Goal: Task Accomplishment & Management: Use online tool/utility

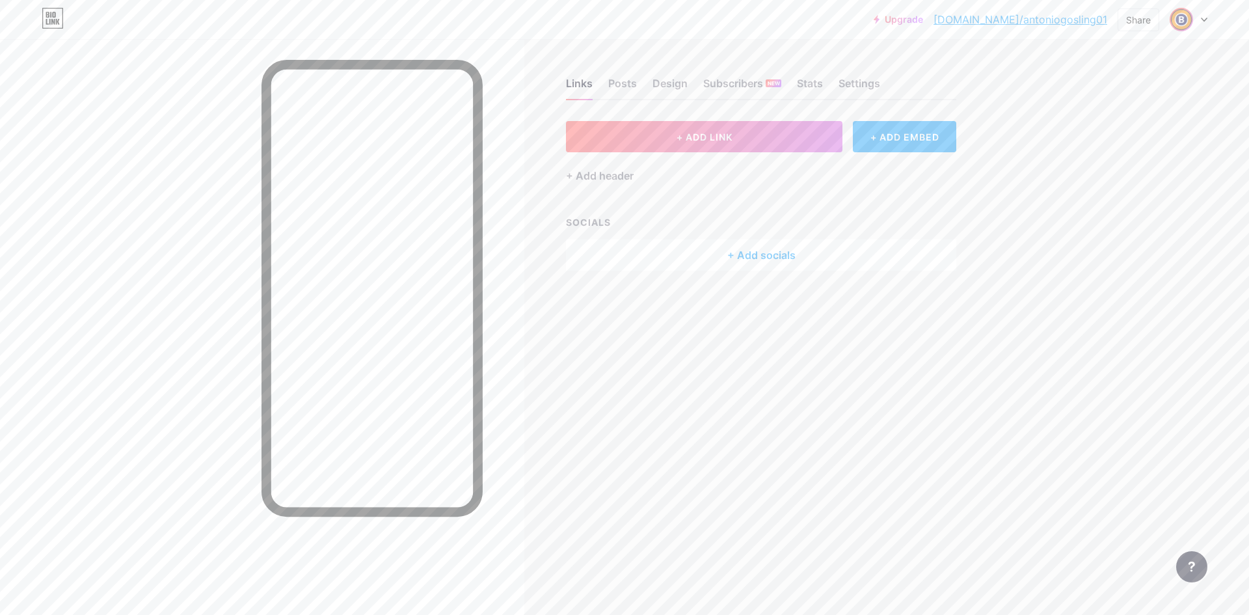
click at [1172, 27] on span at bounding box center [1181, 19] width 21 height 21
click at [711, 136] on span "+ ADD LINK" at bounding box center [705, 136] width 56 height 11
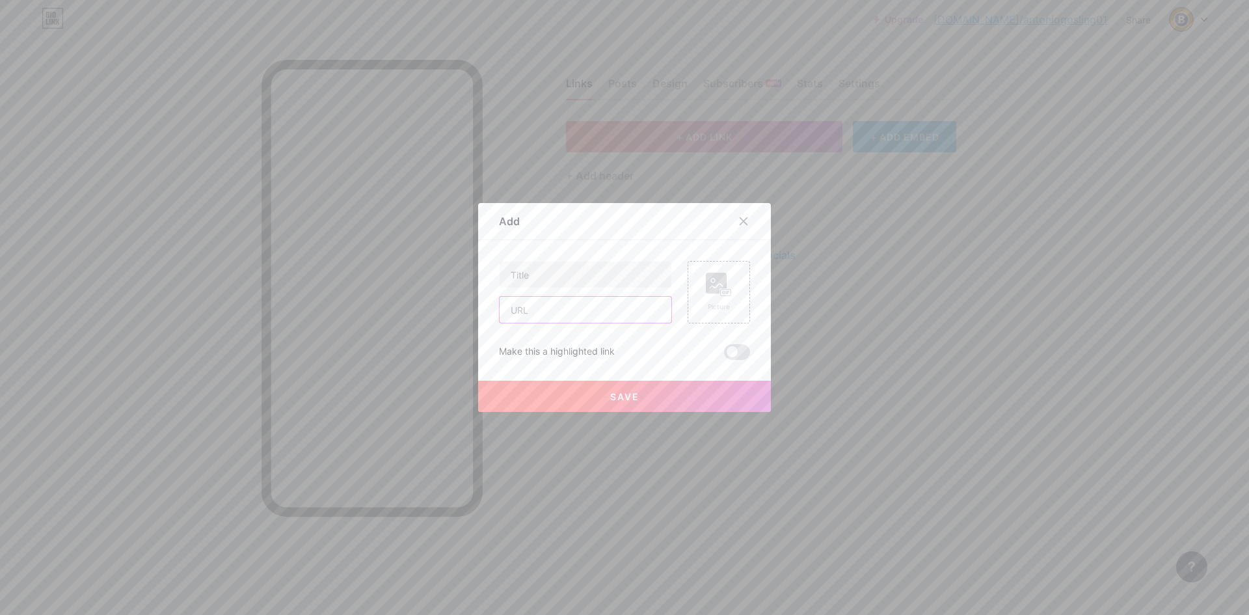
drag, startPoint x: 568, startPoint y: 319, endPoint x: 560, endPoint y: 302, distance: 18.6
click at [568, 319] on input "text" at bounding box center [586, 310] width 172 height 26
paste input "[URL][DOMAIN_NAME]"
type input "[URL][DOMAIN_NAME]"
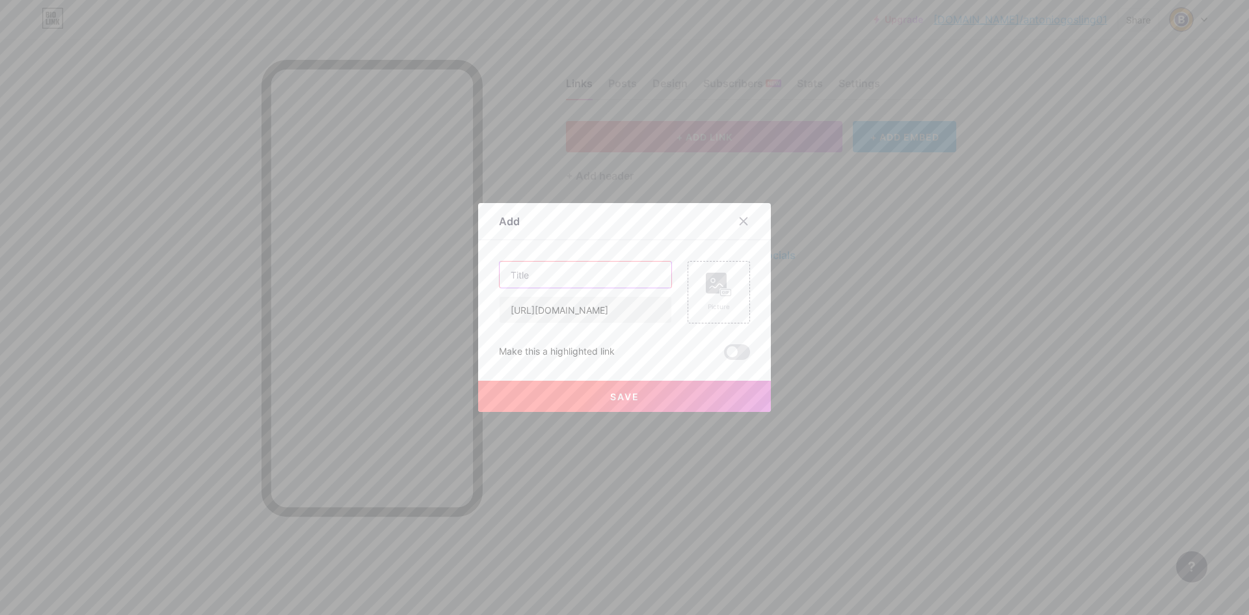
click at [559, 278] on input "text" at bounding box center [586, 275] width 172 height 26
type input "OST to PST Converter"
click at [633, 395] on span "Save" at bounding box center [624, 396] width 29 height 11
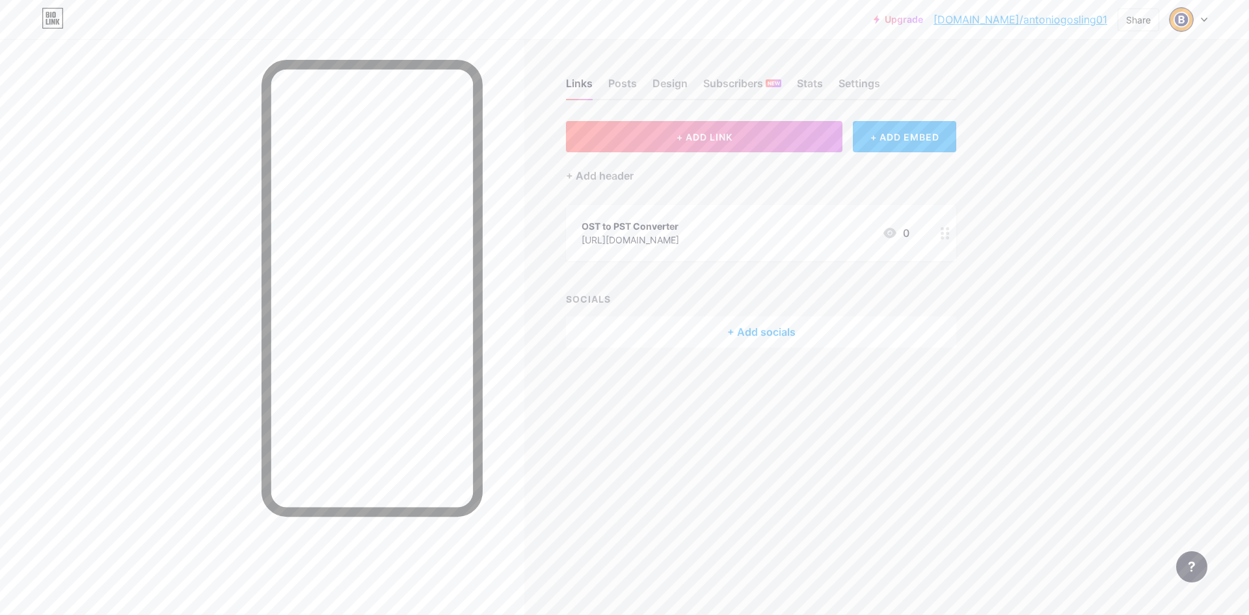
click at [765, 323] on div "+ Add socials" at bounding box center [761, 331] width 390 height 31
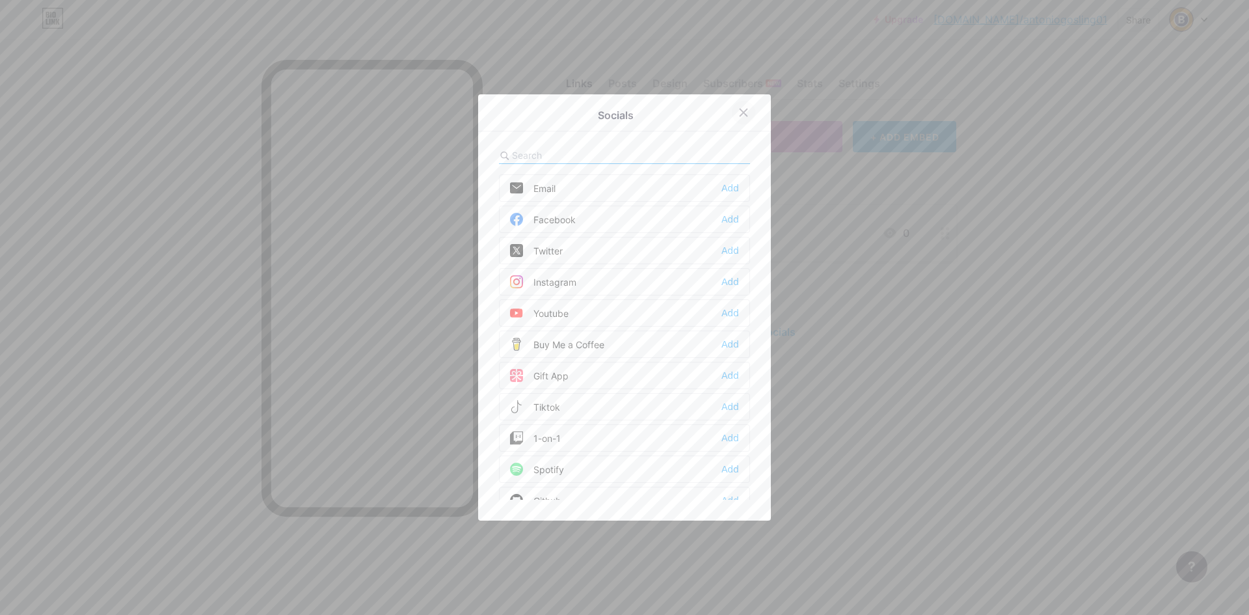
click at [742, 103] on div at bounding box center [743, 112] width 23 height 23
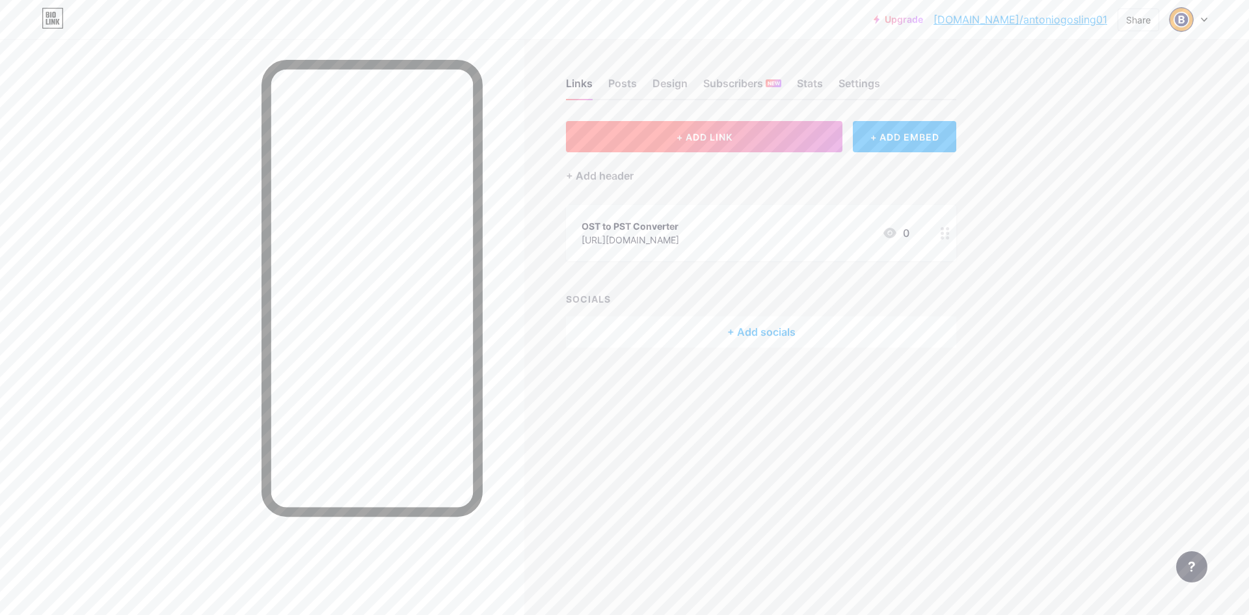
click at [745, 129] on button "+ ADD LINK" at bounding box center [704, 136] width 276 height 31
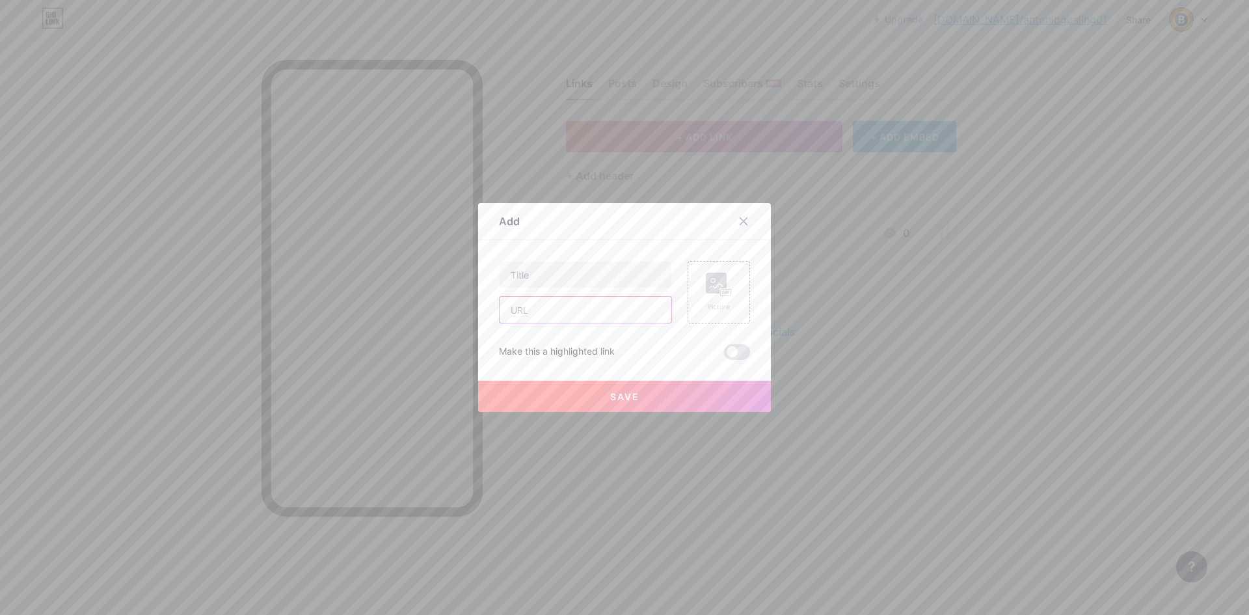
drag, startPoint x: 589, startPoint y: 317, endPoint x: 589, endPoint y: 300, distance: 16.9
click at [589, 317] on input "text" at bounding box center [586, 310] width 172 height 26
paste input "[URL][DOMAIN_NAME]"
type input "[URL][DOMAIN_NAME]"
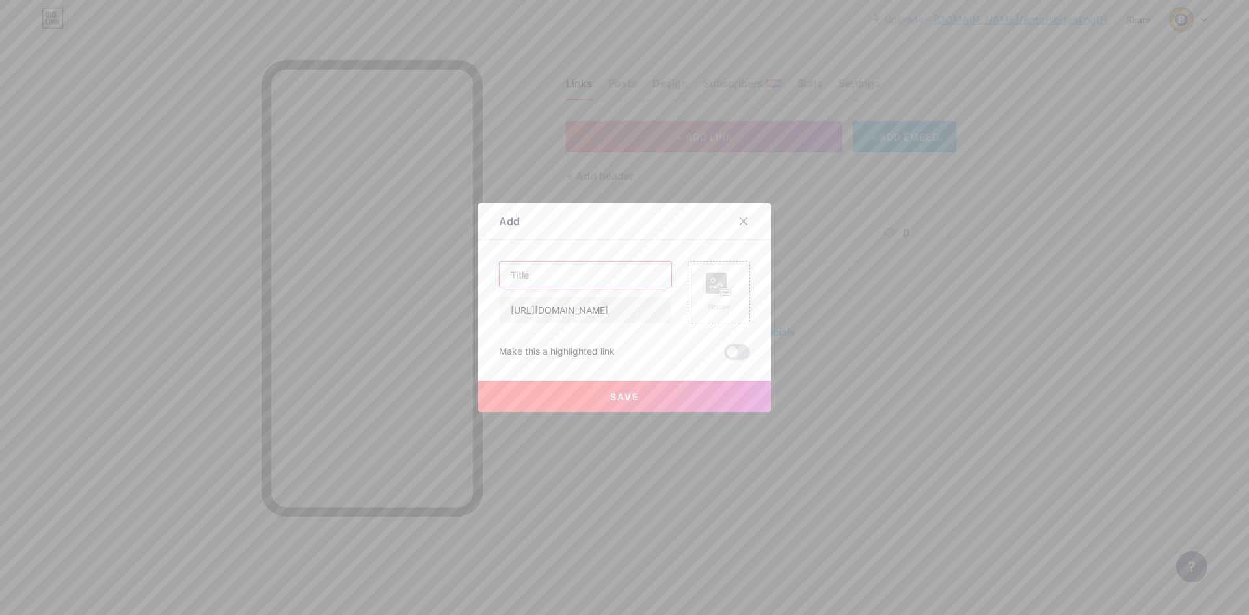
scroll to position [0, 0]
click at [589, 285] on input "text" at bounding box center [586, 275] width 172 height 26
type input "Outlook Duplicate Remover"
click at [619, 405] on button "Save" at bounding box center [624, 396] width 293 height 31
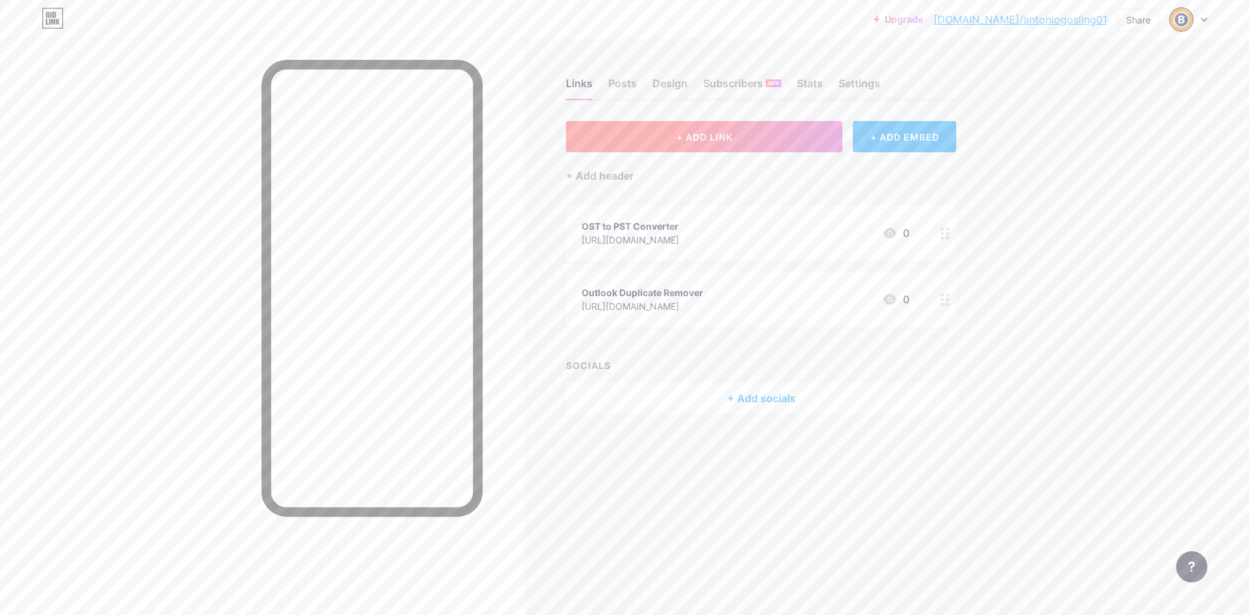
click at [660, 129] on button "+ ADD LINK" at bounding box center [704, 136] width 276 height 31
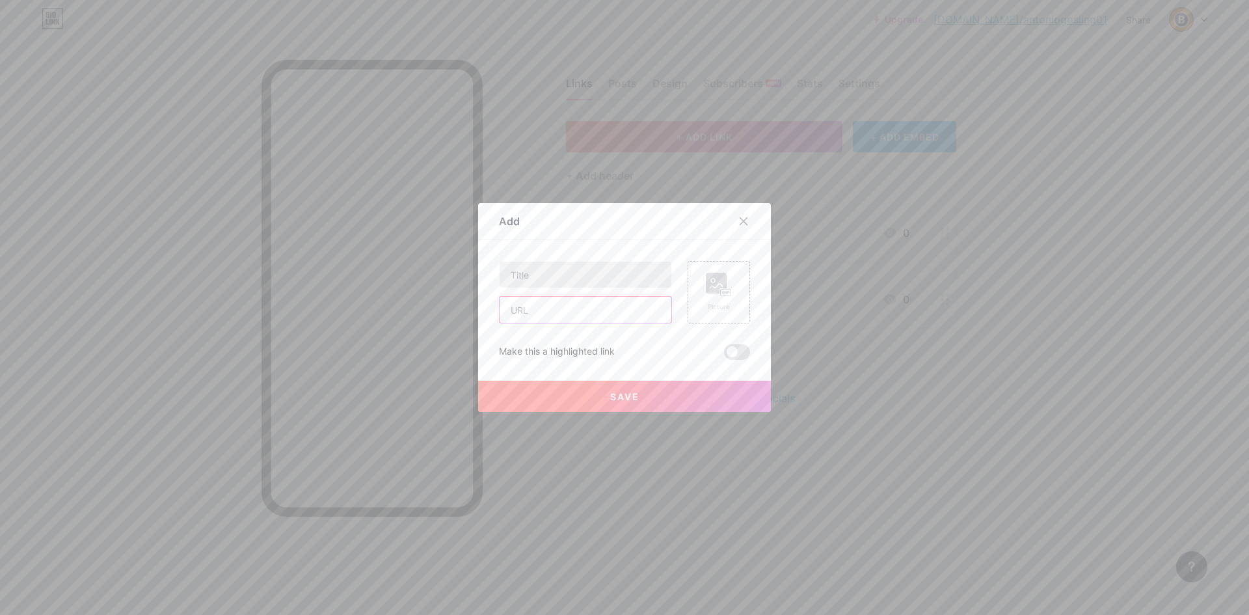
drag, startPoint x: 543, startPoint y: 306, endPoint x: 553, endPoint y: 280, distance: 27.4
click at [543, 306] on input "text" at bounding box center [586, 310] width 172 height 26
paste input "[URL][DOMAIN_NAME]"
type input "[URL][DOMAIN_NAME]"
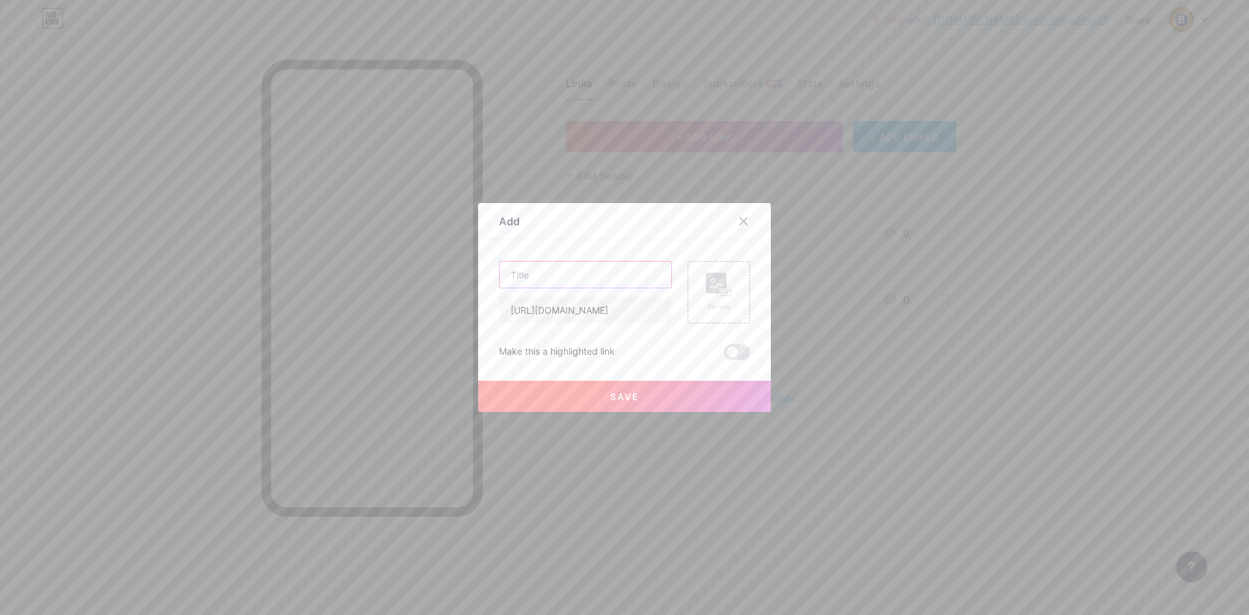
click at [555, 267] on input "text" at bounding box center [586, 275] width 172 height 26
type input "PST Converter"
click at [601, 414] on div at bounding box center [624, 307] width 1249 height 615
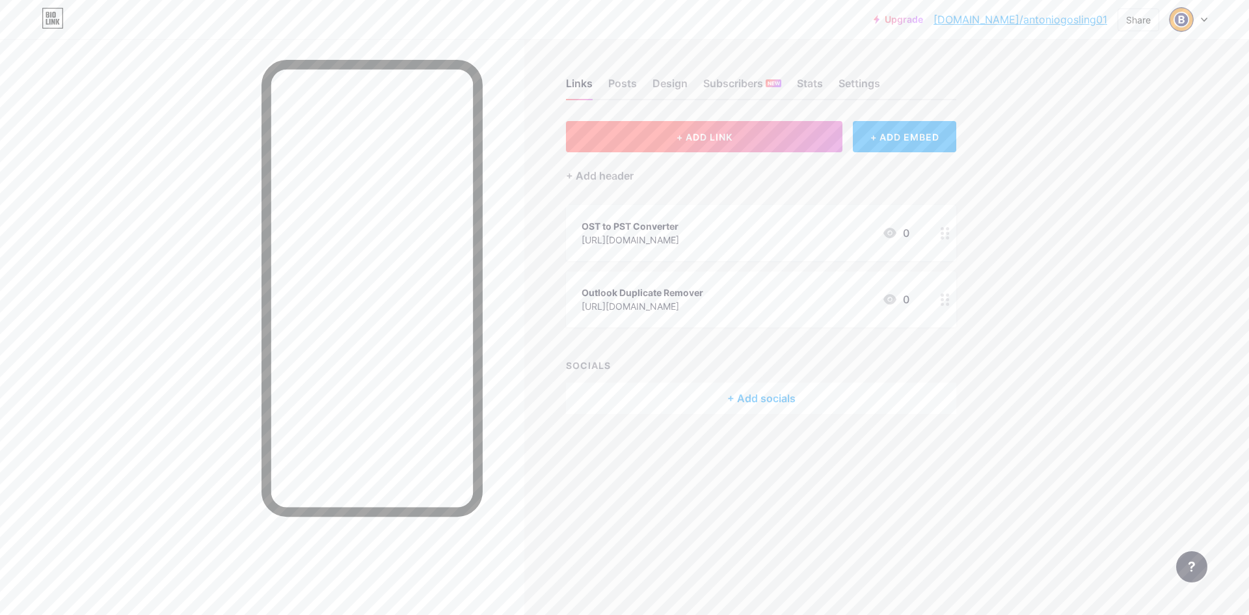
click at [701, 128] on button "+ ADD LINK" at bounding box center [704, 136] width 276 height 31
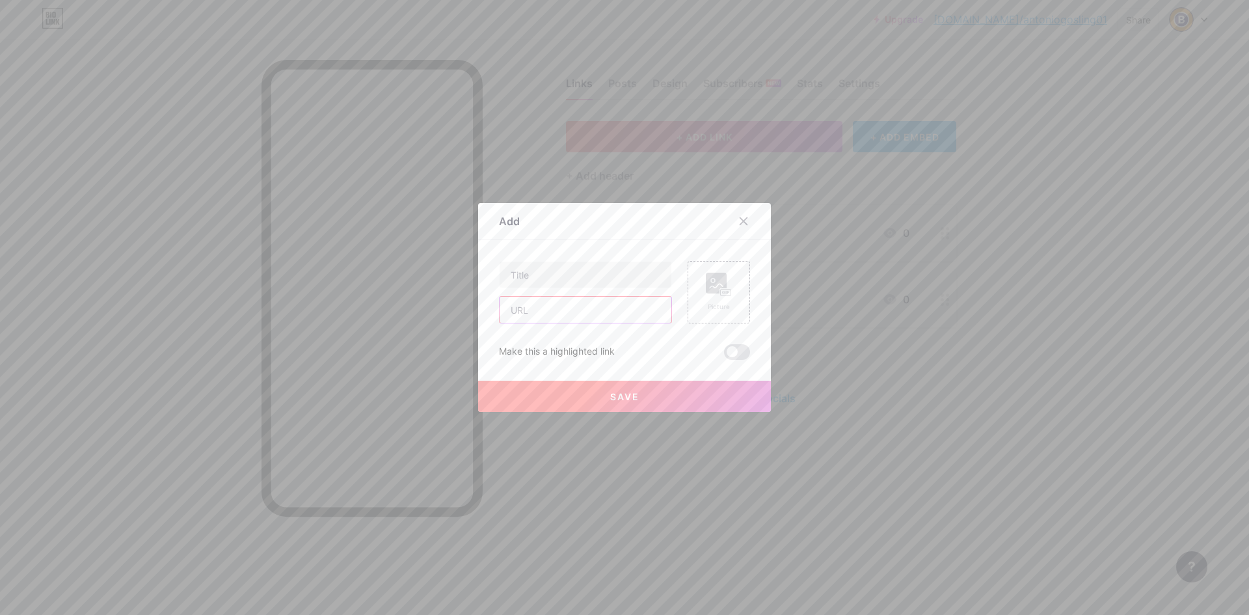
drag, startPoint x: 552, startPoint y: 310, endPoint x: 567, endPoint y: 297, distance: 19.8
click at [552, 310] on input "text" at bounding box center [586, 310] width 172 height 26
paste input "[URL][DOMAIN_NAME]"
type input "[URL][DOMAIN_NAME]"
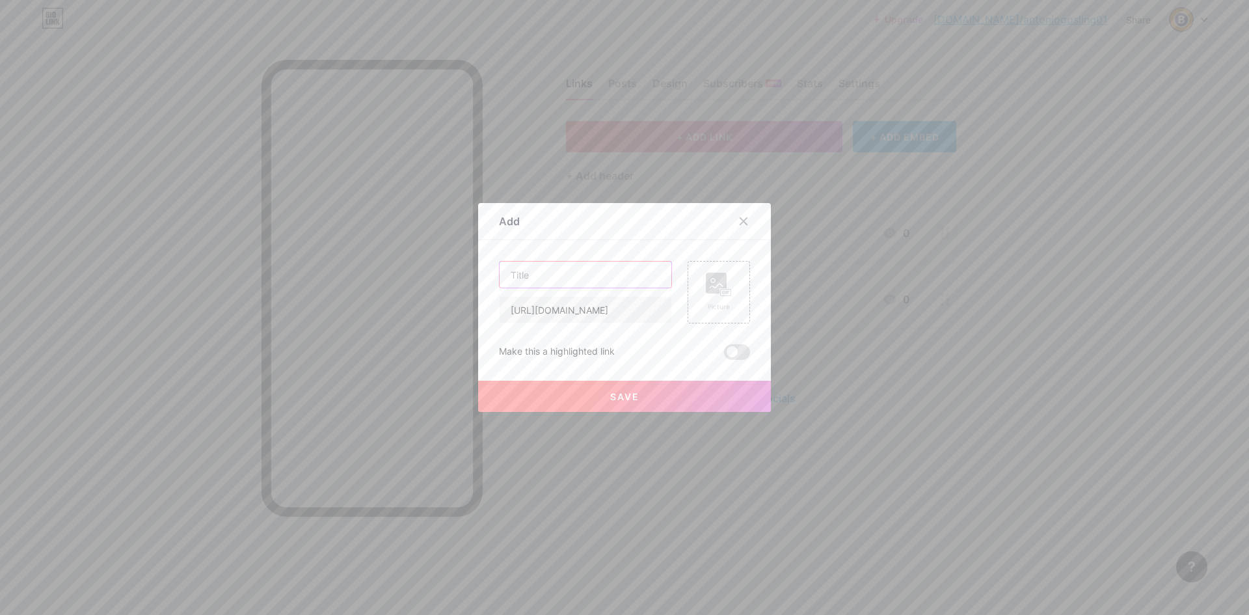
click at [571, 276] on input "text" at bounding box center [586, 275] width 172 height 26
type input "PST Converter"
click at [643, 387] on button "Save" at bounding box center [624, 396] width 293 height 31
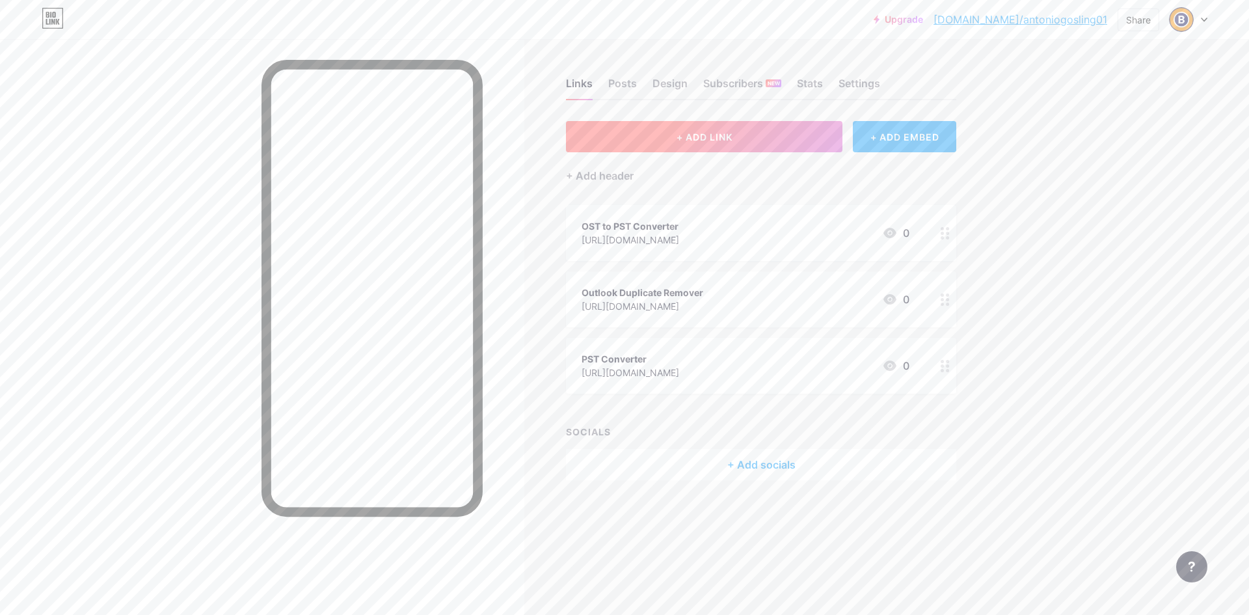
click at [677, 135] on span "+ ADD LINK" at bounding box center [705, 136] width 56 height 11
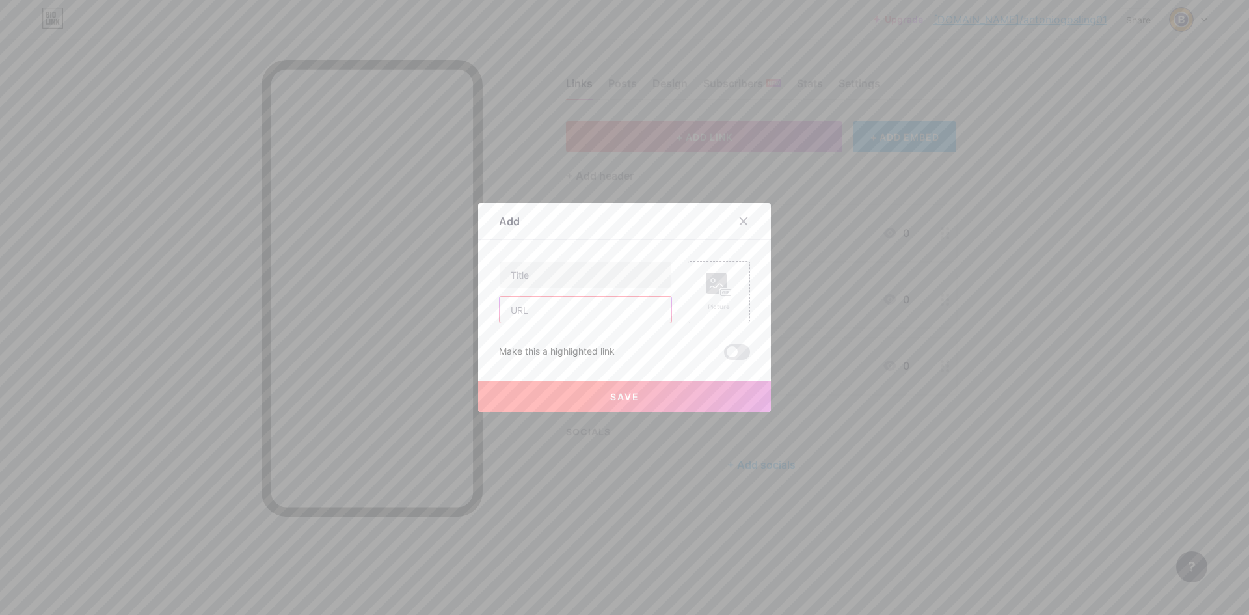
drag, startPoint x: 546, startPoint y: 308, endPoint x: 551, endPoint y: 288, distance: 20.7
click at [547, 308] on input "text" at bounding box center [586, 310] width 172 height 26
paste input "[URL][DOMAIN_NAME]"
type input "[URL][DOMAIN_NAME]"
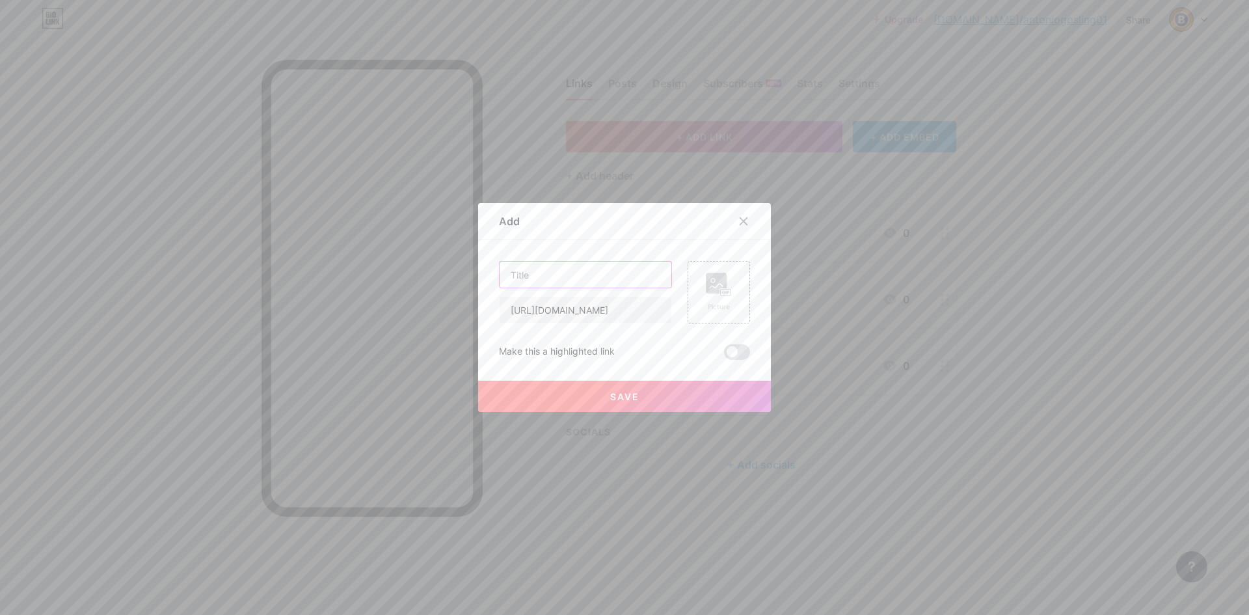
click at [551, 281] on input "text" at bounding box center [586, 275] width 172 height 26
type input "PST Repair Tool"
click at [587, 389] on button "Save" at bounding box center [624, 396] width 293 height 31
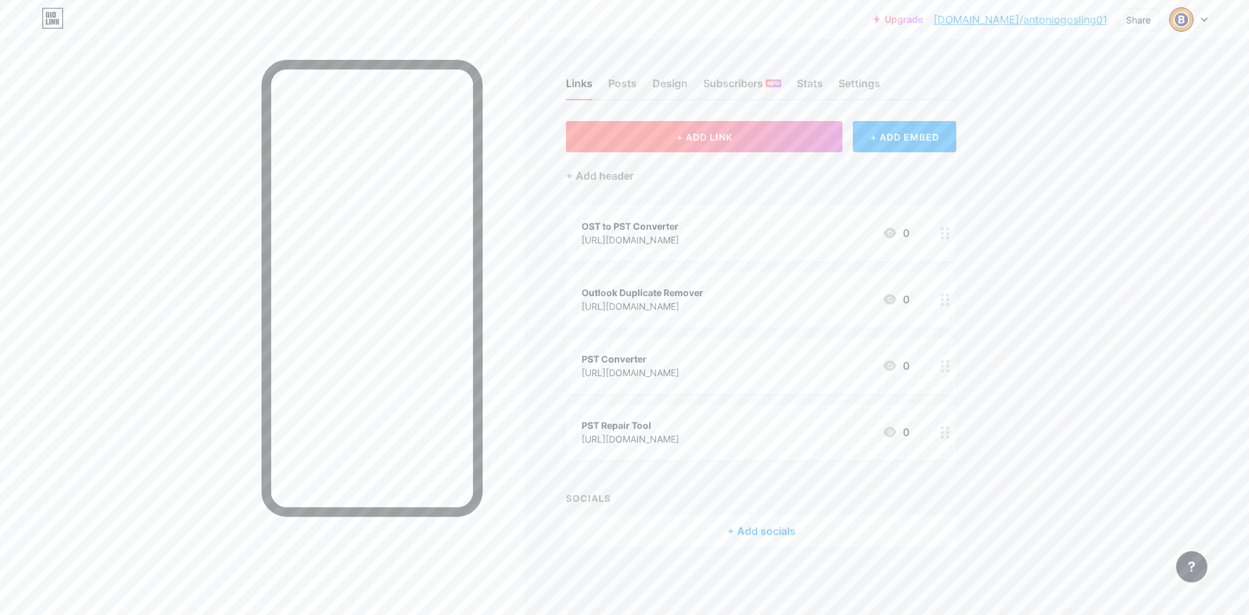
click at [654, 133] on button "+ ADD LINK" at bounding box center [704, 136] width 276 height 31
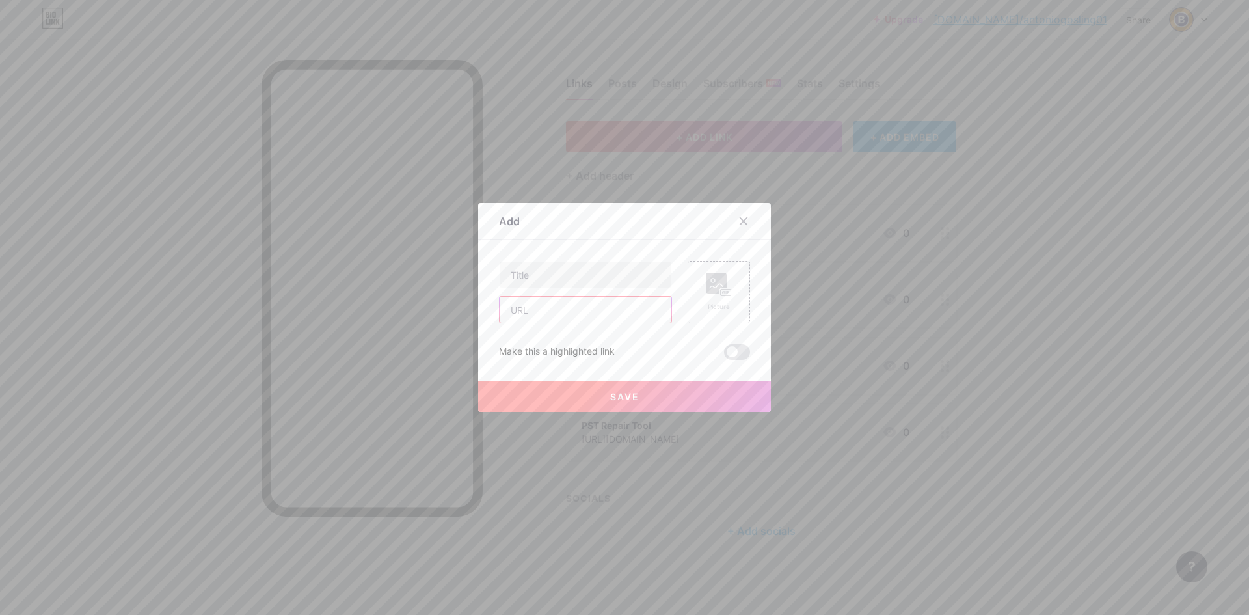
click at [553, 319] on input "text" at bounding box center [586, 310] width 172 height 26
paste input "[URL][DOMAIN_NAME]"
type input "[URL][DOMAIN_NAME]"
click at [564, 275] on input "text" at bounding box center [586, 275] width 172 height 26
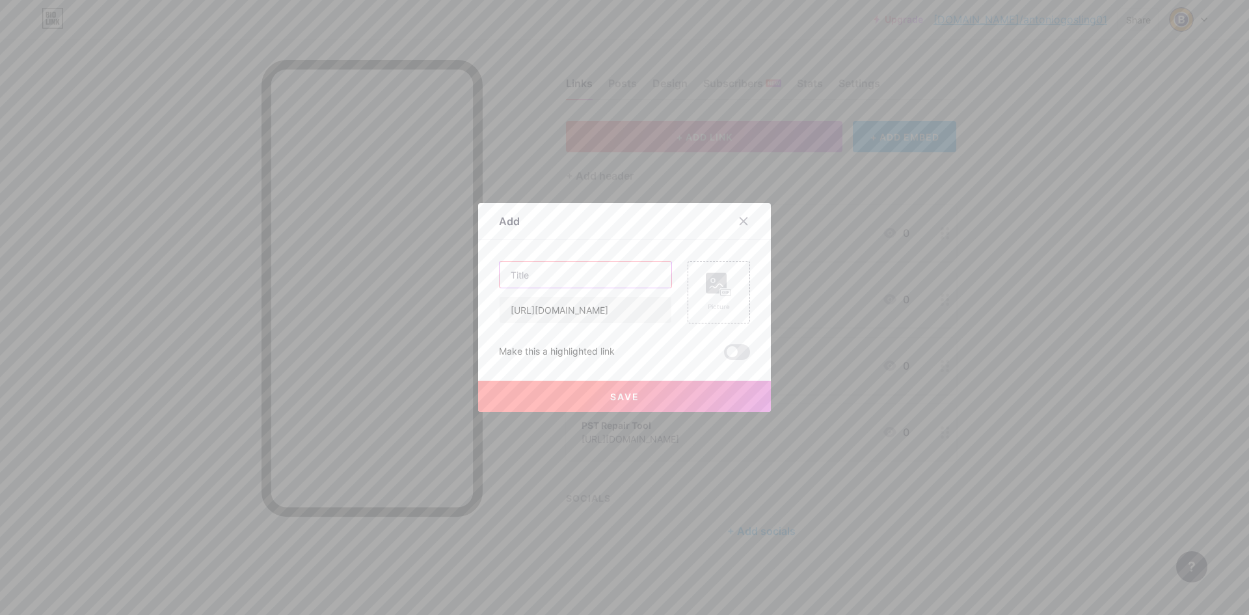
scroll to position [0, 0]
type input "MSG to PST Converter"
click at [618, 394] on span "Save" at bounding box center [624, 396] width 29 height 11
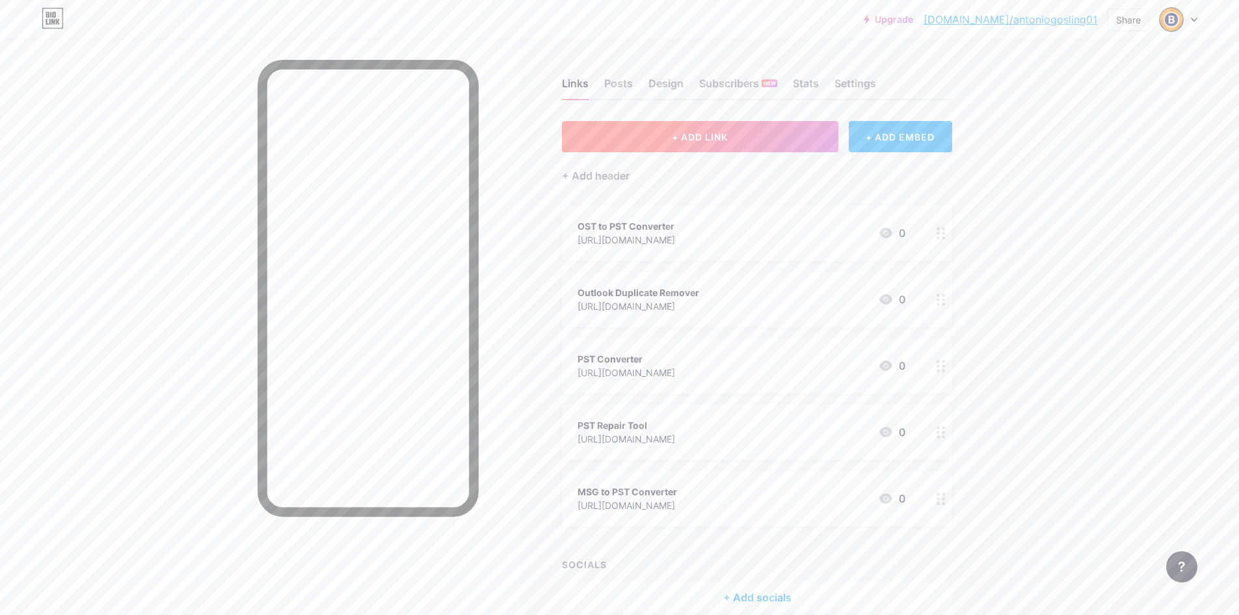
click at [677, 146] on button "+ ADD LINK" at bounding box center [700, 136] width 276 height 31
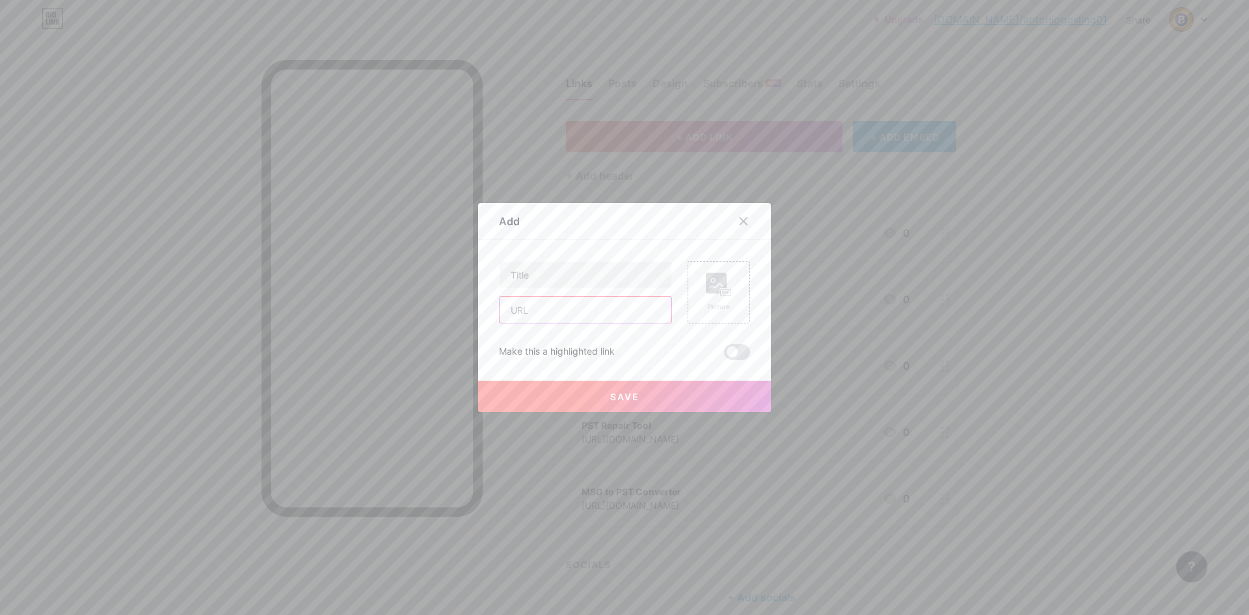
click at [587, 305] on input "text" at bounding box center [586, 310] width 172 height 26
paste input "[URL][DOMAIN_NAME]"
type input "[URL][DOMAIN_NAME]"
click at [591, 278] on input "text" at bounding box center [586, 275] width 172 height 26
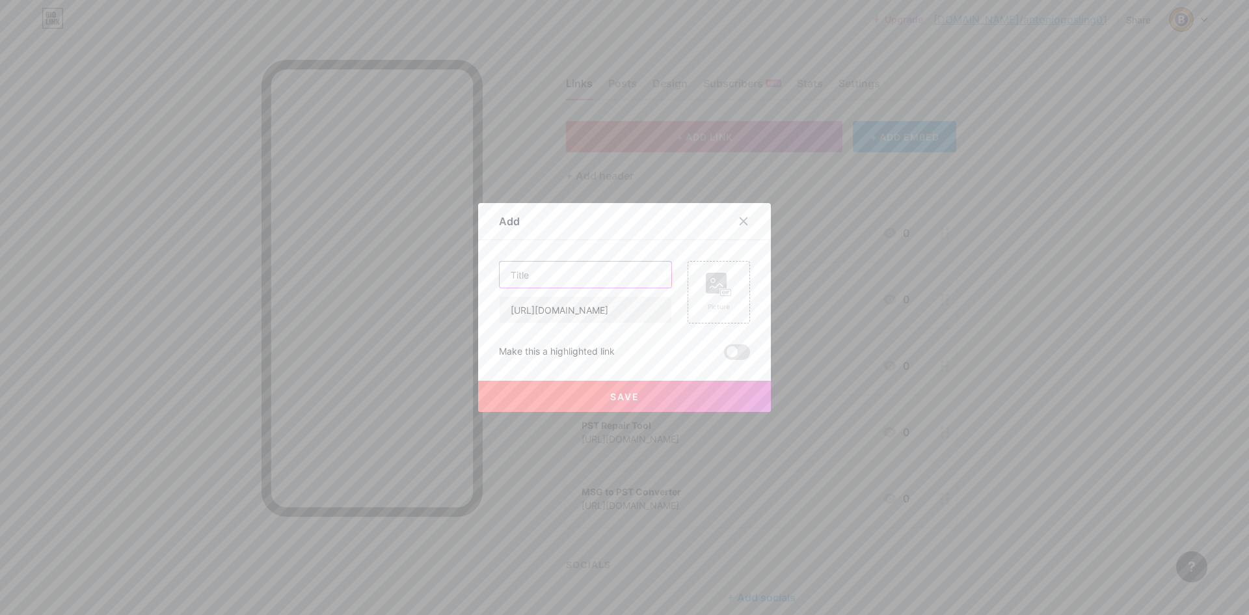
scroll to position [0, 0]
type input "PST Analyzer"
click at [635, 386] on button "Save" at bounding box center [624, 396] width 293 height 31
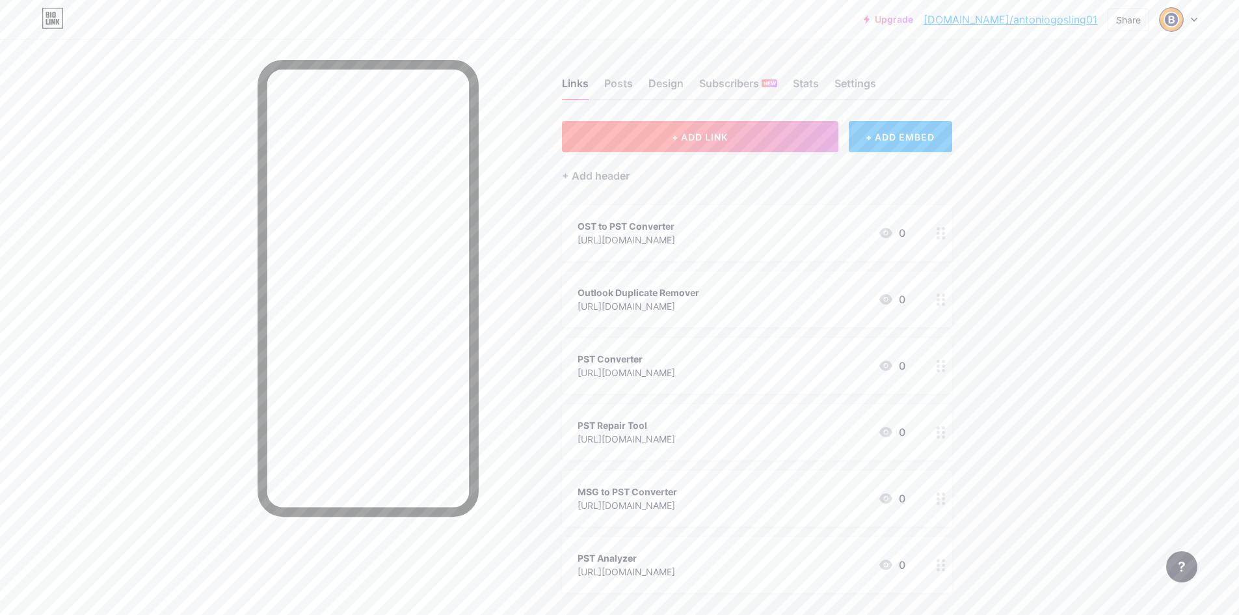
click at [661, 133] on button "+ ADD LINK" at bounding box center [700, 136] width 276 height 31
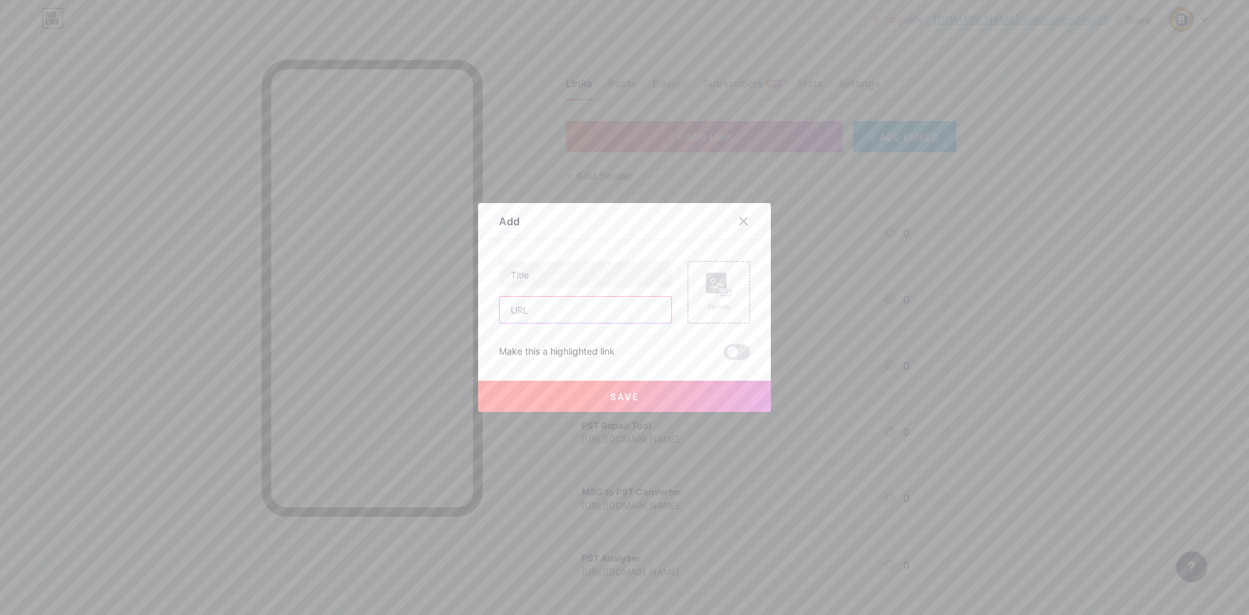
drag, startPoint x: 545, startPoint y: 308, endPoint x: 548, endPoint y: 289, distance: 19.7
click at [545, 308] on input "text" at bounding box center [586, 310] width 172 height 26
paste input "[URL][DOMAIN_NAME]"
type input "[URL][DOMAIN_NAME]"
click at [550, 282] on input "text" at bounding box center [586, 275] width 172 height 26
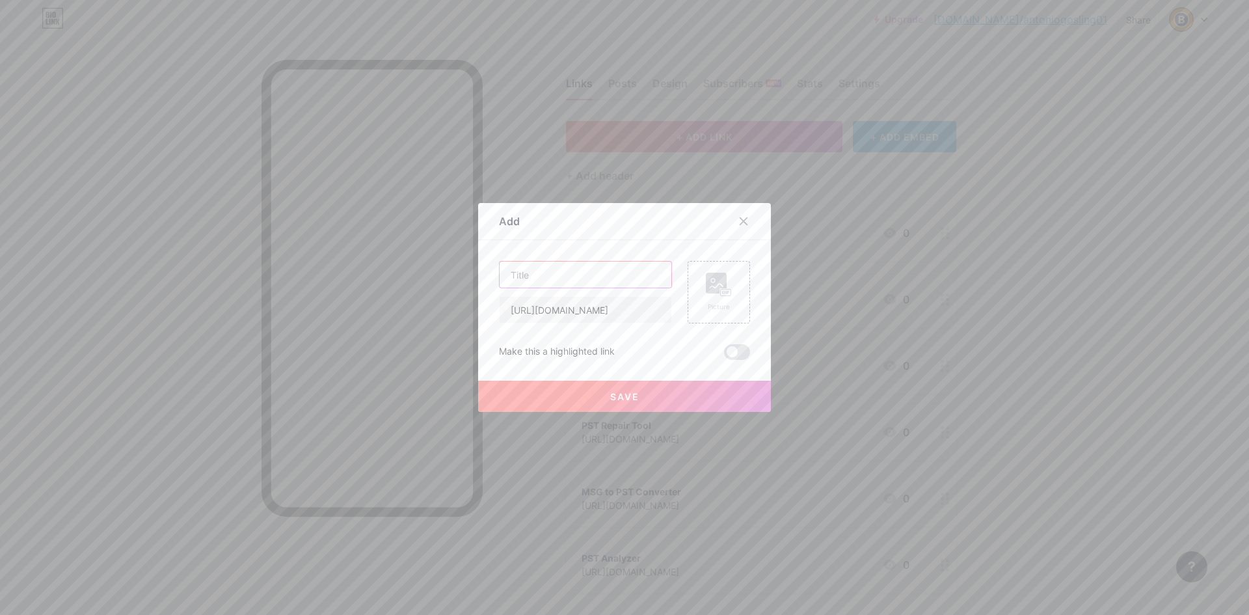
type input "O"
type input "PST Contacts Converter"
click at [656, 396] on button "Save" at bounding box center [624, 396] width 293 height 31
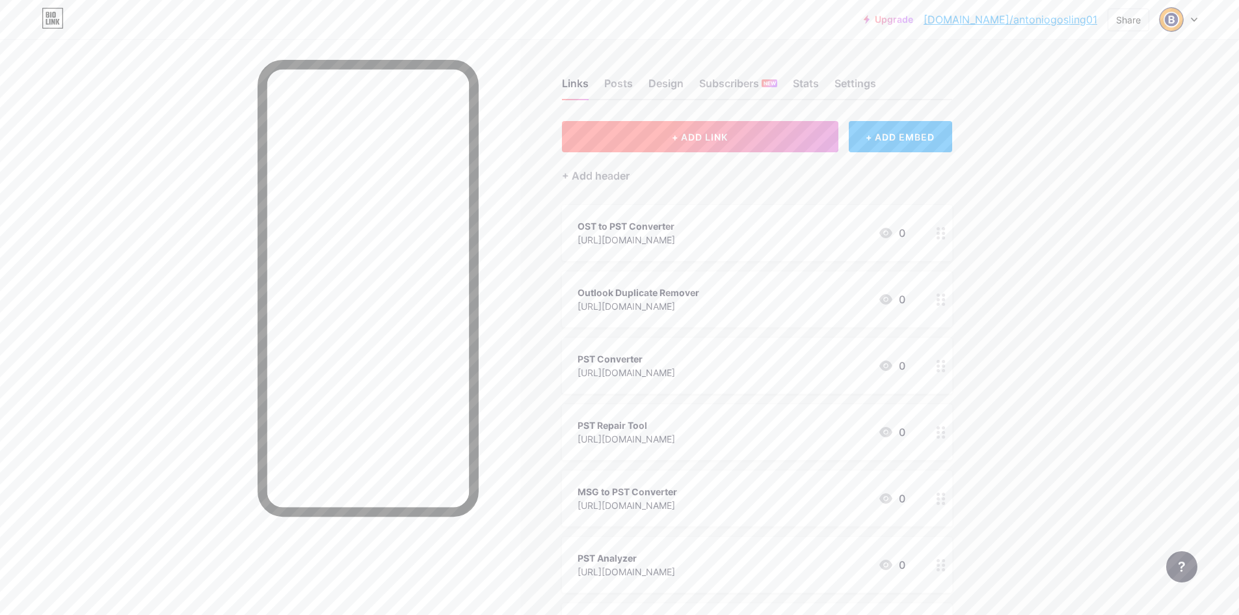
click at [670, 130] on button "+ ADD LINK" at bounding box center [700, 136] width 276 height 31
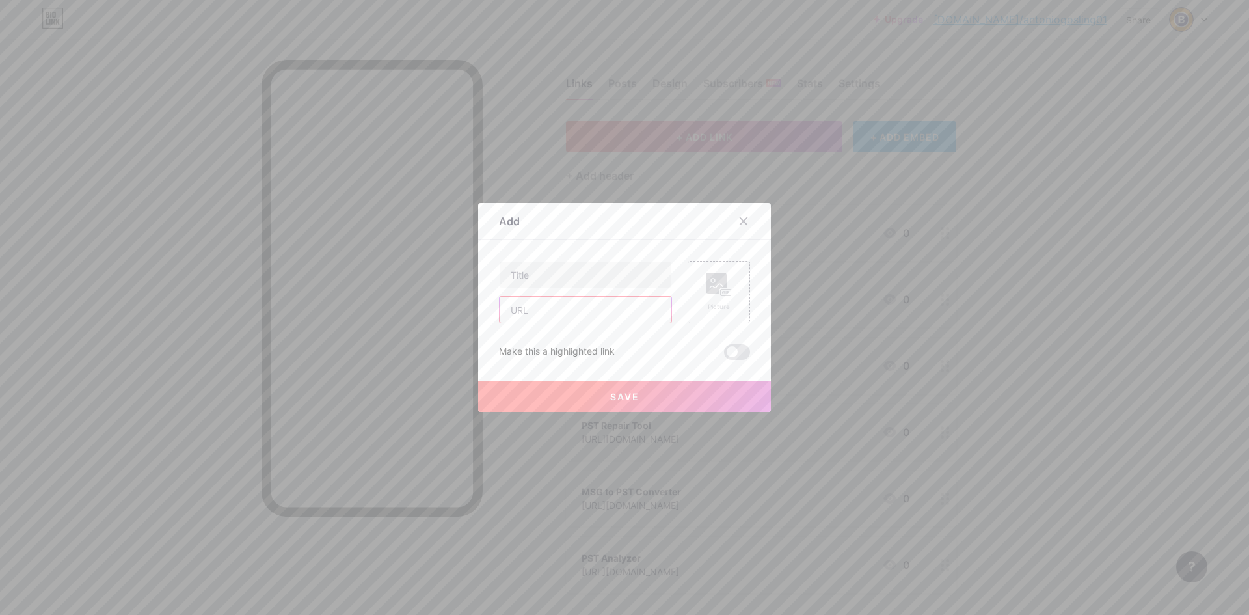
drag, startPoint x: 549, startPoint y: 319, endPoint x: 554, endPoint y: 306, distance: 14.0
click at [549, 319] on input "text" at bounding box center [586, 310] width 172 height 26
paste input "[URL][DOMAIN_NAME]"
type input "[URL][DOMAIN_NAME]"
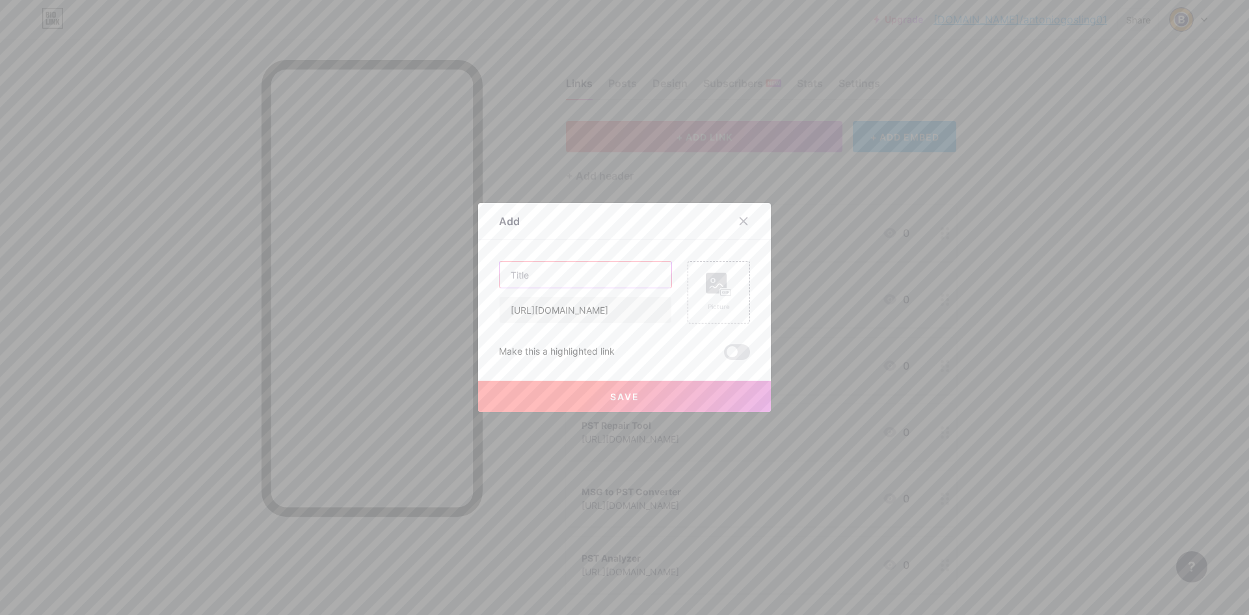
click at [563, 283] on input "text" at bounding box center [586, 275] width 172 height 26
type input "PST to PDF Converter"
click at [627, 396] on span "Save" at bounding box center [624, 396] width 29 height 11
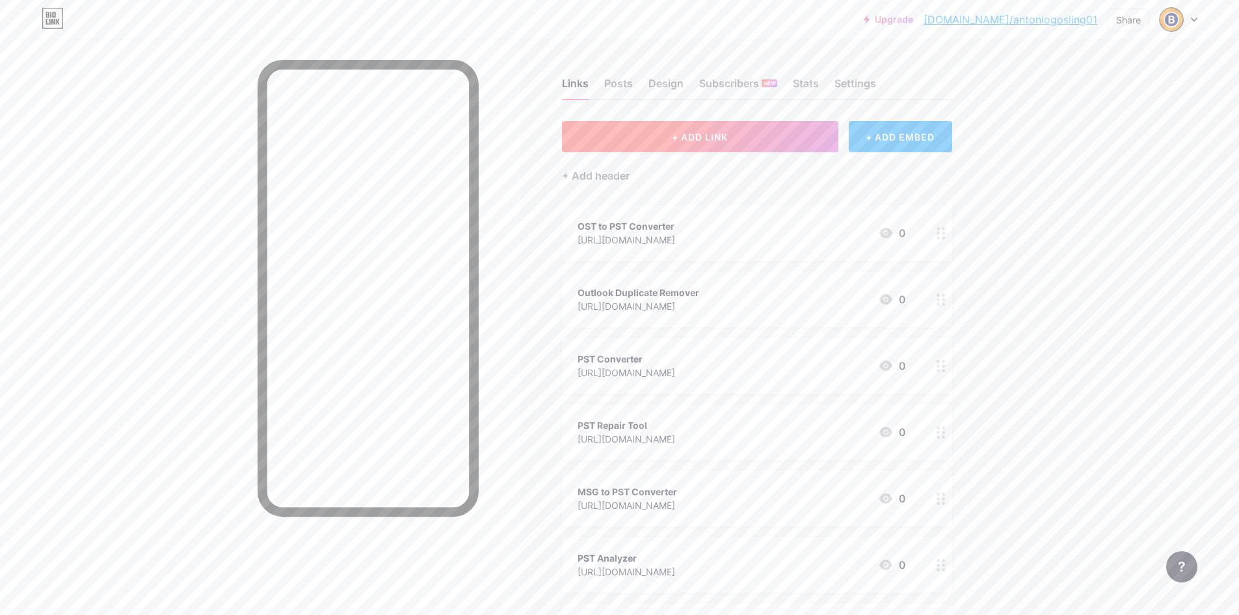
click at [675, 137] on span "+ ADD LINK" at bounding box center [700, 136] width 56 height 11
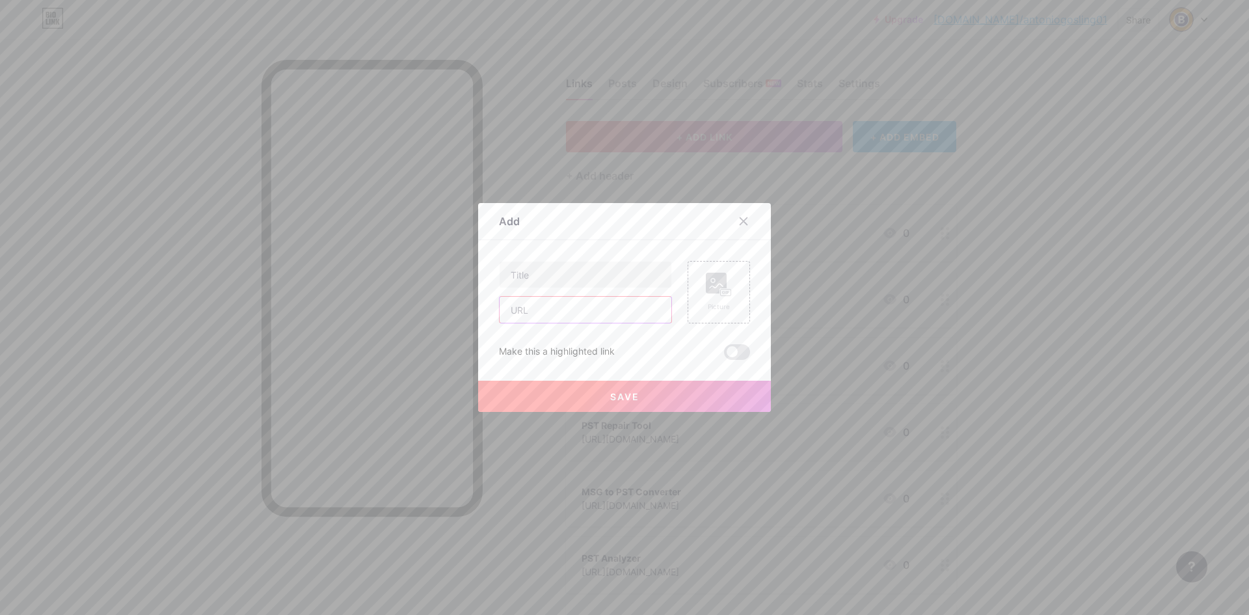
click at [582, 312] on input "text" at bounding box center [586, 310] width 172 height 26
paste input "[URL][DOMAIN_NAME]"
type input "[URL][DOMAIN_NAME]"
click at [556, 282] on input "text" at bounding box center [586, 275] width 172 height 26
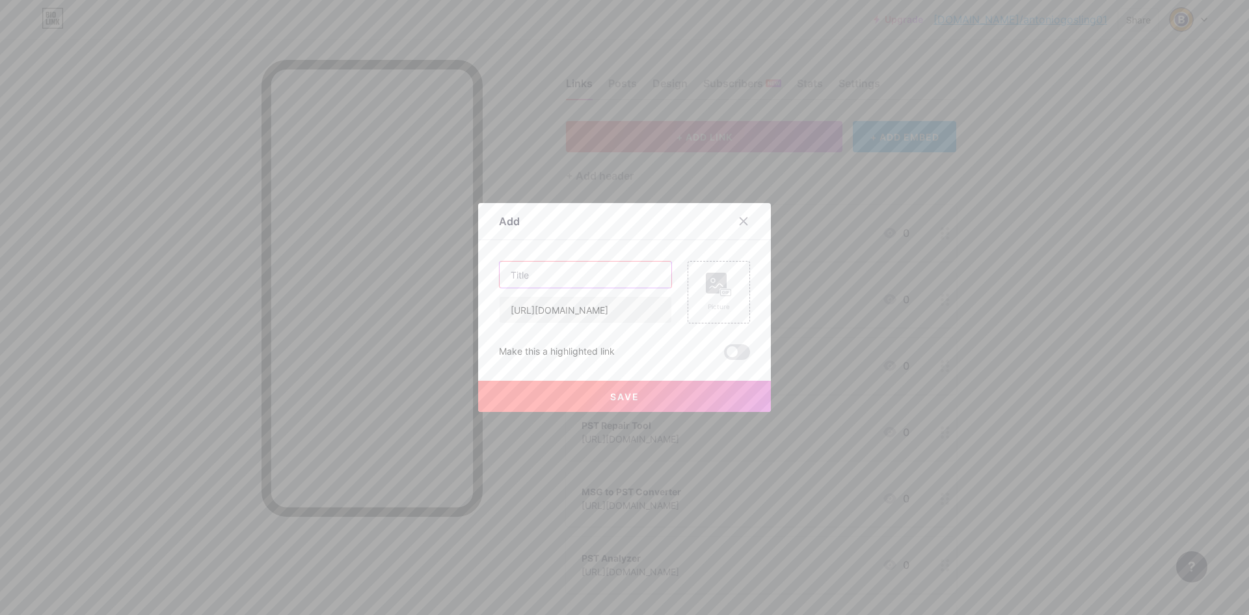
scroll to position [0, 0]
click at [572, 276] on input "Import PST to" at bounding box center [586, 275] width 172 height 26
type input "Import PST to [GEOGRAPHIC_DATA]"
click at [643, 405] on button "Save" at bounding box center [624, 396] width 293 height 31
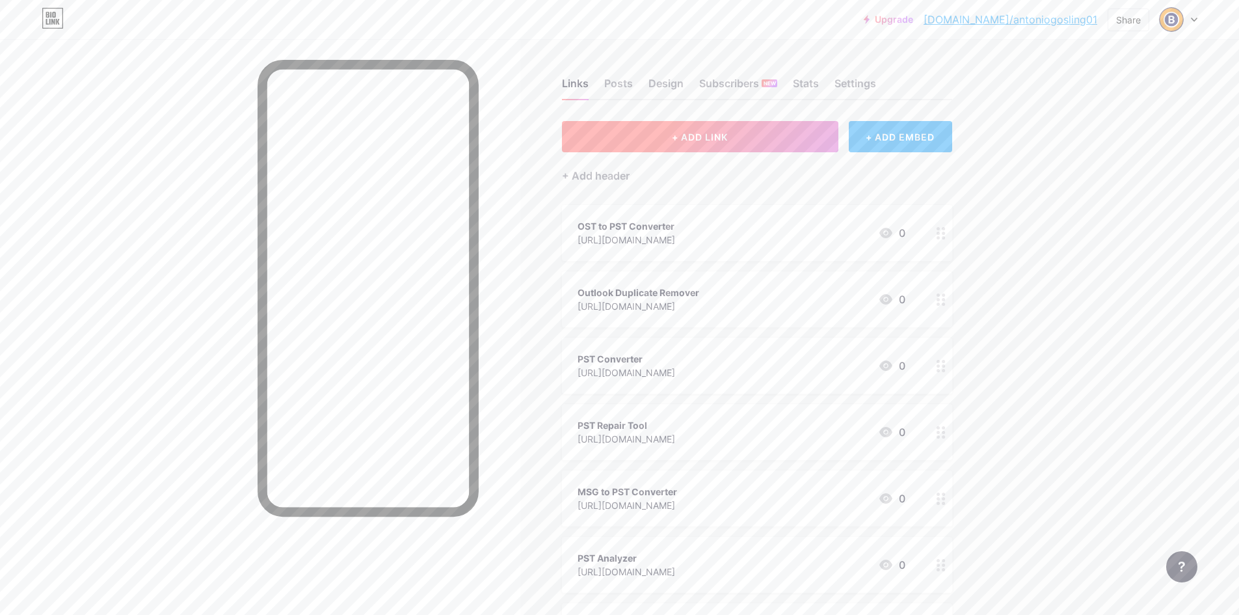
click at [629, 142] on button "+ ADD LINK" at bounding box center [700, 136] width 276 height 31
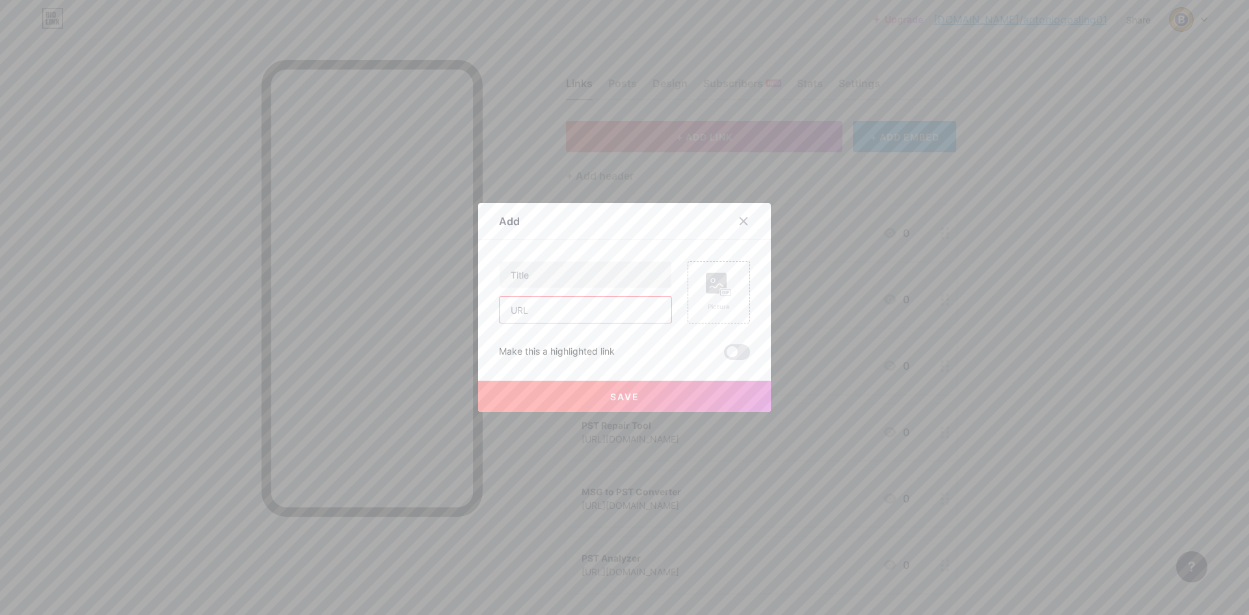
drag, startPoint x: 593, startPoint y: 316, endPoint x: 572, endPoint y: 282, distance: 39.9
click at [593, 316] on input "text" at bounding box center [586, 310] width 172 height 26
paste input "[URL][DOMAIN_NAME]"
type input "[URL][DOMAIN_NAME]"
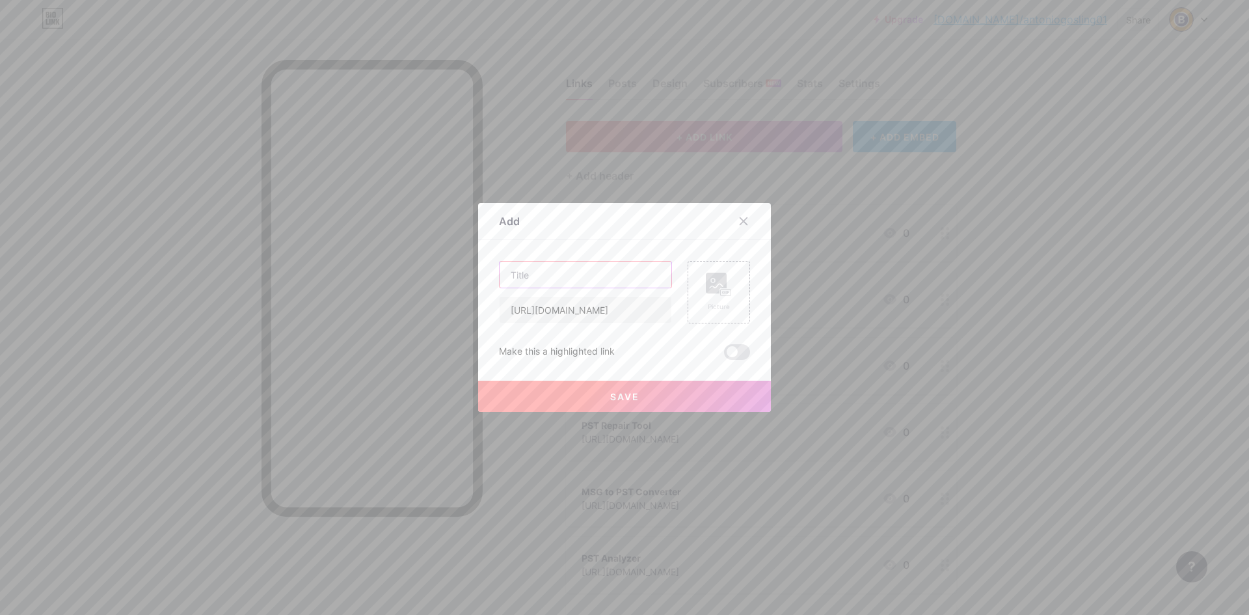
click at [569, 270] on input "text" at bounding box center [586, 275] width 172 height 26
type input "Import PST to Office 365"
click at [648, 407] on button "Save" at bounding box center [624, 396] width 293 height 31
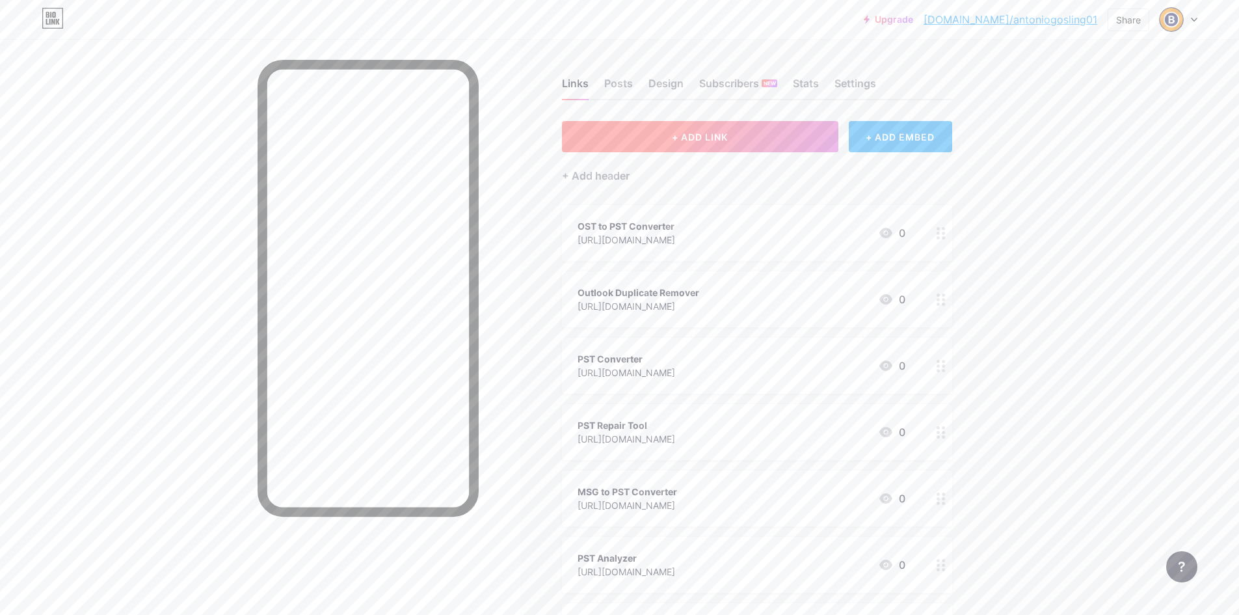
click at [661, 137] on button "+ ADD LINK" at bounding box center [700, 136] width 276 height 31
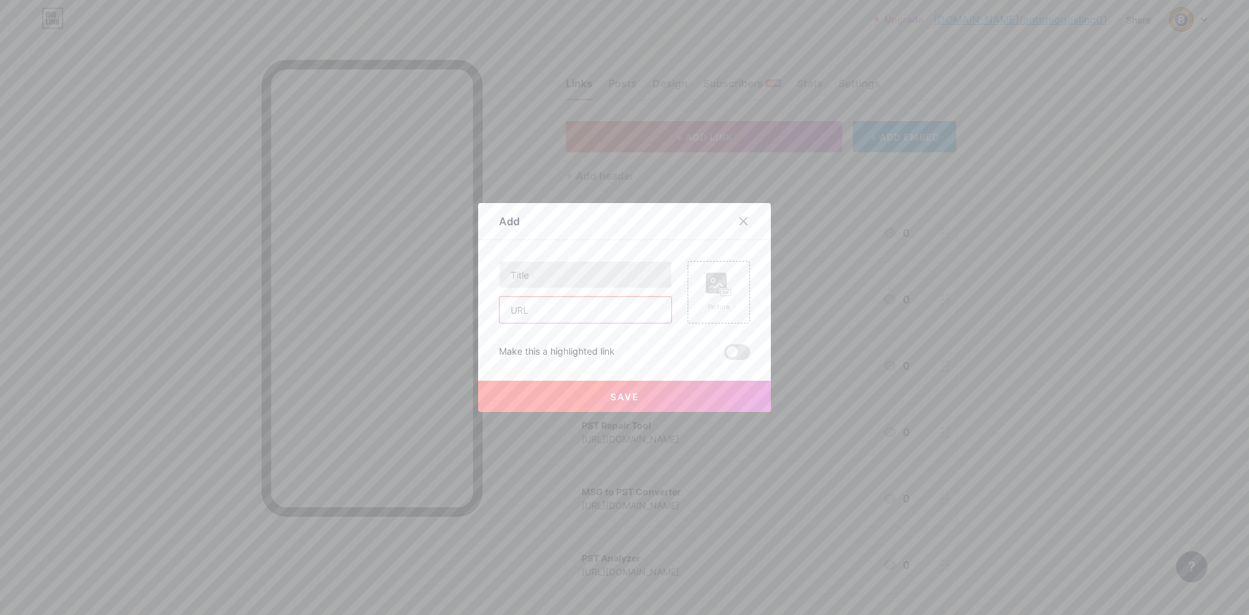
drag, startPoint x: 572, startPoint y: 315, endPoint x: 561, endPoint y: 280, distance: 36.6
click at [572, 315] on input "text" at bounding box center [586, 310] width 172 height 26
paste input "[URL][DOMAIN_NAME]"
type input "[URL][DOMAIN_NAME]"
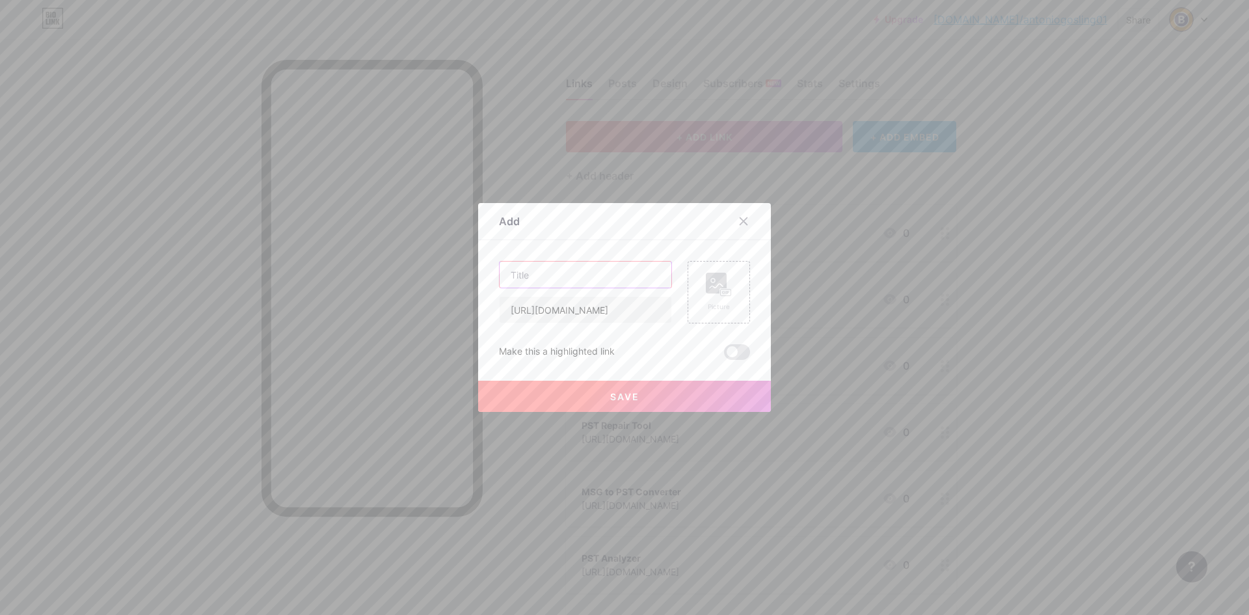
click at [561, 272] on input "text" at bounding box center [586, 275] width 172 height 26
type input "Import PST to Gmail"
click at [623, 397] on span "Save" at bounding box center [624, 396] width 29 height 11
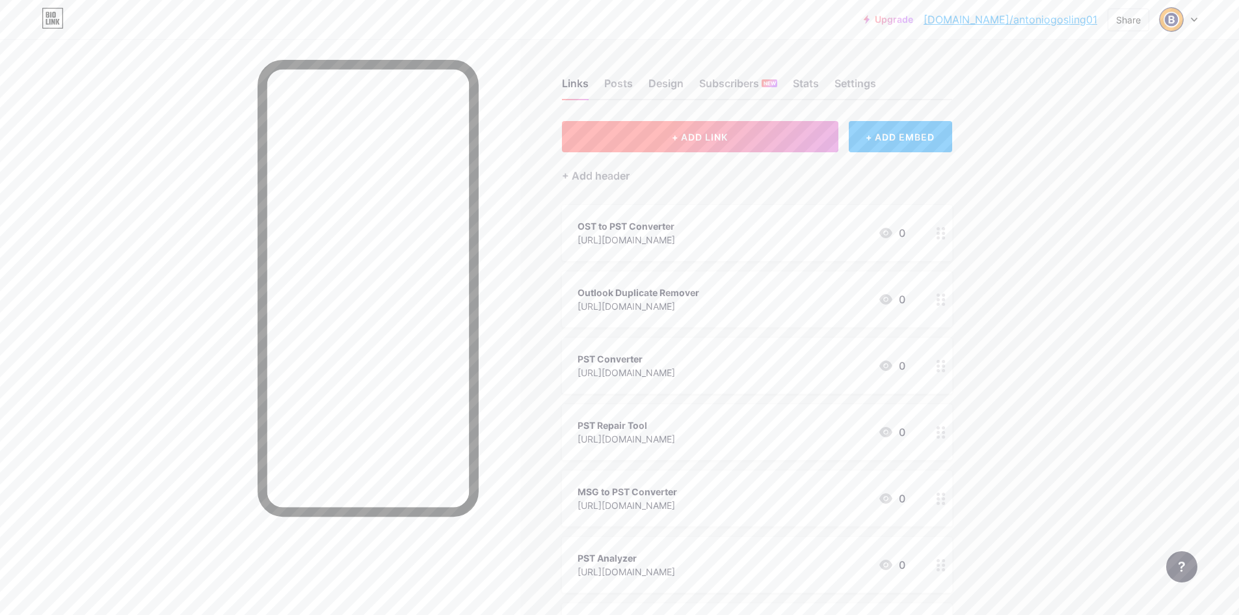
click at [672, 130] on button "+ ADD LINK" at bounding box center [700, 136] width 276 height 31
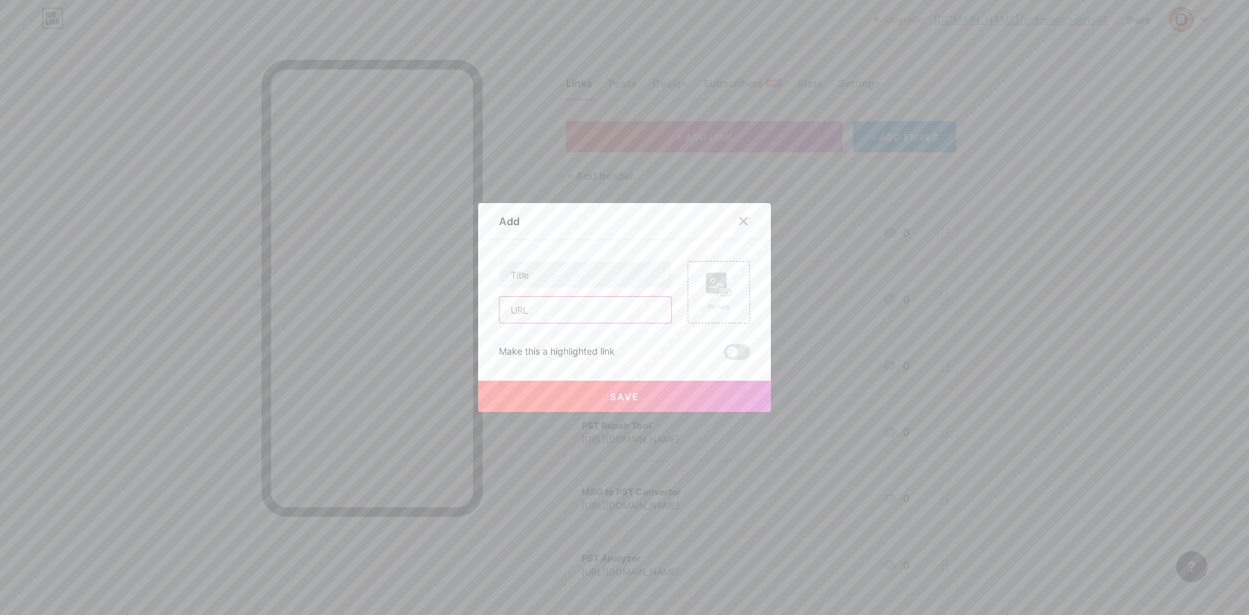
click at [561, 309] on input "text" at bounding box center [586, 310] width 172 height 26
paste input "[URL][DOMAIN_NAME]"
type input "[URL][DOMAIN_NAME]"
click at [552, 274] on input "text" at bounding box center [586, 275] width 172 height 26
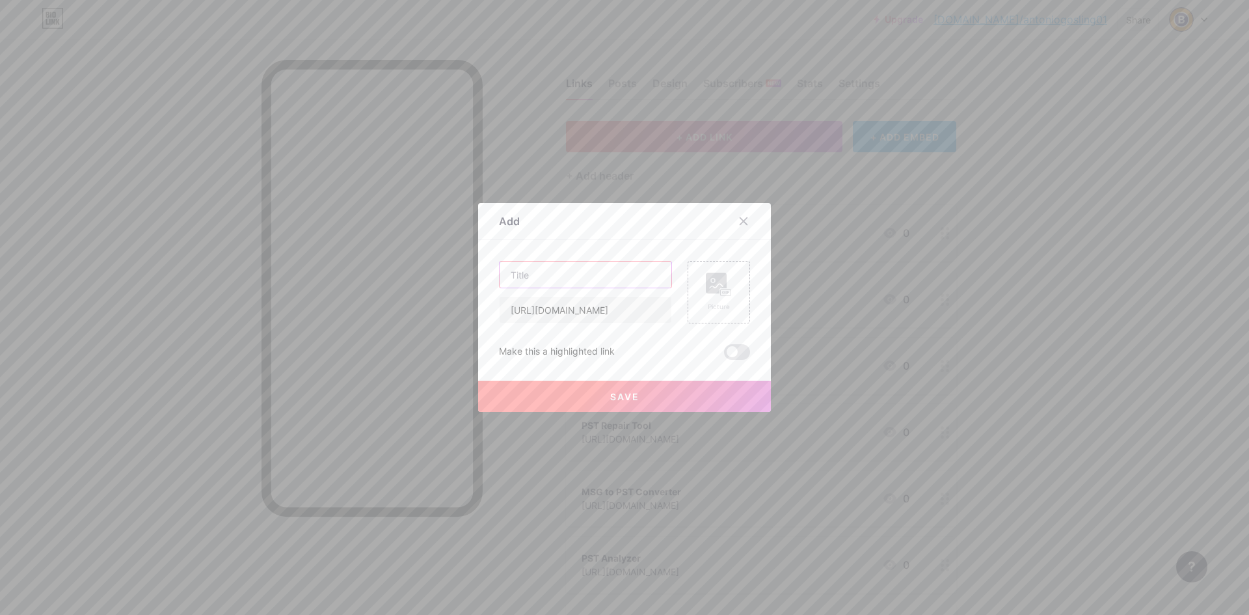
scroll to position [0, 0]
type input "P"
type input "Import PST to Yahoo"
click at [596, 388] on button "Save" at bounding box center [624, 396] width 293 height 31
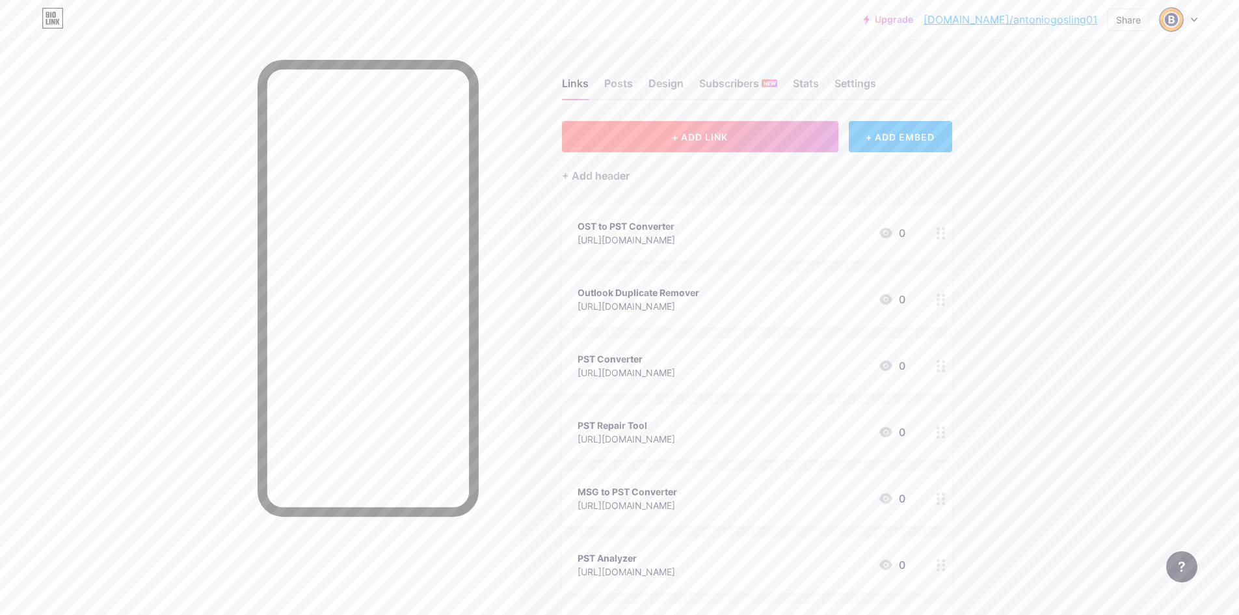
click at [647, 132] on button "+ ADD LINK" at bounding box center [700, 136] width 276 height 31
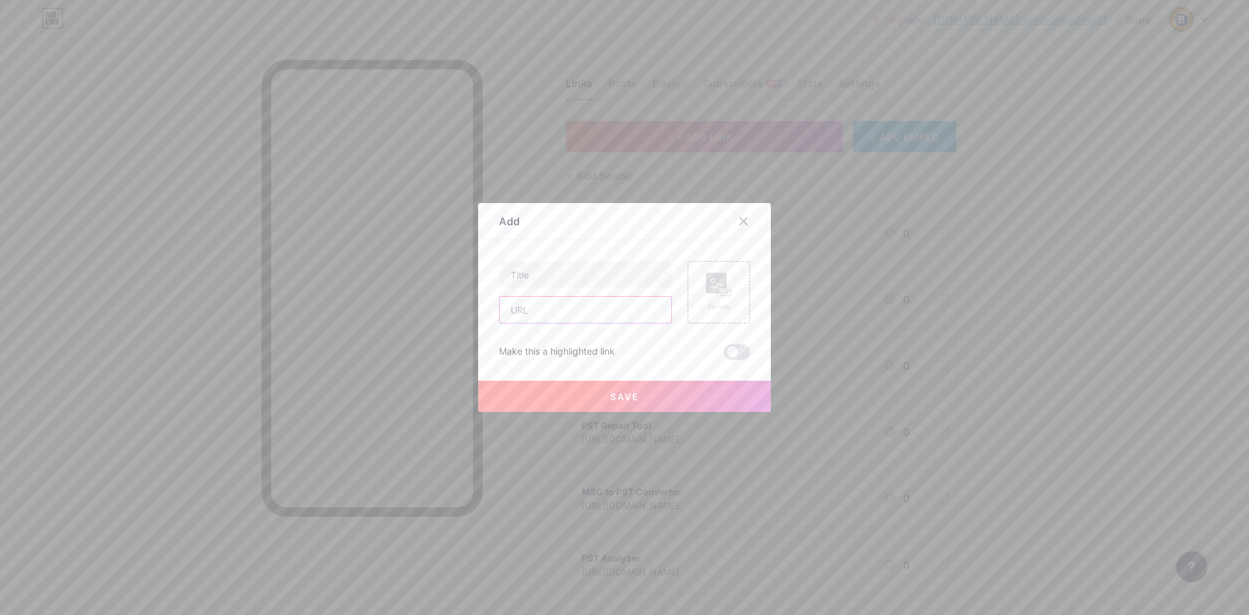
drag, startPoint x: 564, startPoint y: 309, endPoint x: 563, endPoint y: 297, distance: 11.7
click at [563, 309] on input "text" at bounding box center [586, 310] width 172 height 26
paste input "[URL][DOMAIN_NAME]"
type input "[URL][DOMAIN_NAME]"
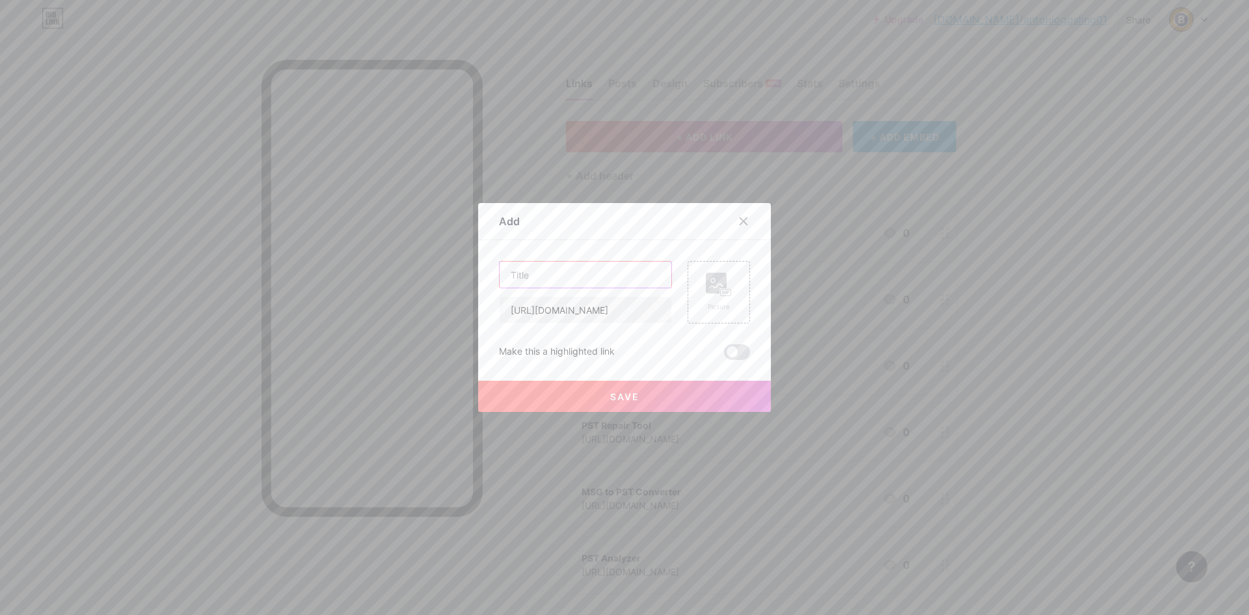
click at [568, 274] on input "text" at bounding box center [586, 275] width 172 height 26
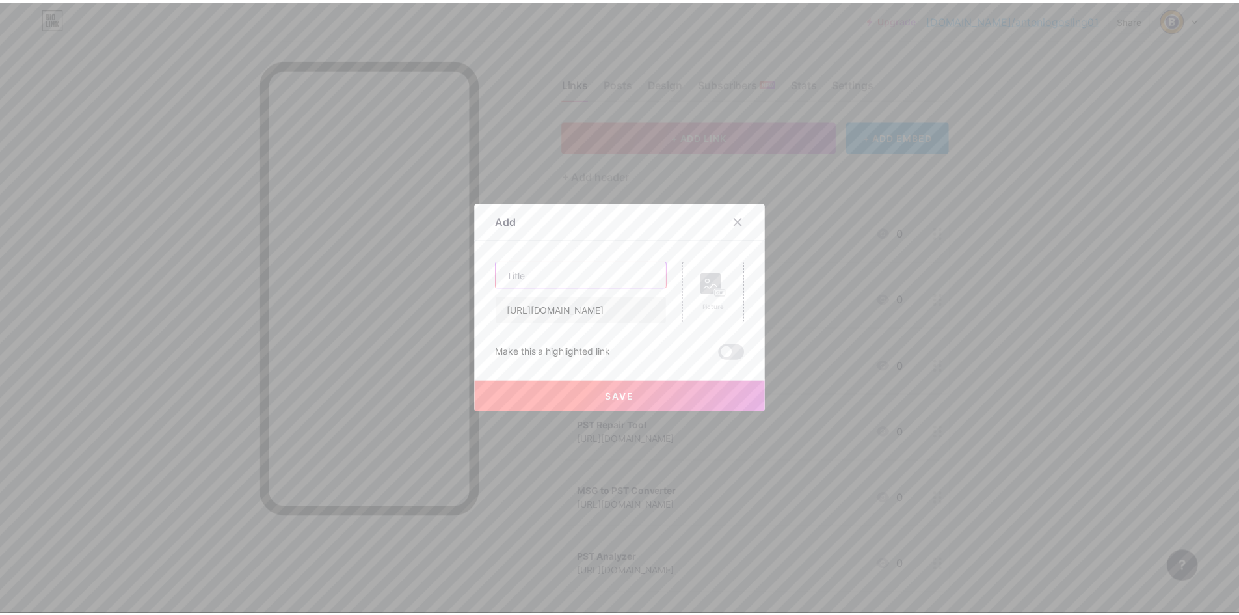
scroll to position [0, 0]
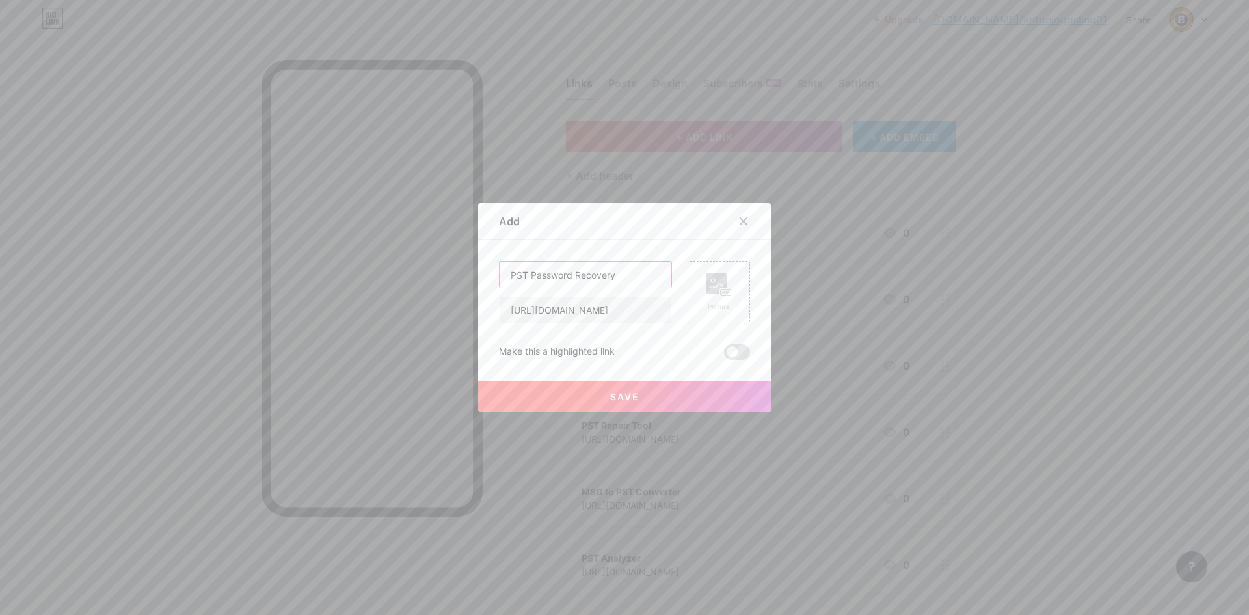
type input "PST Password Recovery"
click at [613, 404] on button "Save" at bounding box center [624, 396] width 293 height 31
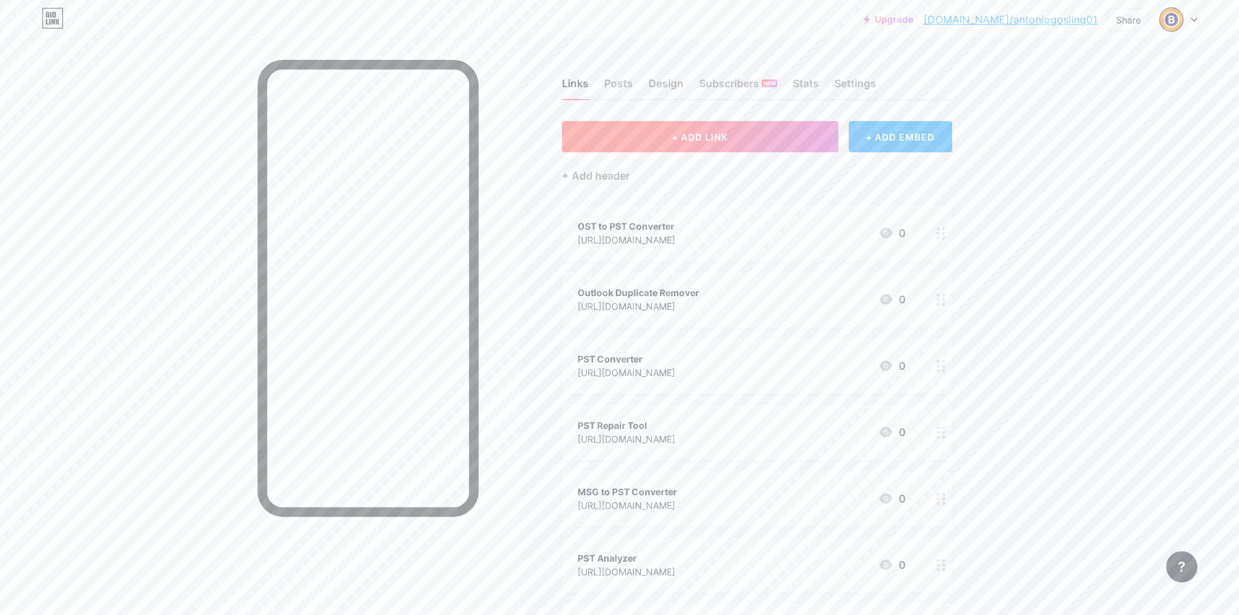
click at [740, 150] on button "+ ADD LINK" at bounding box center [700, 136] width 276 height 31
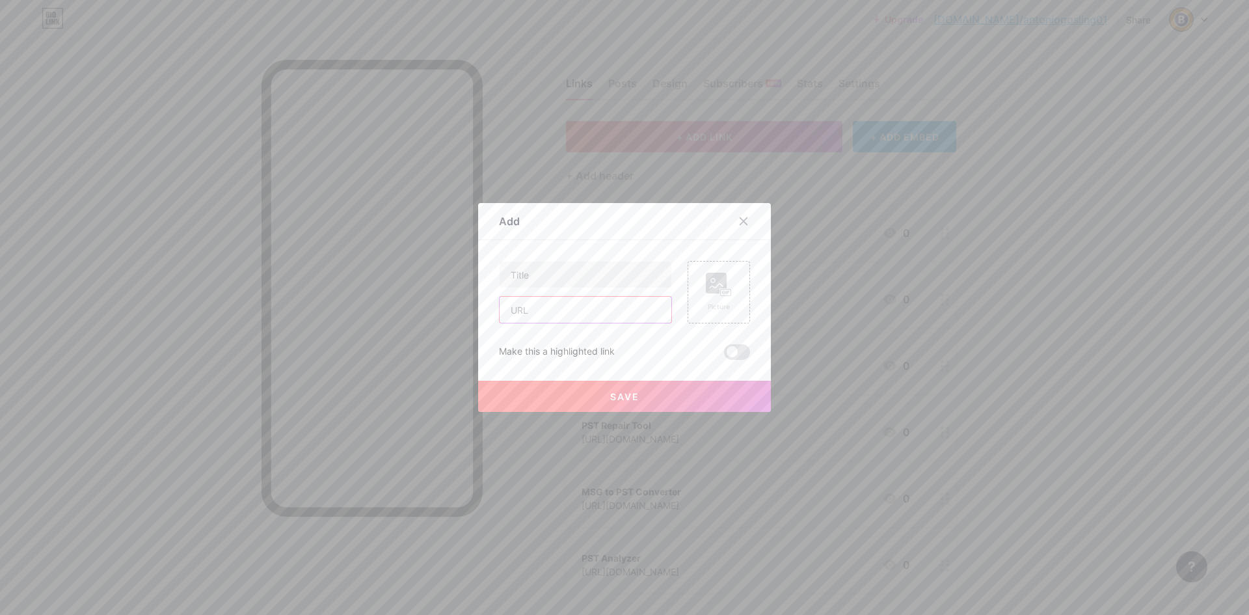
click at [574, 316] on input "text" at bounding box center [586, 310] width 172 height 26
paste input "[URL][DOMAIN_NAME]"
type input "[URL][DOMAIN_NAME]"
click at [566, 276] on input "text" at bounding box center [586, 275] width 172 height 26
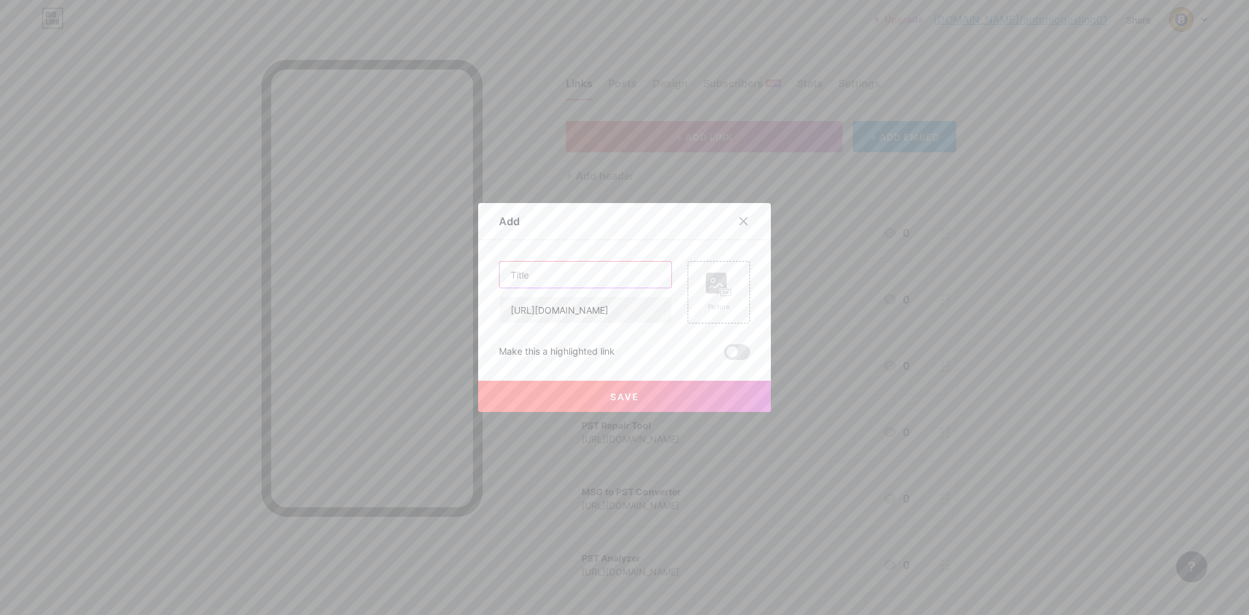
scroll to position [0, 0]
type input "PST Unlocker"
click at [599, 390] on button "Save" at bounding box center [624, 396] width 293 height 31
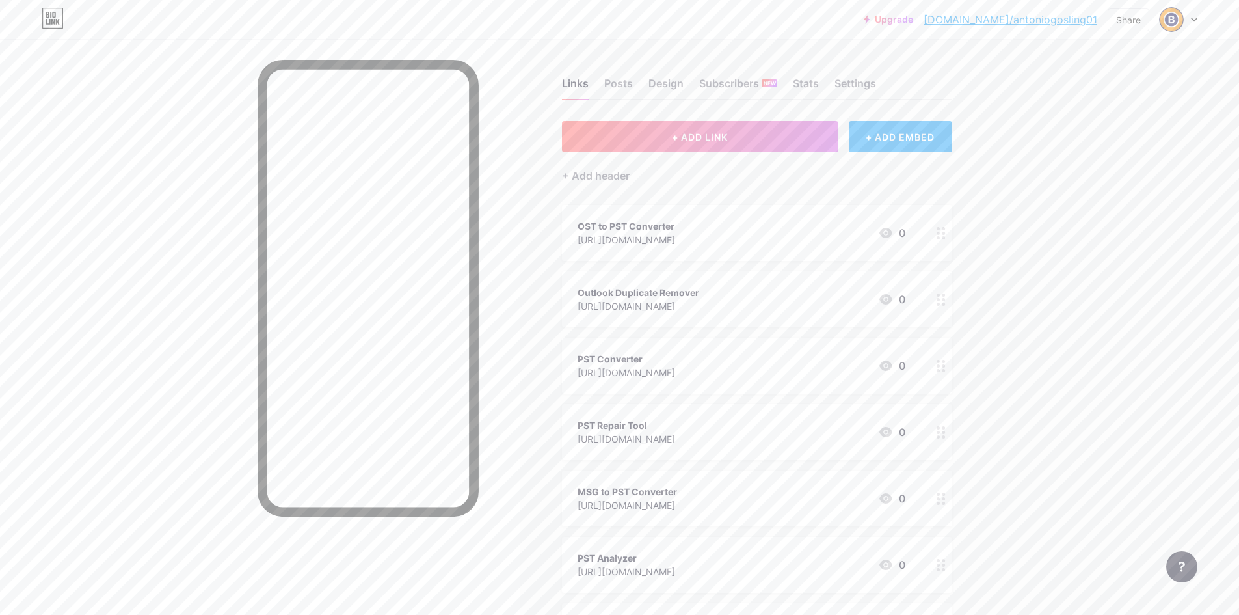
click at [665, 131] on button "+ ADD LINK" at bounding box center [700, 136] width 276 height 31
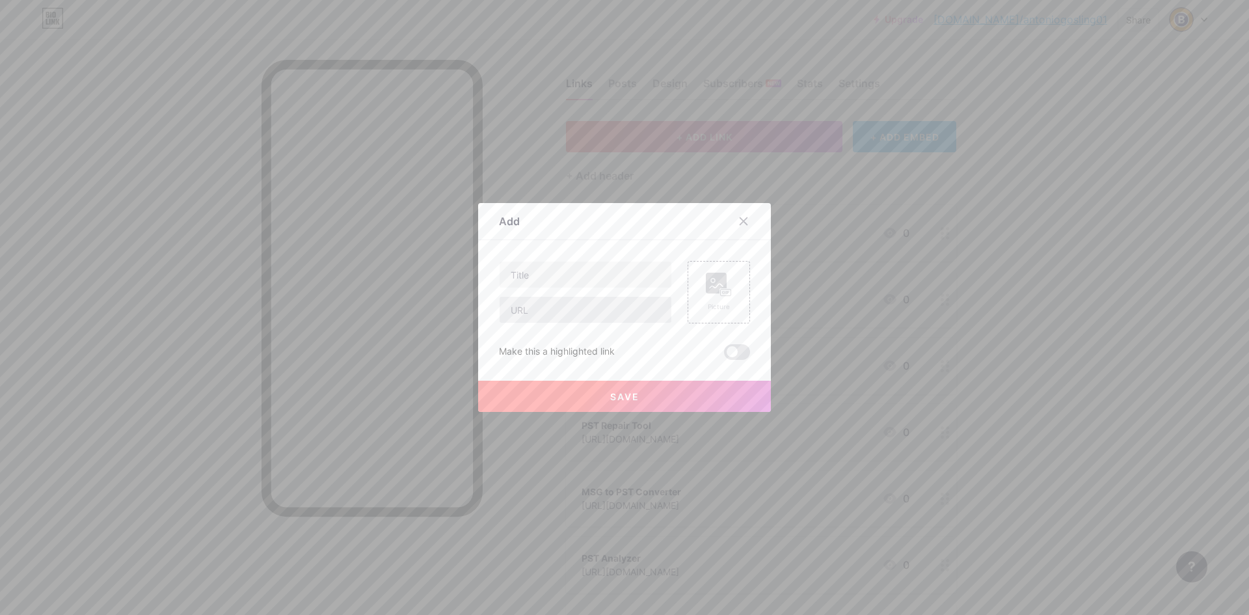
drag, startPoint x: 580, startPoint y: 295, endPoint x: 575, endPoint y: 306, distance: 12.2
click at [580, 296] on div at bounding box center [585, 292] width 173 height 62
click at [574, 307] on input "text" at bounding box center [586, 310] width 172 height 26
paste input "[URL][DOMAIN_NAME]"
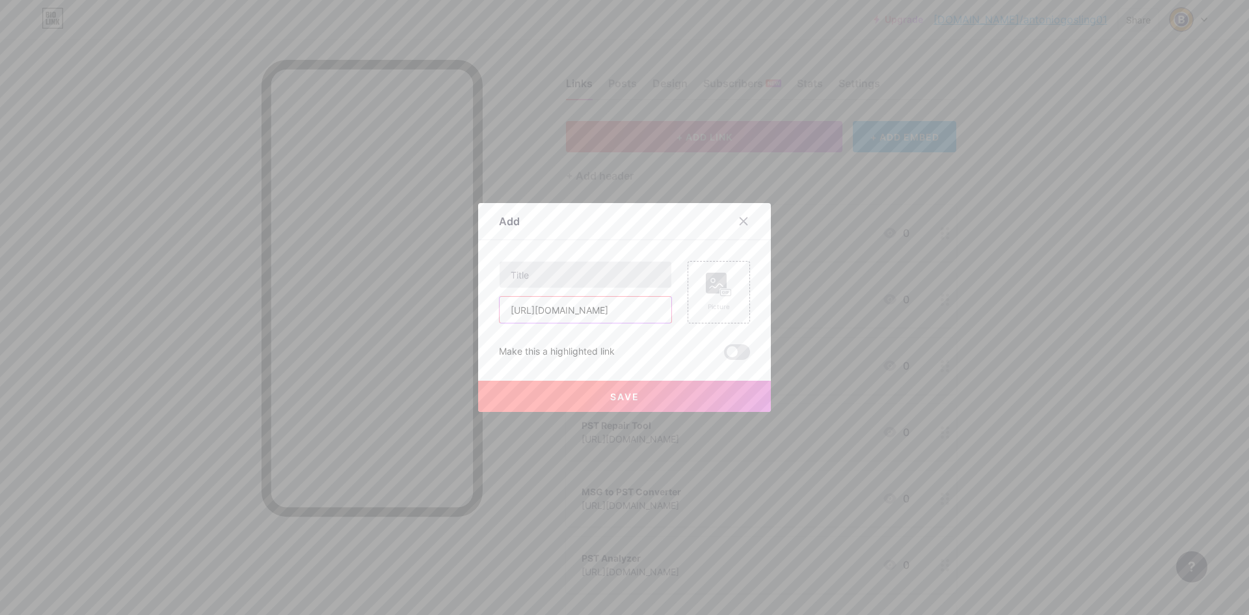
type input "[URL][DOMAIN_NAME]"
click at [569, 275] on input "text" at bounding box center [586, 275] width 172 height 26
type input "["
type input "PST Splitter"
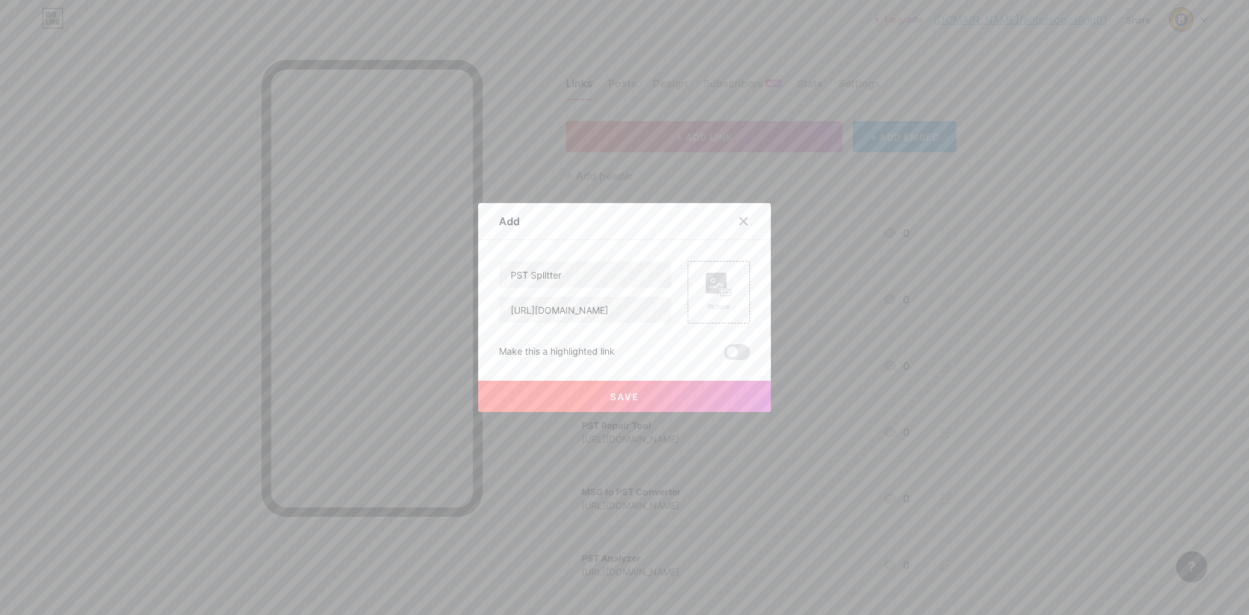
click at [645, 400] on button "Save" at bounding box center [624, 396] width 293 height 31
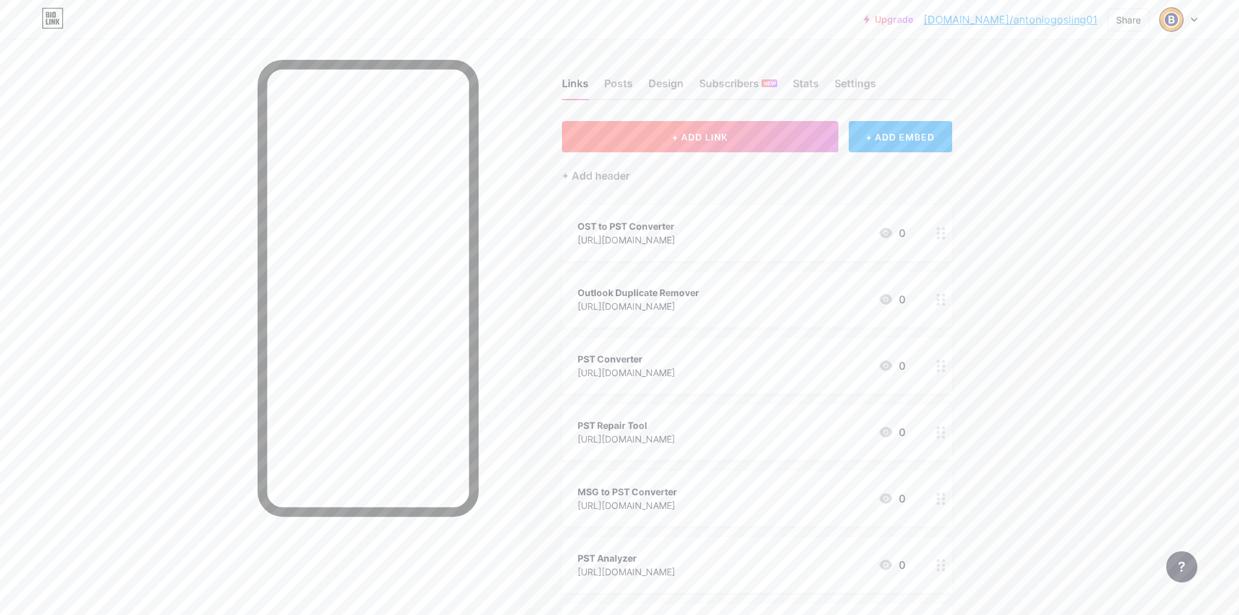
click at [682, 141] on span "+ ADD LINK" at bounding box center [700, 136] width 56 height 11
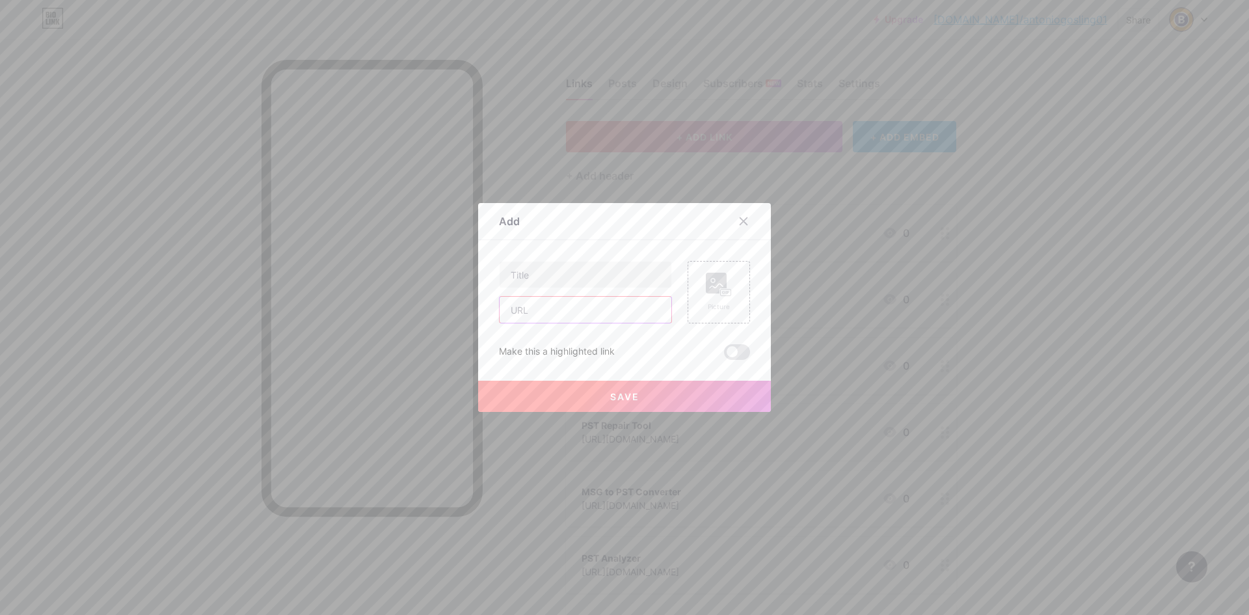
click at [595, 317] on input "text" at bounding box center [586, 310] width 172 height 26
paste input "[URL][DOMAIN_NAME]"
type input "[URL][DOMAIN_NAME]"
click at [560, 271] on input "text" at bounding box center [586, 275] width 172 height 26
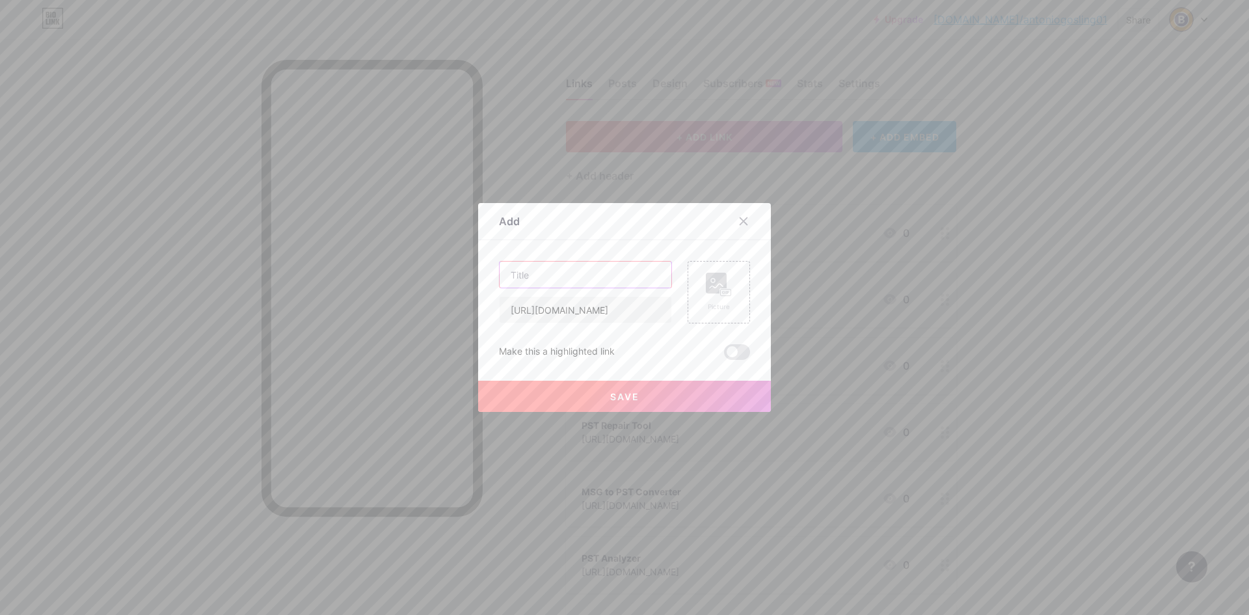
scroll to position [0, 0]
type input "PST Merge Tool"
click at [594, 396] on button "Save" at bounding box center [624, 396] width 293 height 31
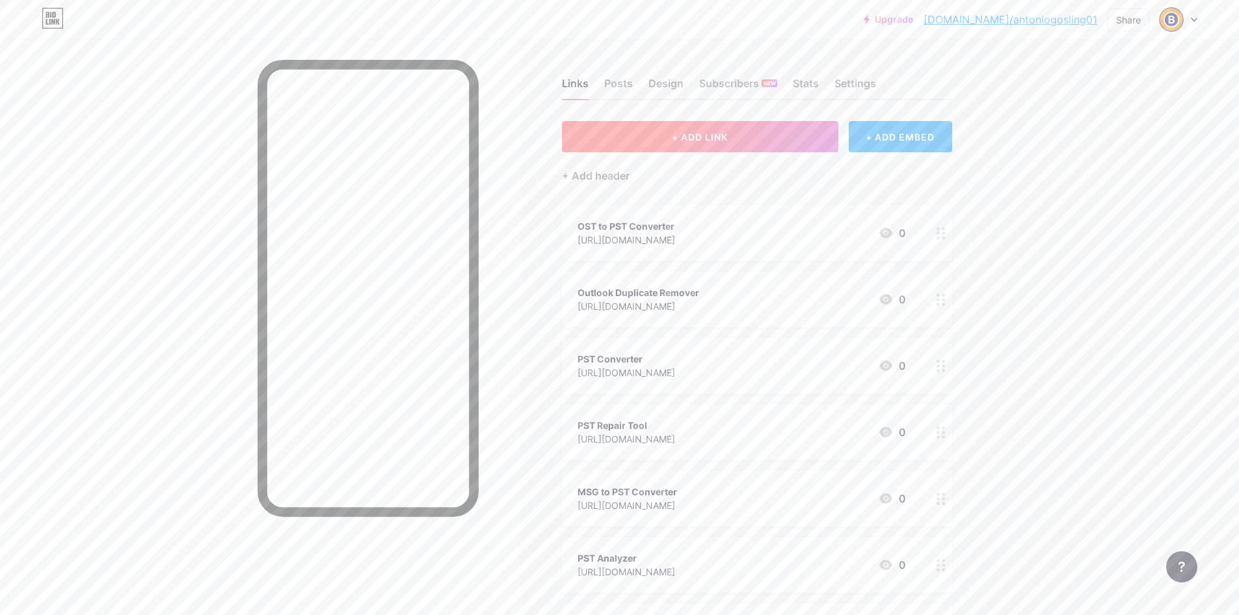
click at [687, 141] on span "+ ADD LINK" at bounding box center [700, 136] width 56 height 11
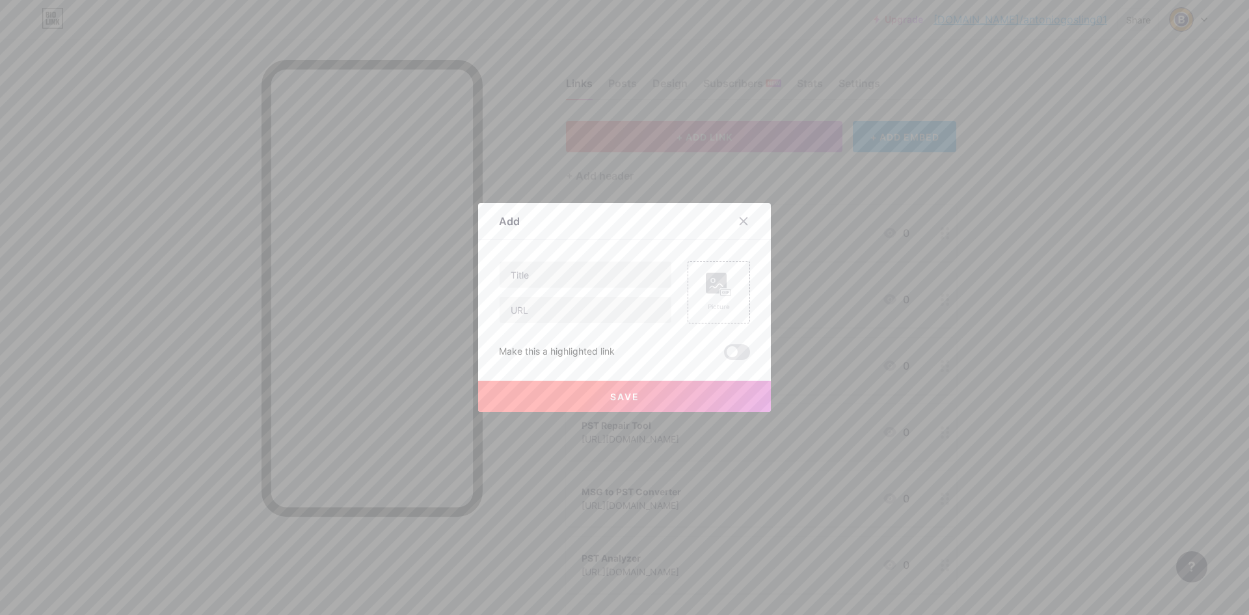
click at [545, 325] on div "Picture Make this a highlighted link Save" at bounding box center [624, 310] width 251 height 99
click at [546, 313] on input "text" at bounding box center [586, 310] width 172 height 26
paste input "[URL][DOMAIN_NAME]"
type input "[URL][DOMAIN_NAME]"
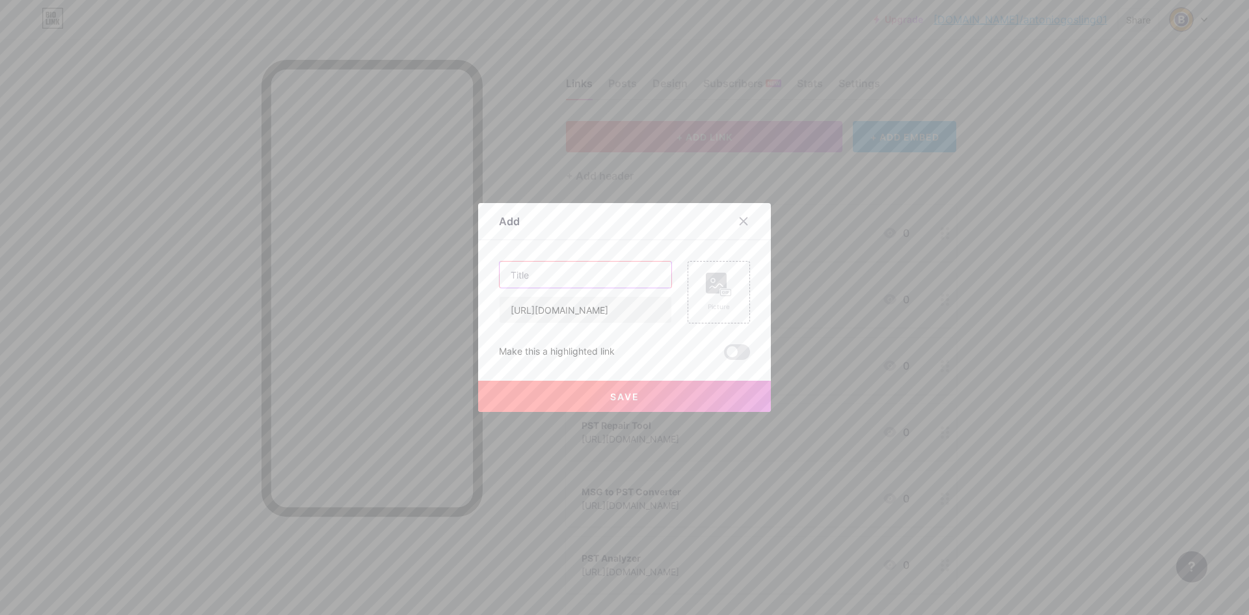
click at [546, 262] on input "text" at bounding box center [586, 275] width 172 height 26
click at [549, 272] on input "text" at bounding box center [586, 275] width 172 height 26
type input "Free PST Viewer"
click at [630, 388] on button "Save" at bounding box center [624, 396] width 293 height 31
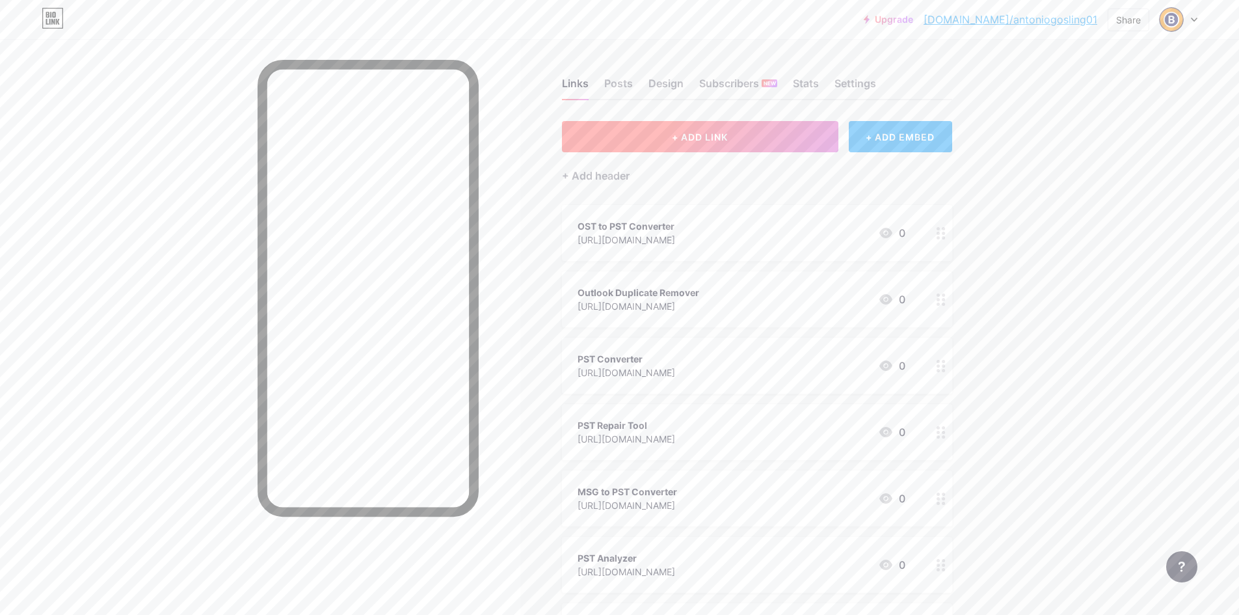
click at [703, 142] on span "+ ADD LINK" at bounding box center [700, 136] width 56 height 11
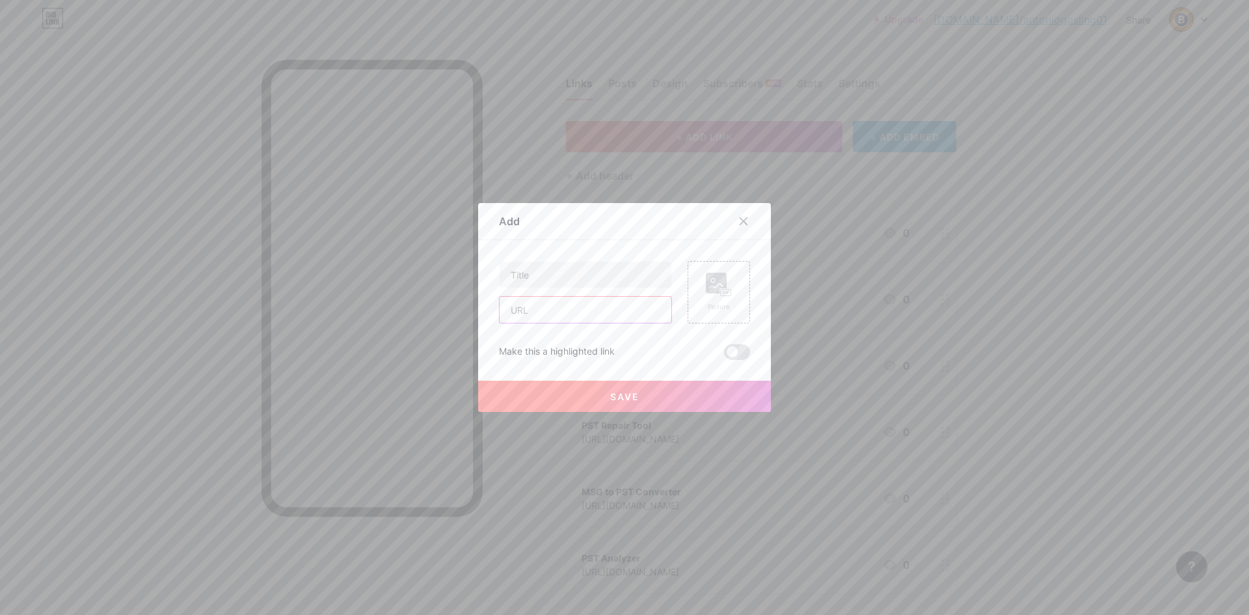
drag, startPoint x: 558, startPoint y: 316, endPoint x: 556, endPoint y: 304, distance: 11.9
click at [558, 316] on input "text" at bounding box center [586, 310] width 172 height 26
paste input "[URL][DOMAIN_NAME]"
type input "[URL][DOMAIN_NAME]"
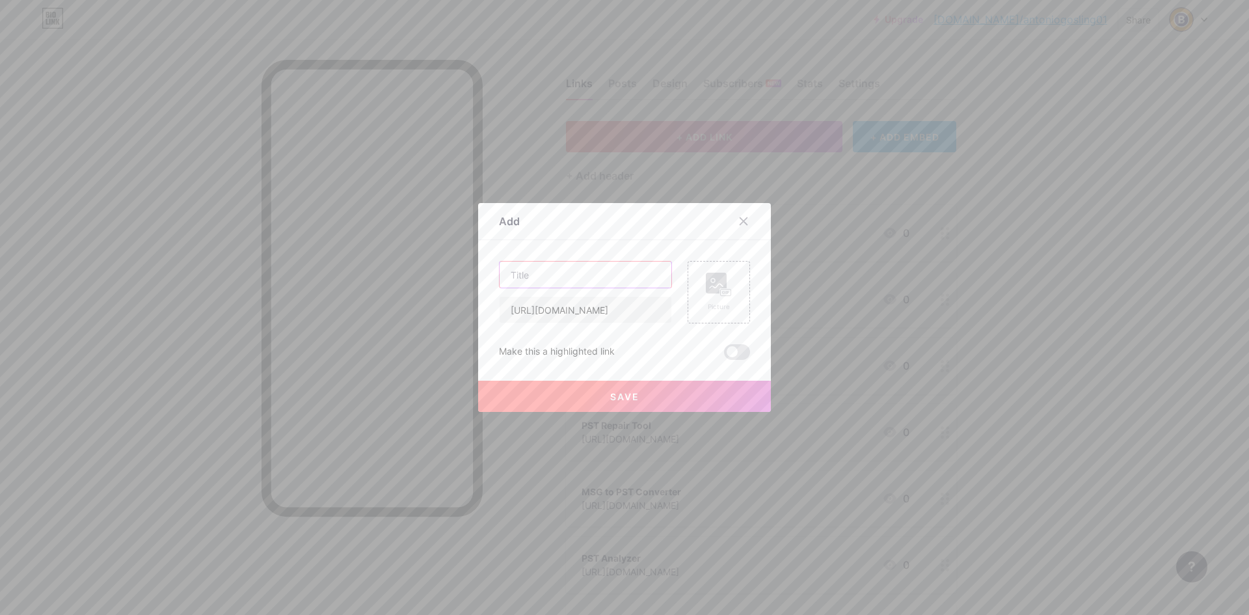
click at [567, 275] on input "text" at bounding box center [586, 275] width 172 height 26
type input "OST Repair"
click at [610, 401] on span "Save" at bounding box center [624, 396] width 29 height 11
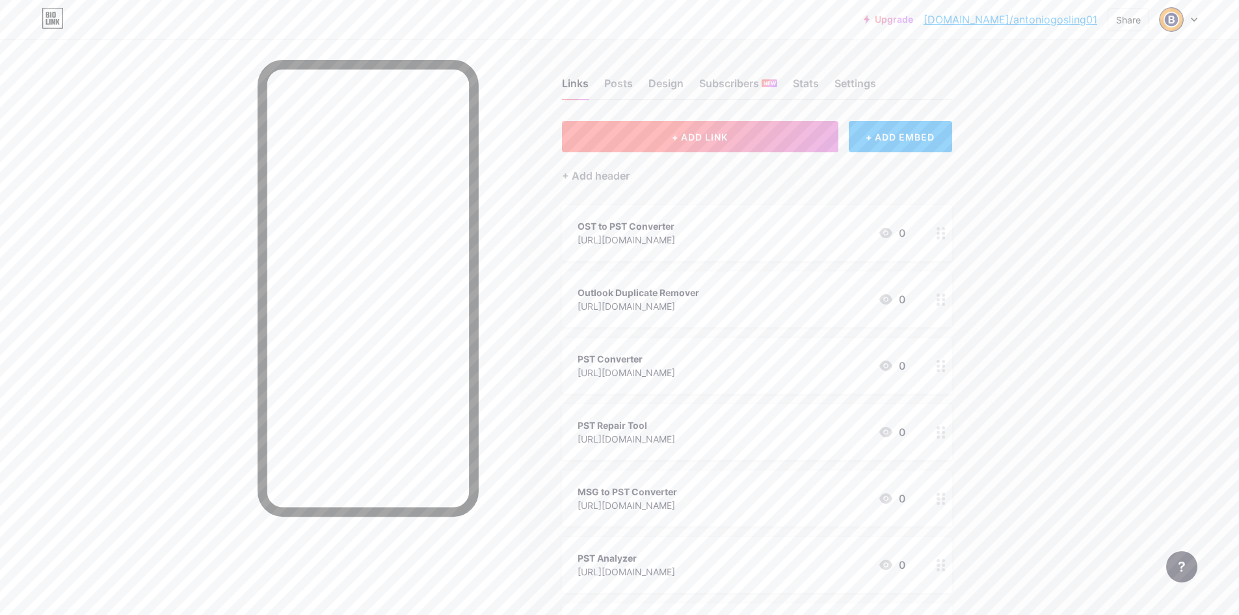
click at [690, 133] on span "+ ADD LINK" at bounding box center [700, 136] width 56 height 11
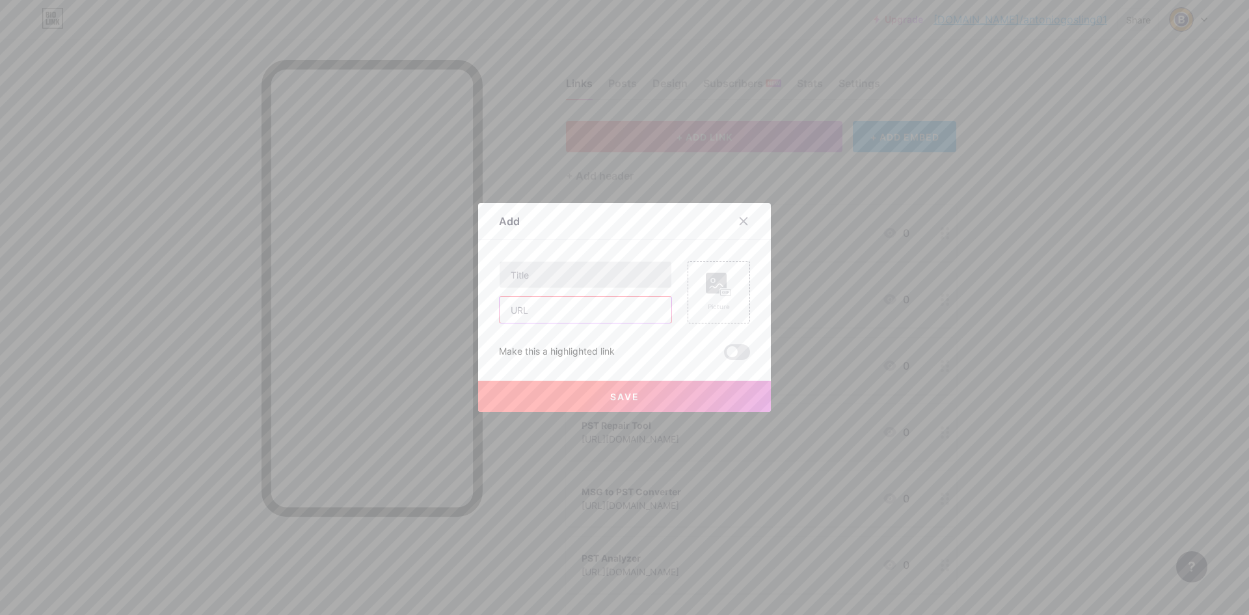
drag, startPoint x: 587, startPoint y: 305, endPoint x: 574, endPoint y: 284, distance: 25.1
click at [587, 305] on input "text" at bounding box center [586, 310] width 172 height 26
paste input "[URL][DOMAIN_NAME]"
type input "[URL][DOMAIN_NAME]"
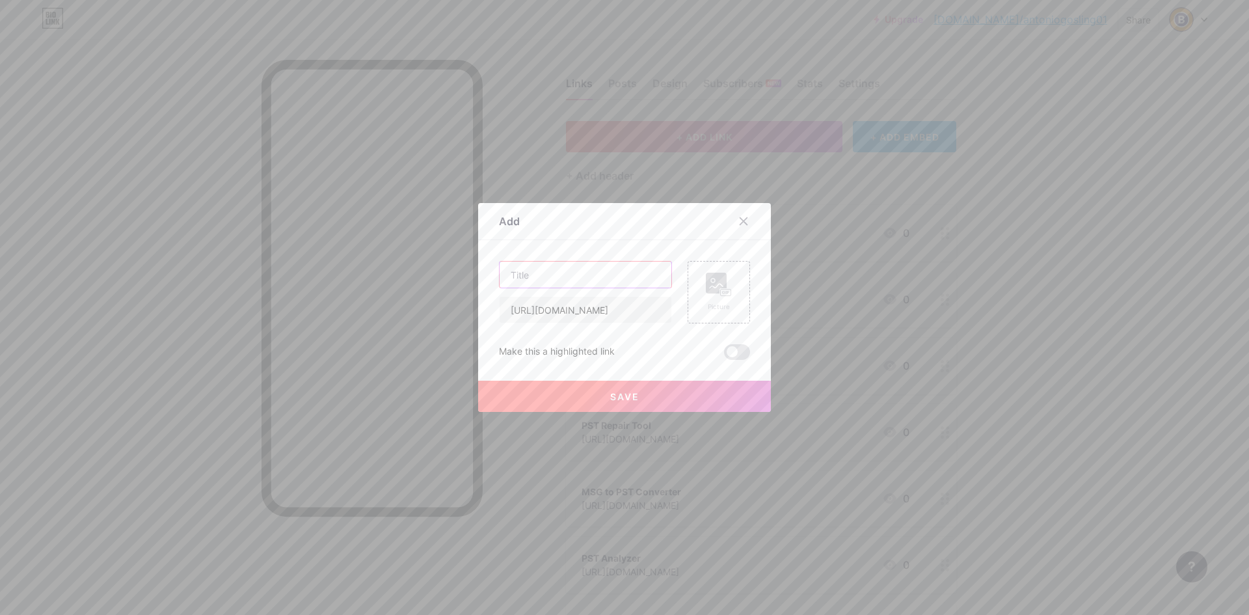
click at [573, 271] on input "text" at bounding box center [586, 275] width 172 height 26
type input "OST Recovery"
click at [599, 400] on button "Save" at bounding box center [624, 396] width 293 height 31
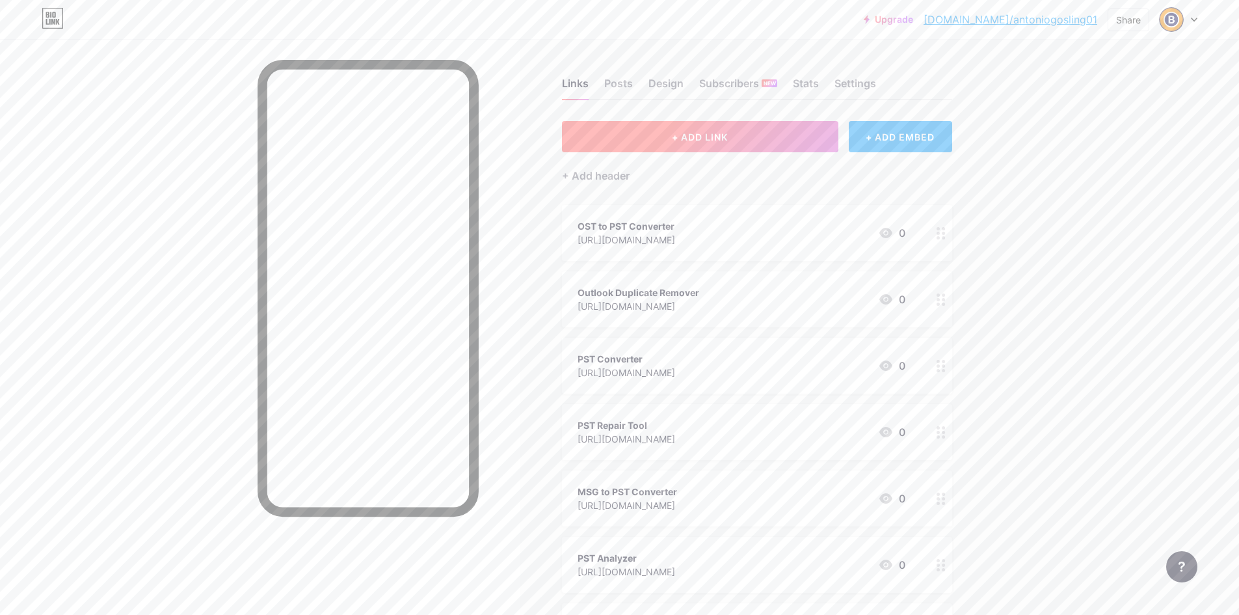
click at [668, 124] on button "+ ADD LINK" at bounding box center [700, 136] width 276 height 31
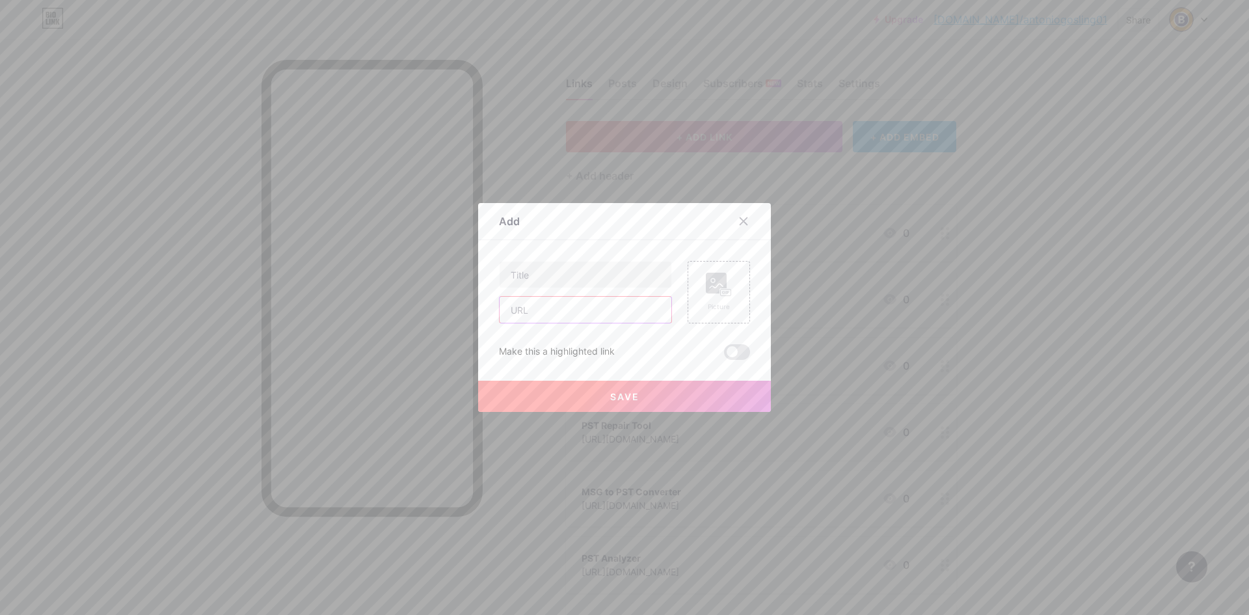
click at [596, 322] on input "text" at bounding box center [586, 310] width 172 height 26
paste input "[URL][DOMAIN_NAME]"
type input "[URL][DOMAIN_NAME]"
click at [572, 280] on input "text" at bounding box center [586, 275] width 172 height 26
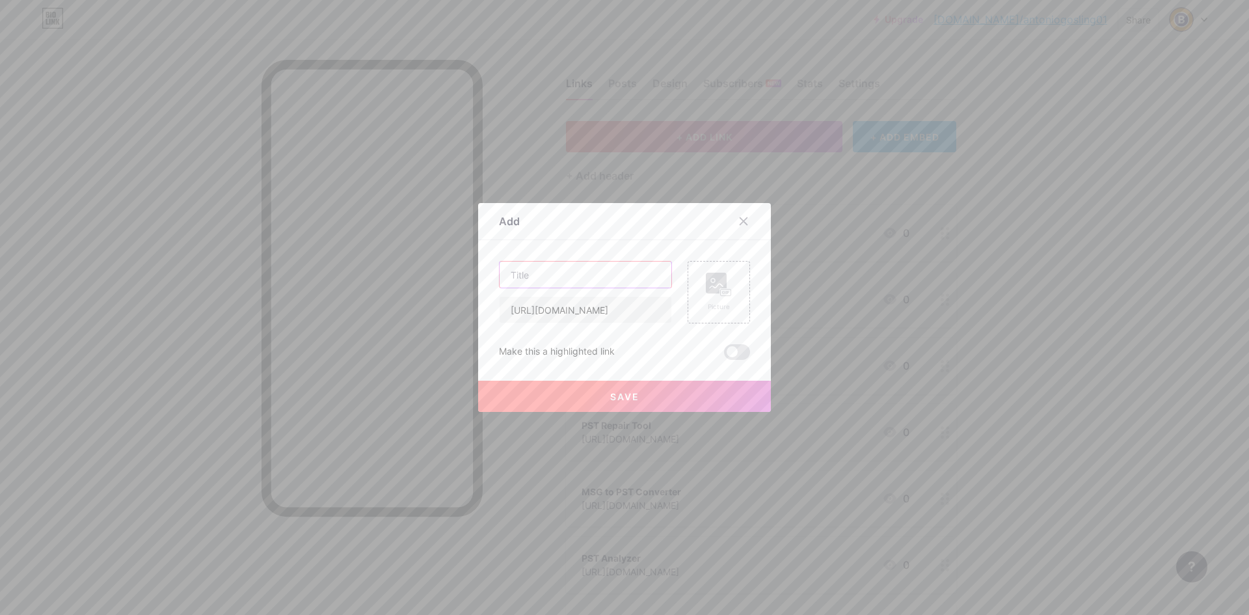
scroll to position [0, 0]
type input "OST Converter"
click at [634, 397] on span "Save" at bounding box center [624, 396] width 29 height 11
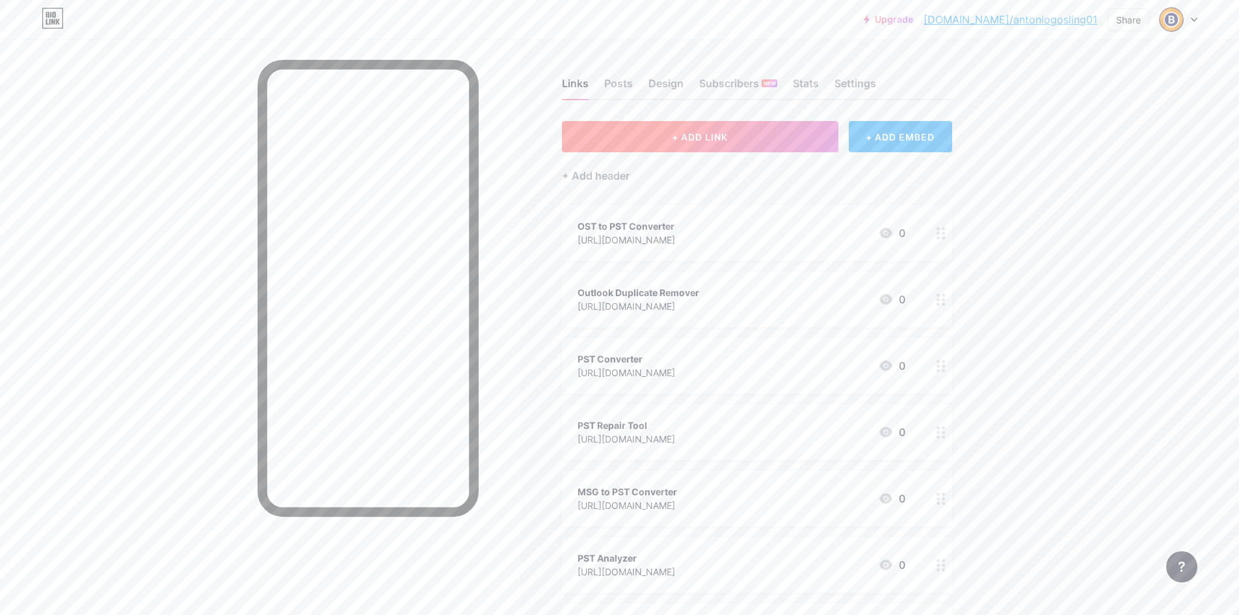
click at [694, 133] on span "+ ADD LINK" at bounding box center [700, 136] width 56 height 11
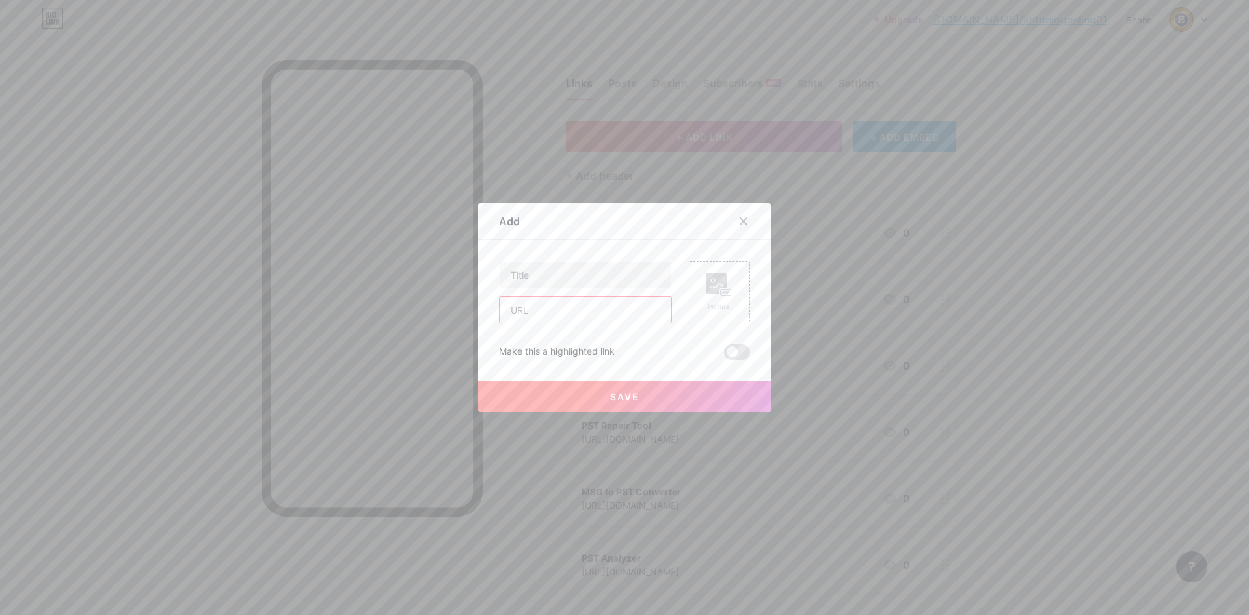
click at [541, 308] on input "text" at bounding box center [586, 310] width 172 height 26
paste input "[URL][DOMAIN_NAME]"
type input "[URL][DOMAIN_NAME]"
click at [548, 274] on input "text" at bounding box center [586, 275] width 172 height 26
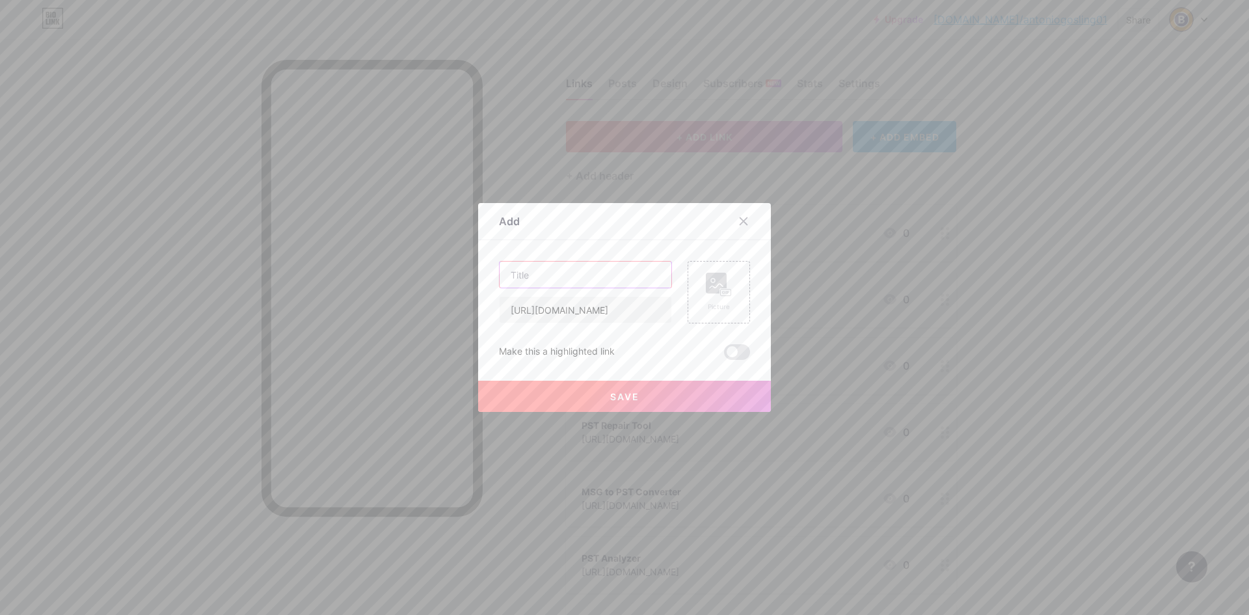
scroll to position [0, 0]
type input "P"
type input "OST to PDF Converter"
click at [642, 407] on button "Save" at bounding box center [624, 396] width 293 height 31
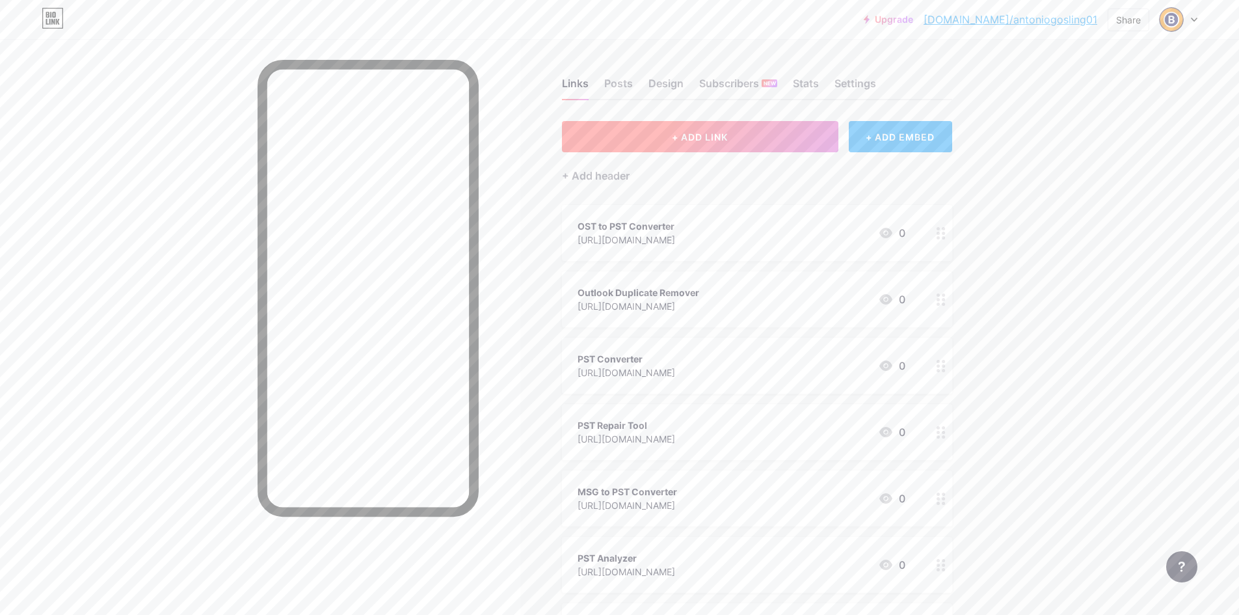
click at [690, 141] on span "+ ADD LINK" at bounding box center [700, 136] width 56 height 11
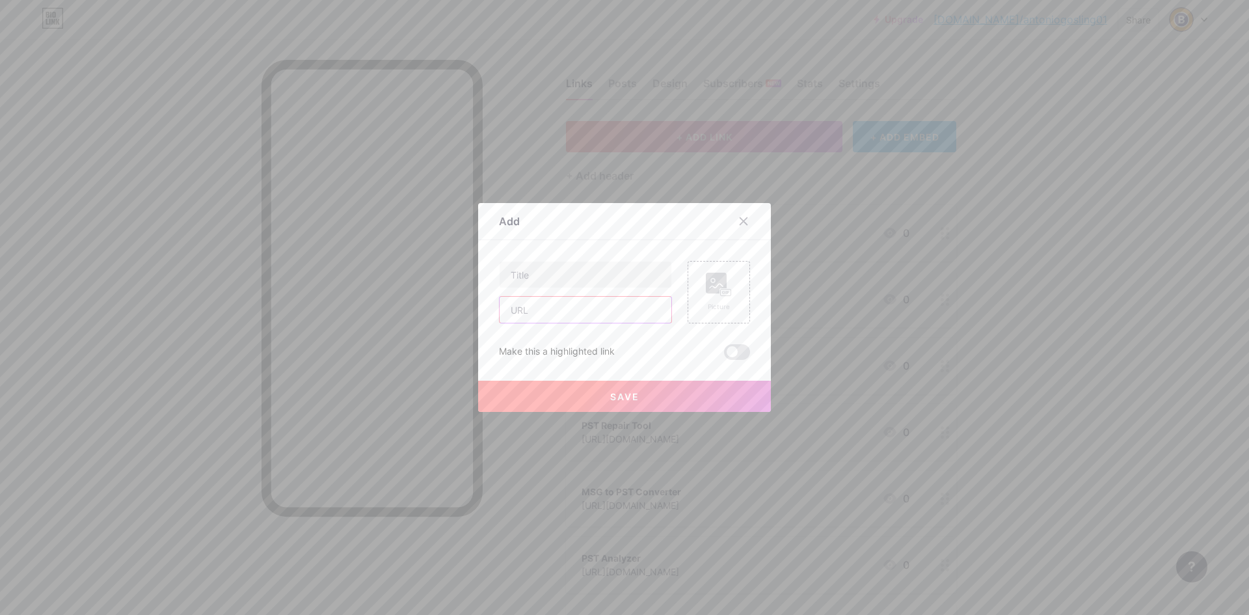
click at [571, 314] on input "text" at bounding box center [586, 310] width 172 height 26
paste input "[URL][DOMAIN_NAME]"
type input "[URL][DOMAIN_NAME]"
click at [561, 274] on input "text" at bounding box center [586, 275] width 172 height 26
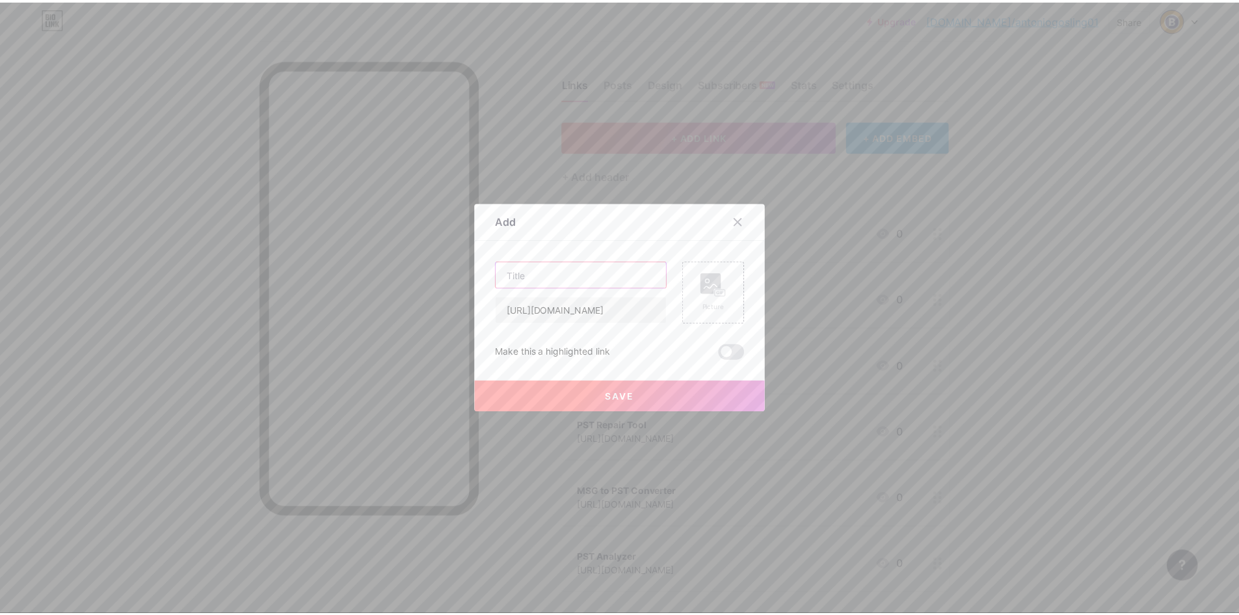
scroll to position [0, 0]
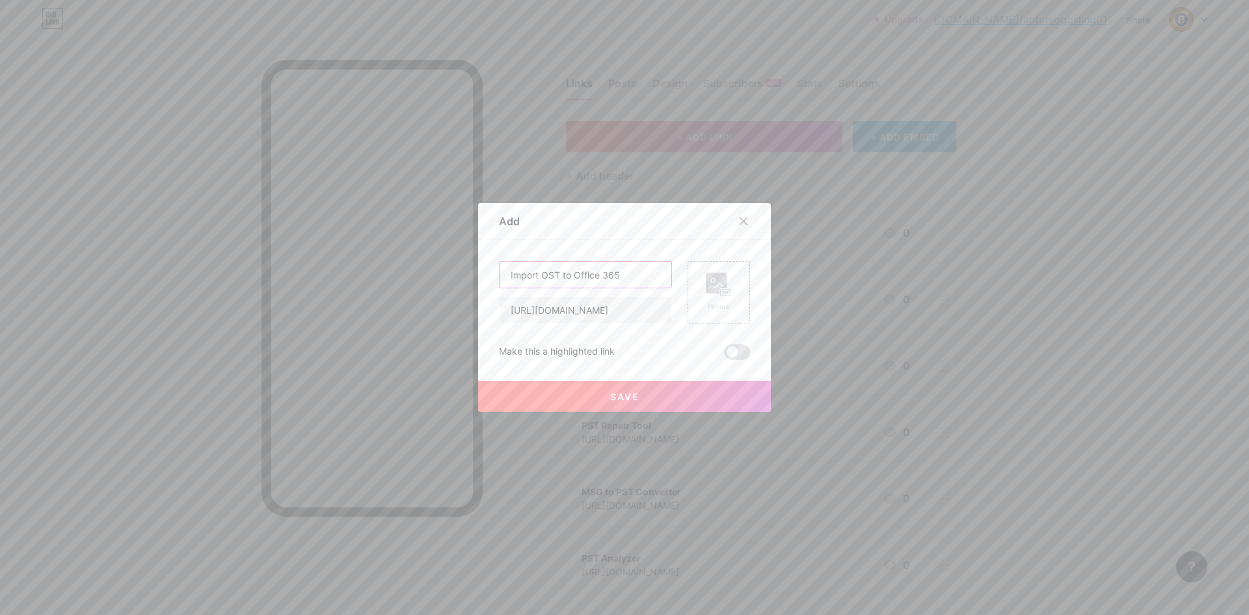
type input "Import OST to Office 365"
click at [621, 391] on span "Save" at bounding box center [624, 396] width 29 height 11
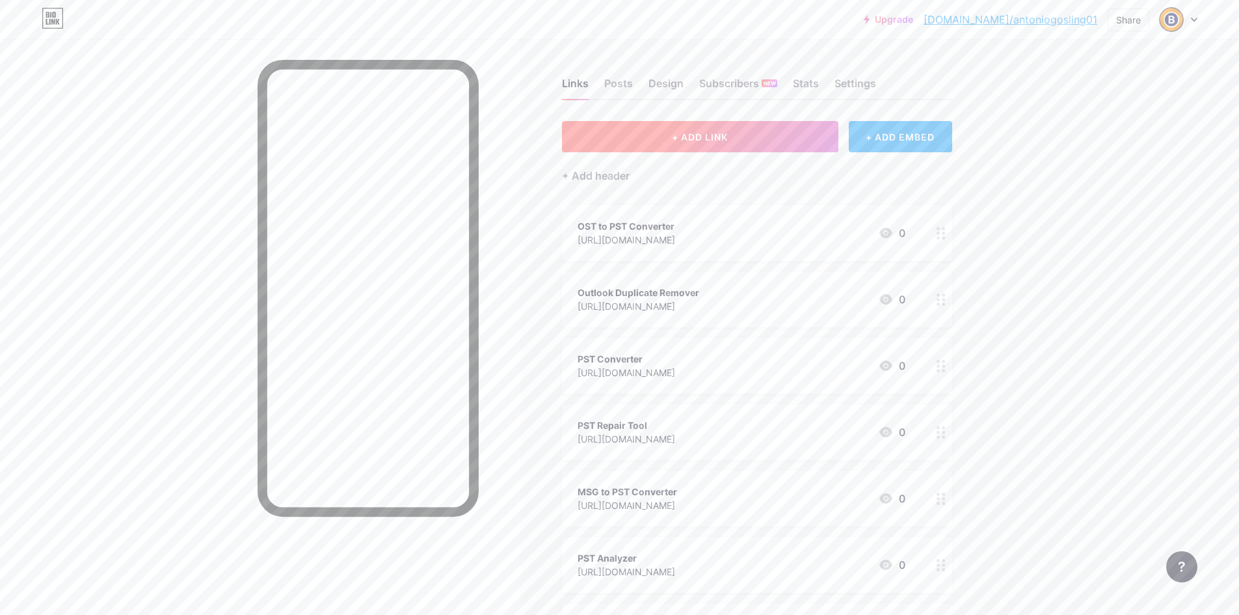
click at [716, 133] on span "+ ADD LINK" at bounding box center [700, 136] width 56 height 11
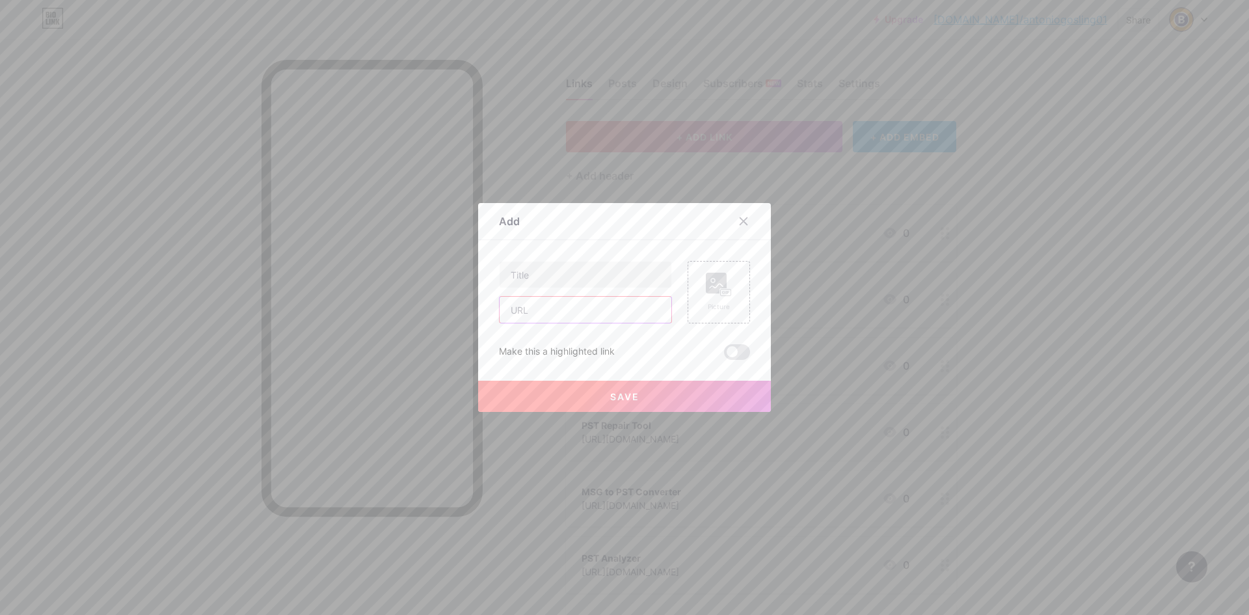
drag, startPoint x: 582, startPoint y: 317, endPoint x: 572, endPoint y: 300, distance: 19.5
click at [582, 317] on input "text" at bounding box center [586, 310] width 172 height 26
paste input "[URL][DOMAIN_NAME]"
type input "[URL][DOMAIN_NAME]"
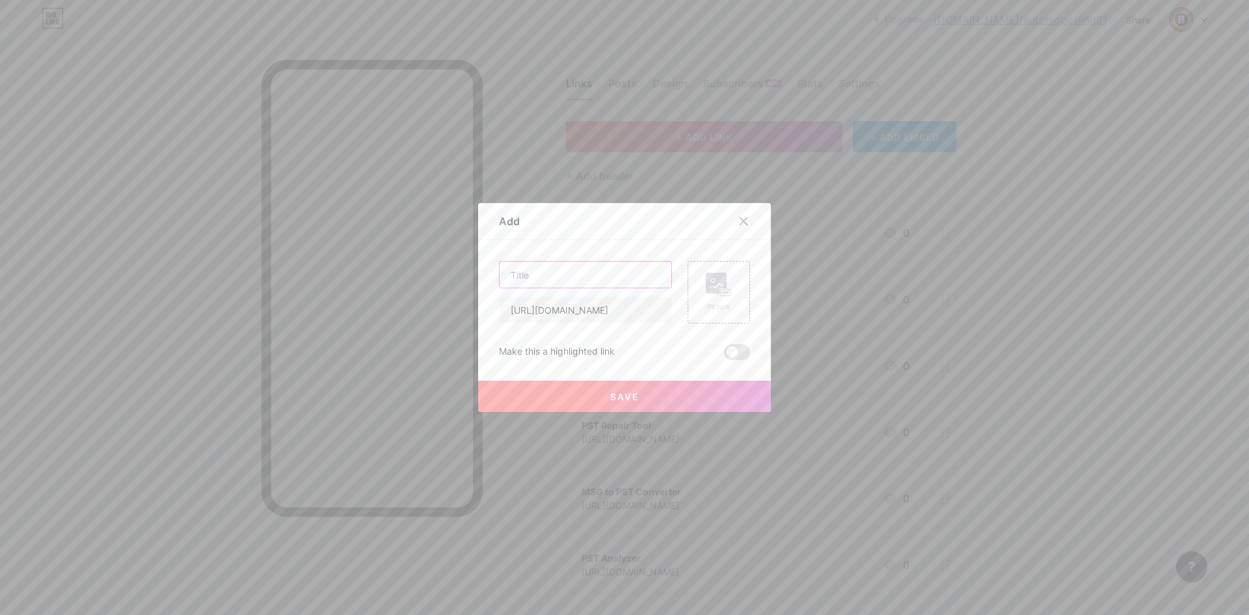
click at [565, 271] on input "text" at bounding box center [586, 275] width 172 height 26
type input "Import OST to Gmail"
click at [610, 383] on button "Save" at bounding box center [624, 396] width 293 height 31
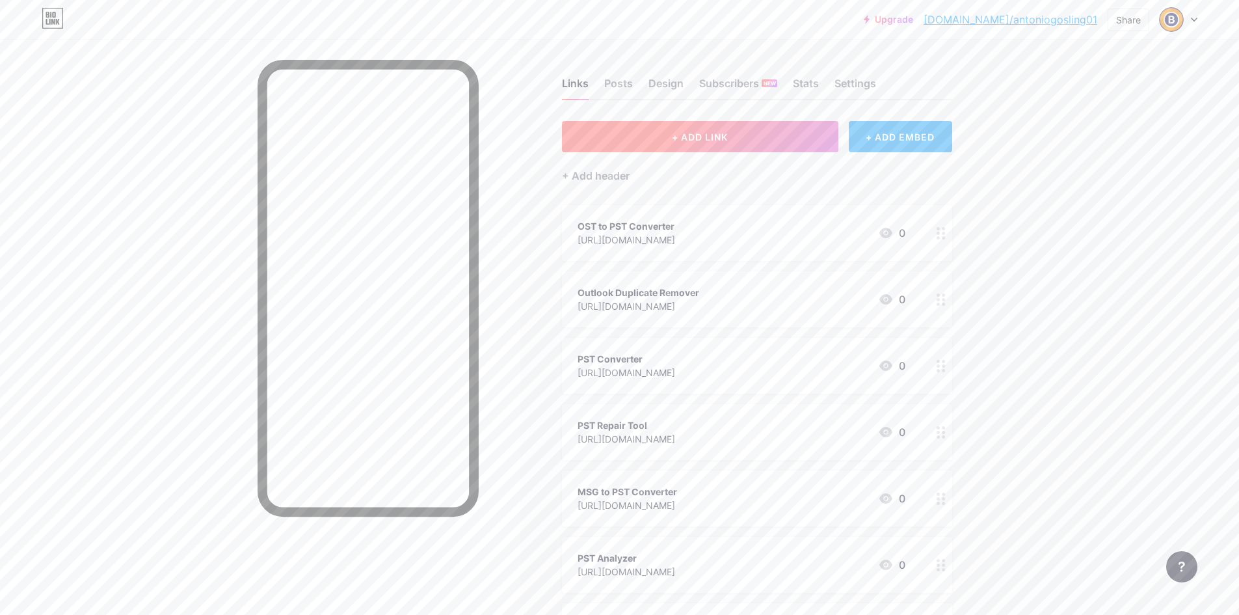
click at [727, 139] on span "+ ADD LINK" at bounding box center [700, 136] width 56 height 11
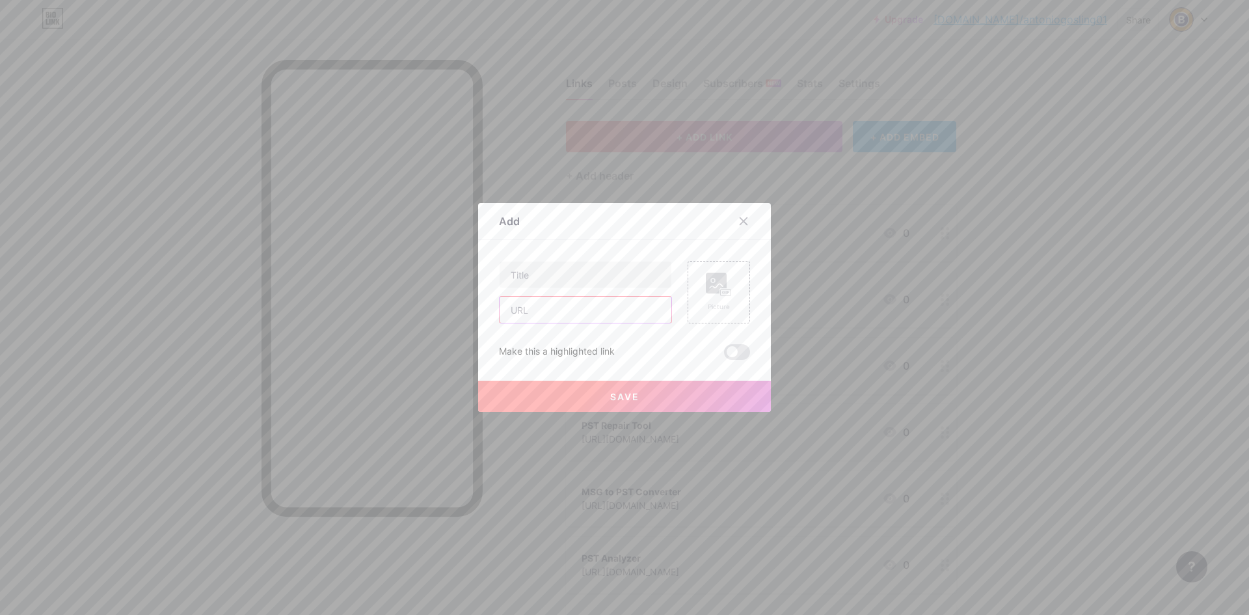
drag, startPoint x: 580, startPoint y: 308, endPoint x: 576, endPoint y: 297, distance: 11.5
click at [580, 308] on input "text" at bounding box center [586, 310] width 172 height 26
paste input "[URL][DOMAIN_NAME]"
type input "[URL][DOMAIN_NAME]"
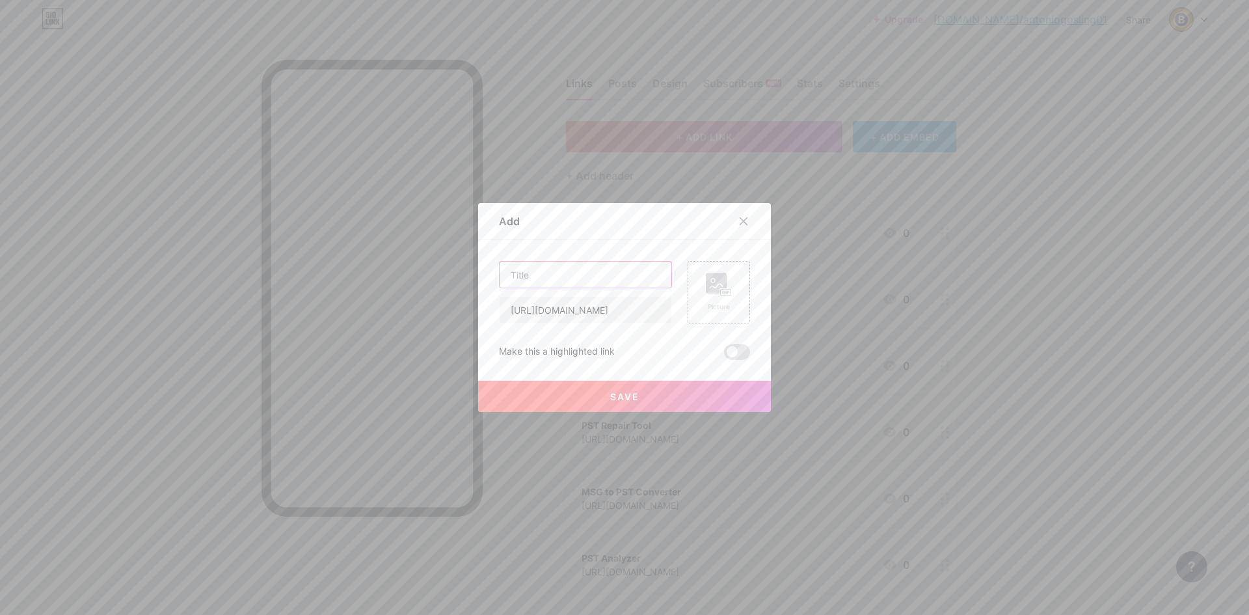
click at [572, 274] on input "text" at bounding box center [586, 275] width 172 height 26
type input "Free OST Viewer"
click at [637, 407] on button "Save" at bounding box center [624, 396] width 293 height 31
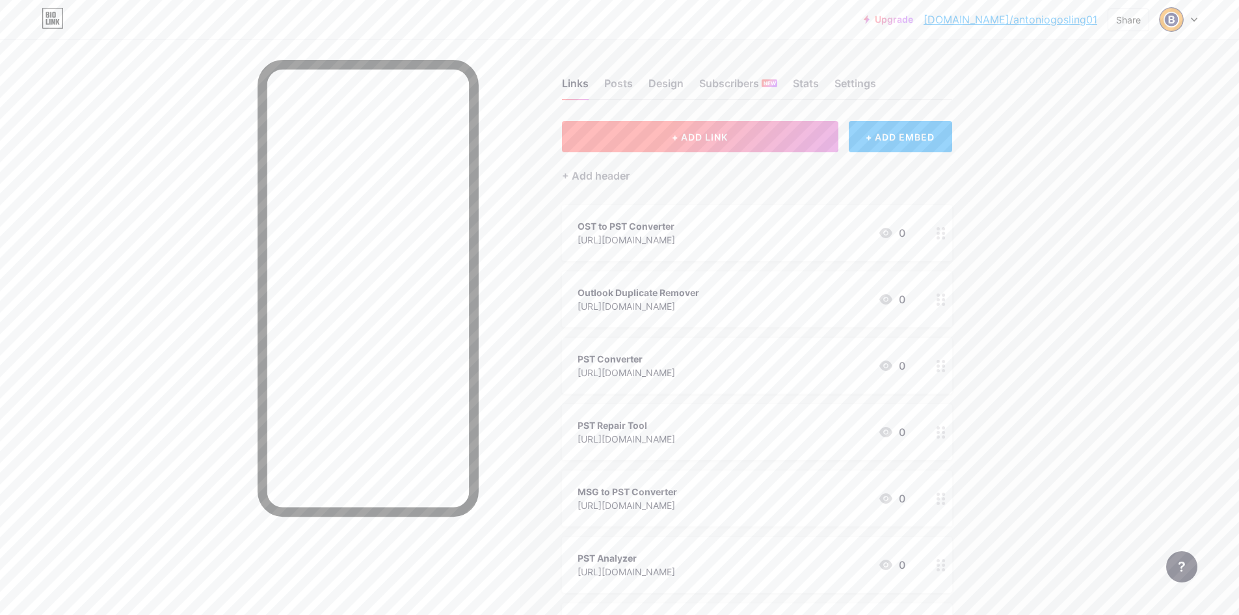
click at [710, 124] on button "+ ADD LINK" at bounding box center [700, 136] width 276 height 31
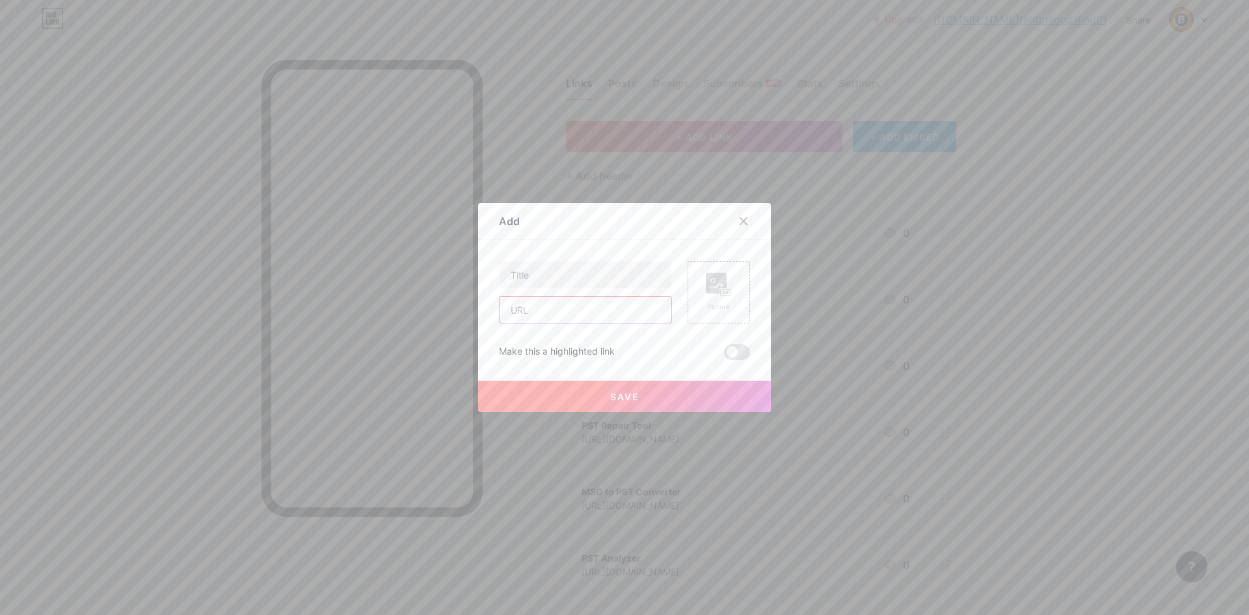
click at [600, 310] on input "text" at bounding box center [586, 310] width 172 height 26
paste input "[URL][DOMAIN_NAME]"
type input "[URL][DOMAIN_NAME]"
click at [576, 264] on input "text" at bounding box center [586, 275] width 172 height 26
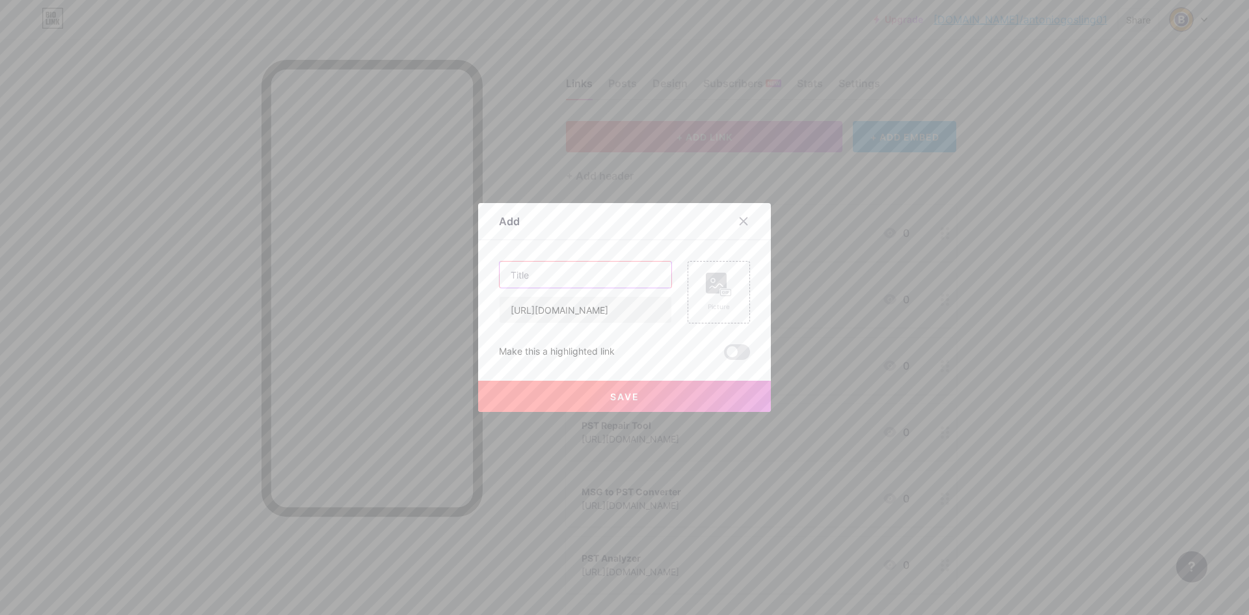
scroll to position [0, 0]
type input "Import MSG to Gmail"
click at [643, 394] on button "Save" at bounding box center [624, 396] width 293 height 31
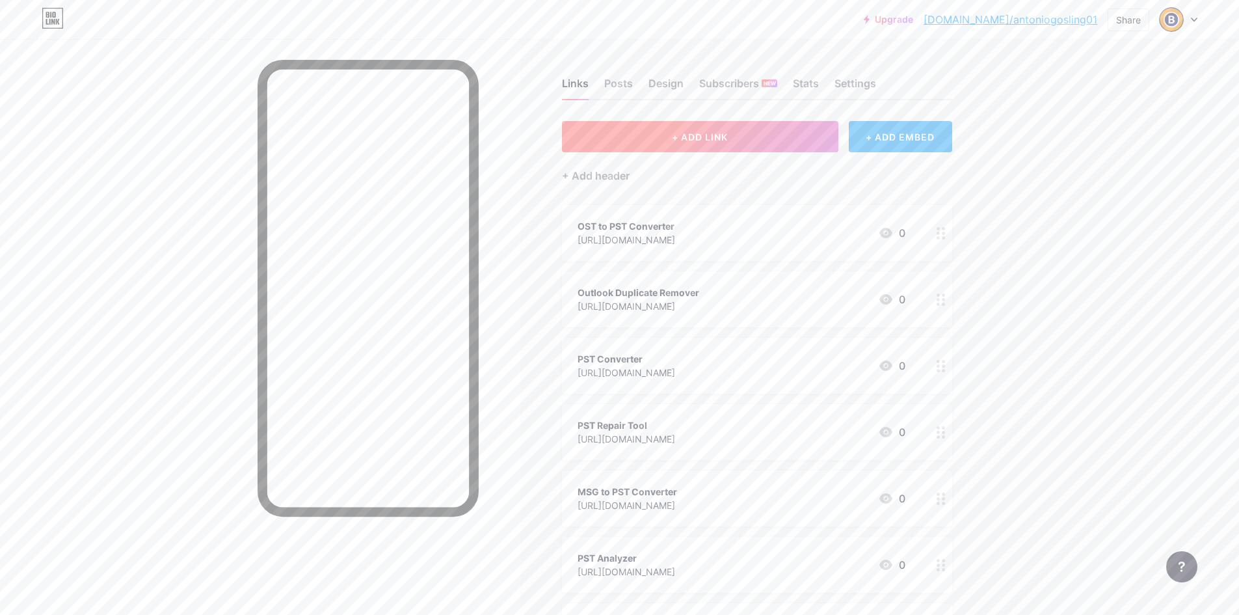
click at [654, 124] on button "+ ADD LINK" at bounding box center [700, 136] width 276 height 31
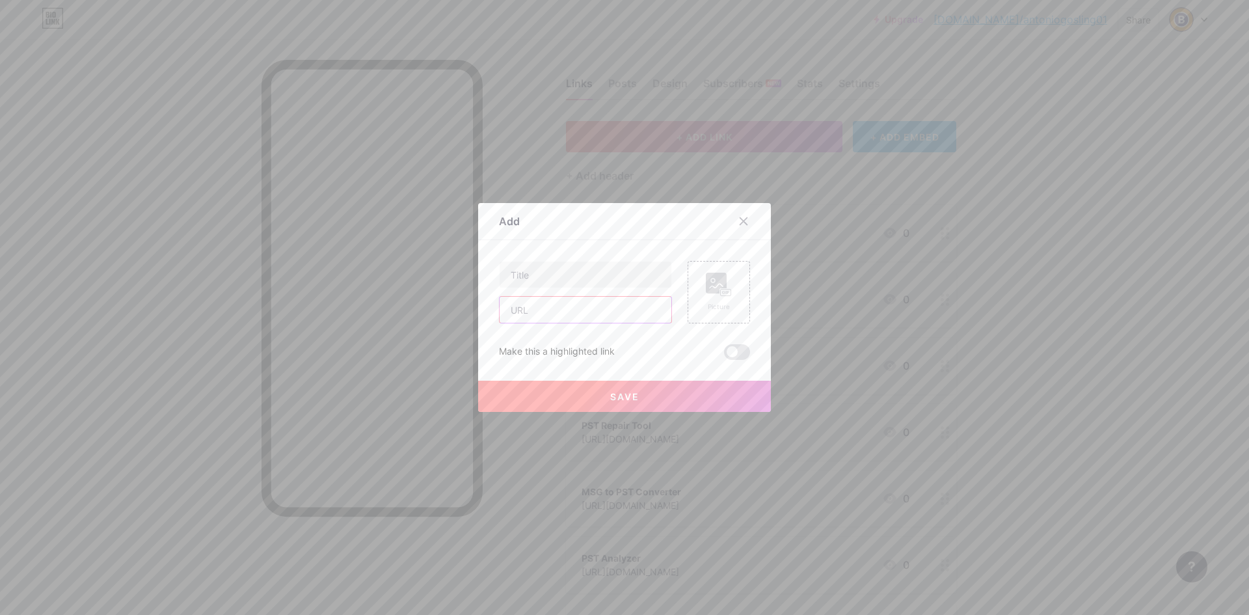
click at [567, 298] on input "text" at bounding box center [586, 310] width 172 height 26
paste input "[URL][DOMAIN_NAME]"
type input "[URL][DOMAIN_NAME]"
click at [562, 266] on input "text" at bounding box center [586, 275] width 172 height 26
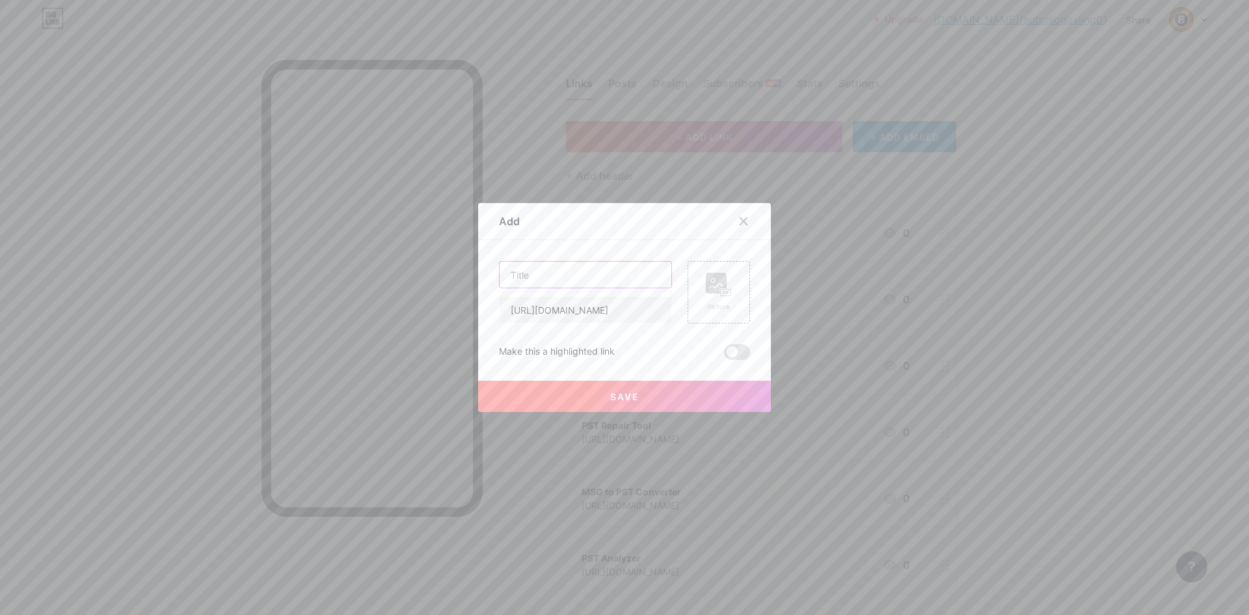
scroll to position [0, 0]
type input "Import MSG to Yahoo"
click at [647, 381] on button "Save" at bounding box center [624, 396] width 293 height 31
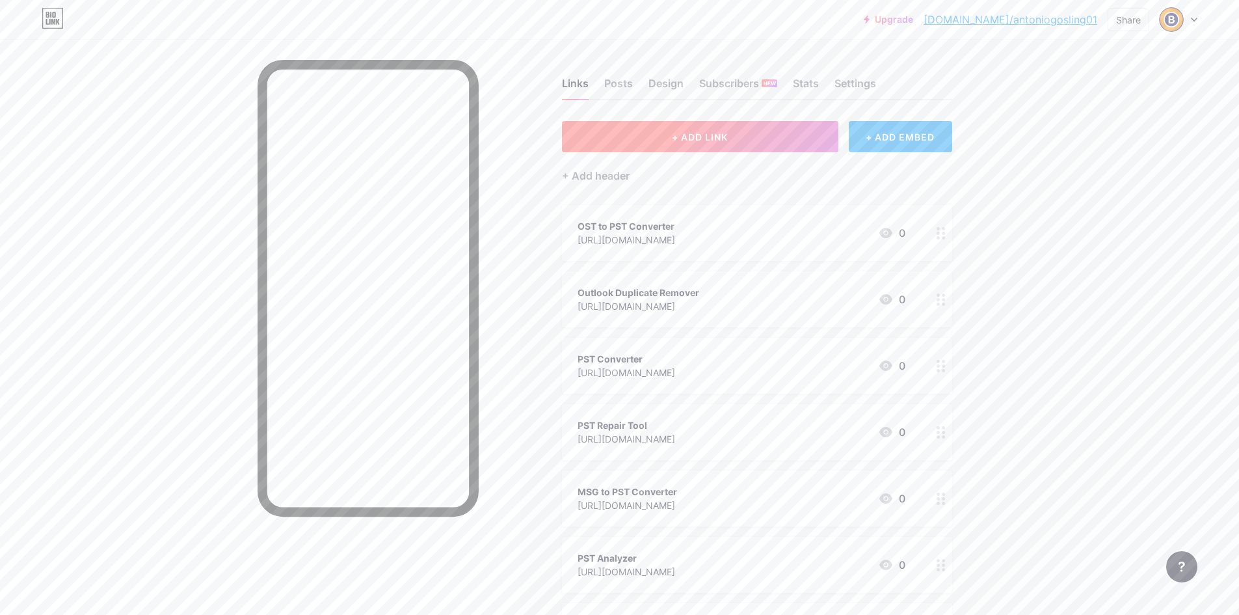
click at [728, 128] on button "+ ADD LINK" at bounding box center [700, 136] width 276 height 31
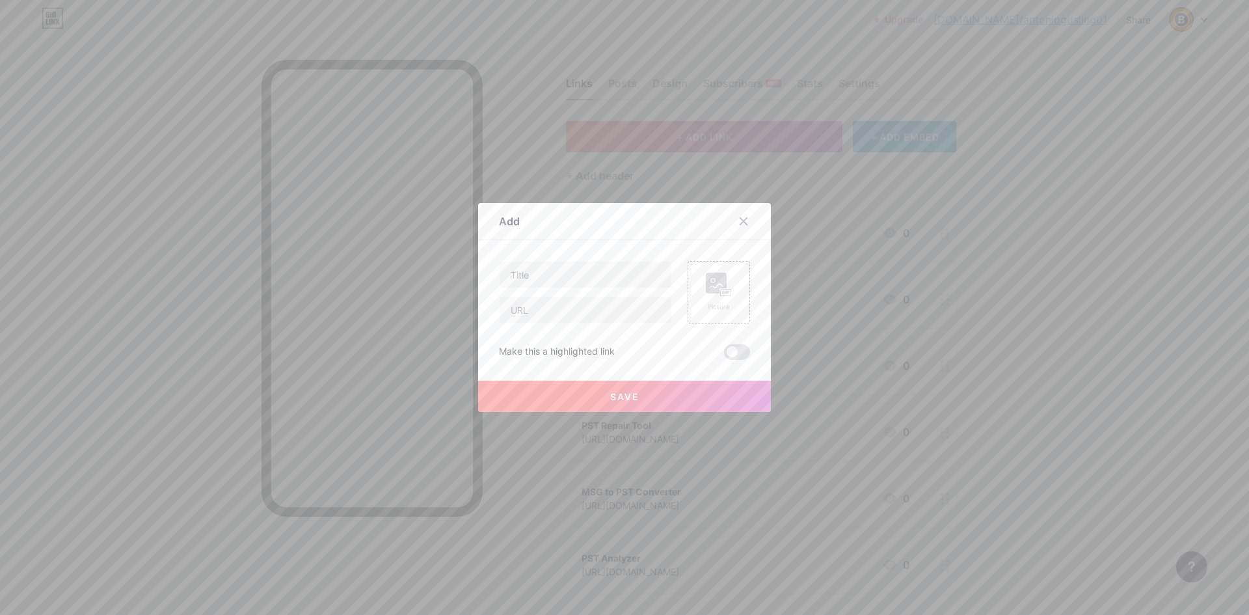
click at [539, 329] on div "Picture Make this a highlighted link Save" at bounding box center [624, 310] width 251 height 99
click at [549, 315] on input "text" at bounding box center [586, 310] width 172 height 26
paste input "[URL][DOMAIN_NAME]"
type input "[URL][DOMAIN_NAME]"
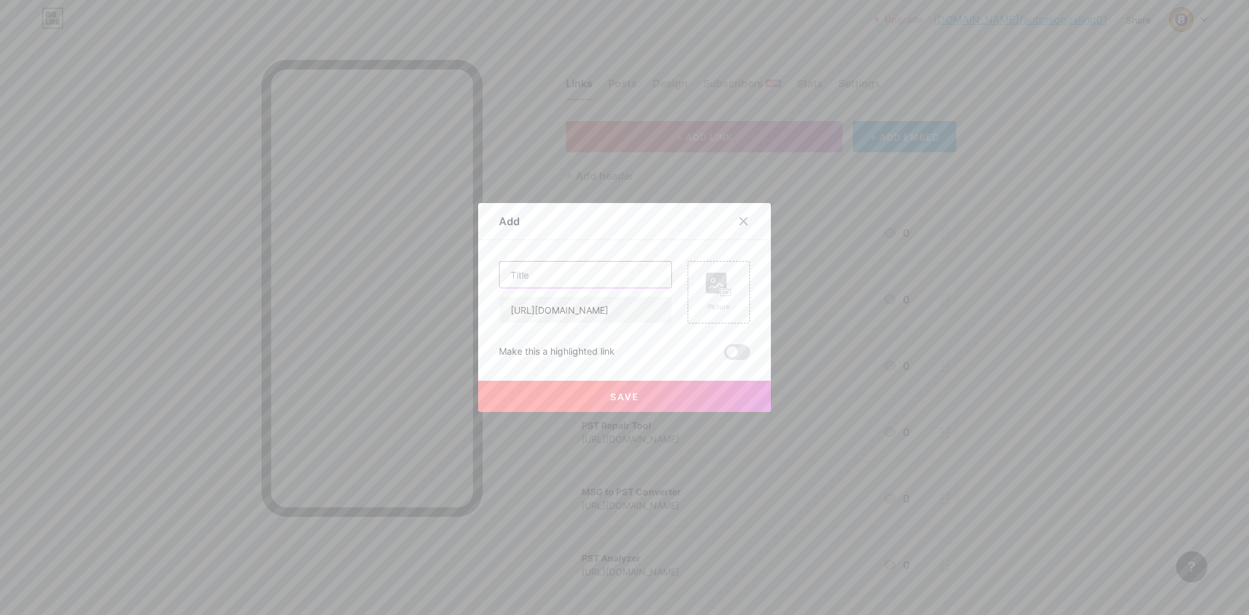
click at [553, 280] on input "text" at bounding box center [586, 275] width 172 height 26
type input "MSG to EML Converter"
click at [646, 386] on button "Save" at bounding box center [624, 396] width 293 height 31
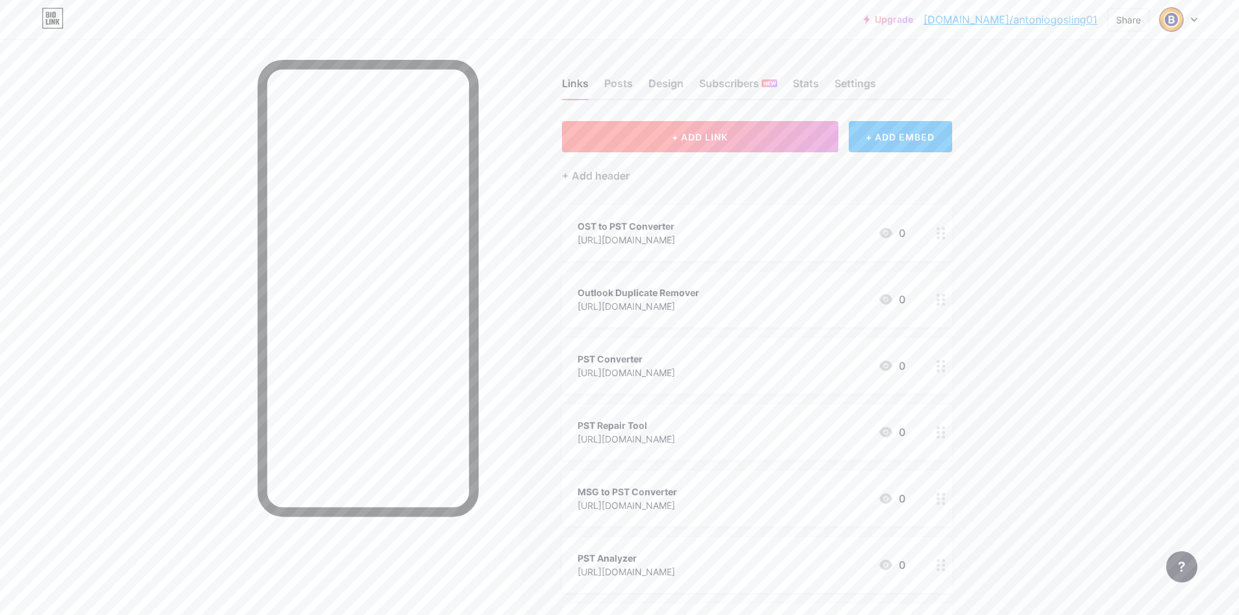
click at [658, 144] on button "+ ADD LINK" at bounding box center [700, 136] width 276 height 31
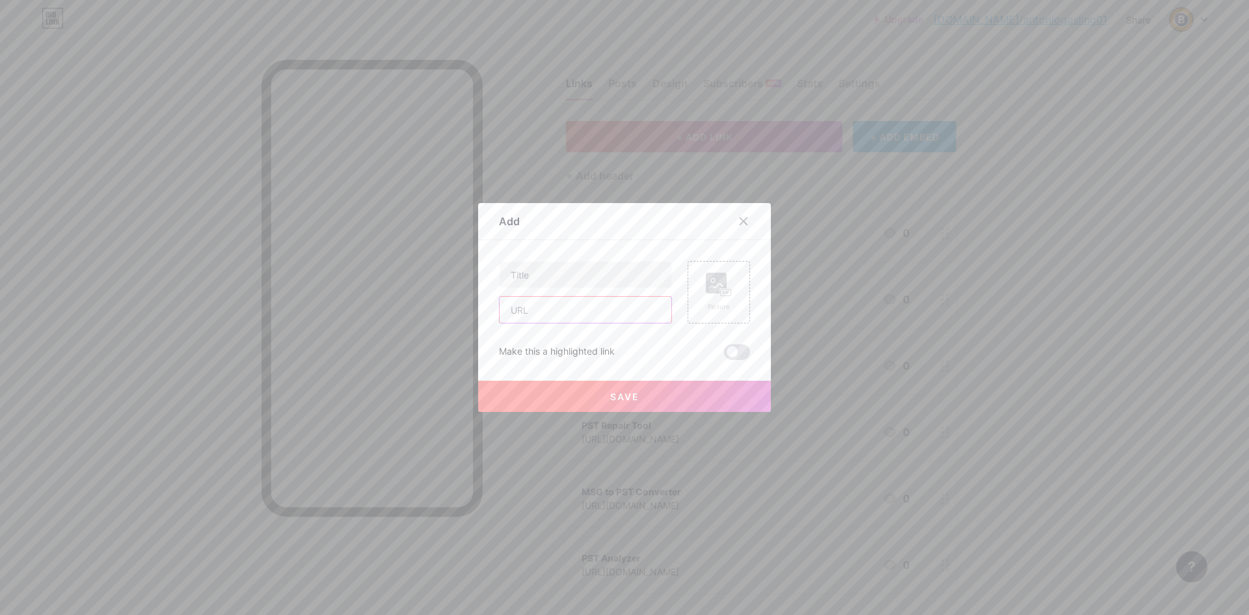
click at [602, 314] on input "text" at bounding box center [586, 310] width 172 height 26
paste input "[URL][DOMAIN_NAME]"
type input "[URL][DOMAIN_NAME]"
click at [580, 272] on input "text" at bounding box center [586, 275] width 172 height 26
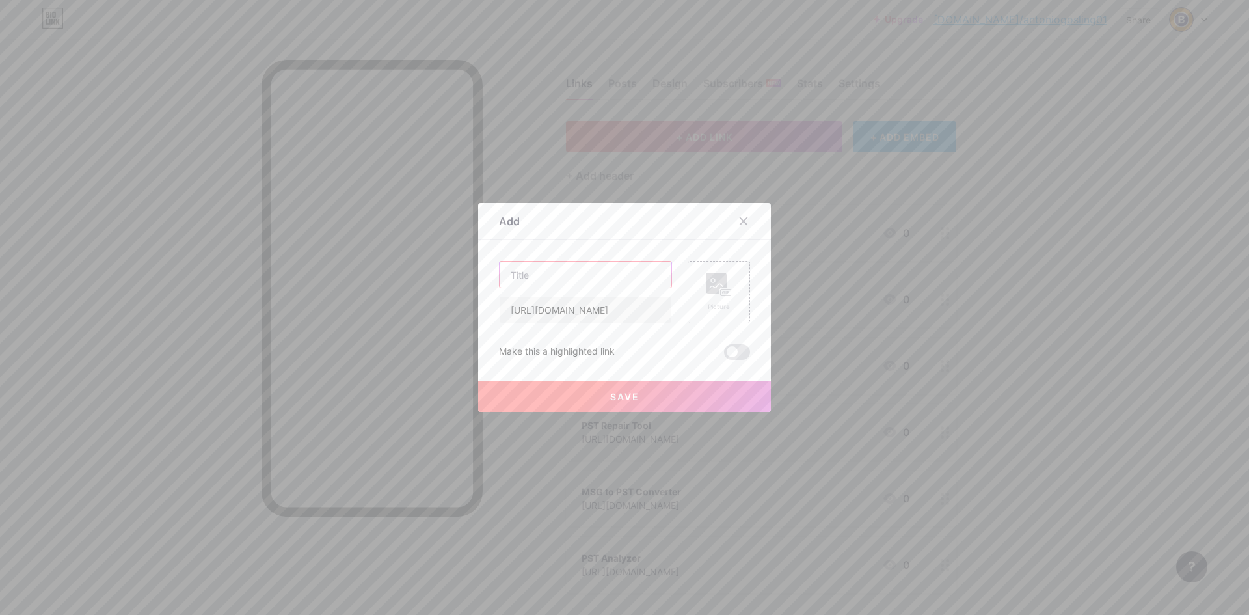
scroll to position [0, 0]
type input "MSG to vCard Converter"
click at [628, 407] on button "Save" at bounding box center [624, 396] width 293 height 31
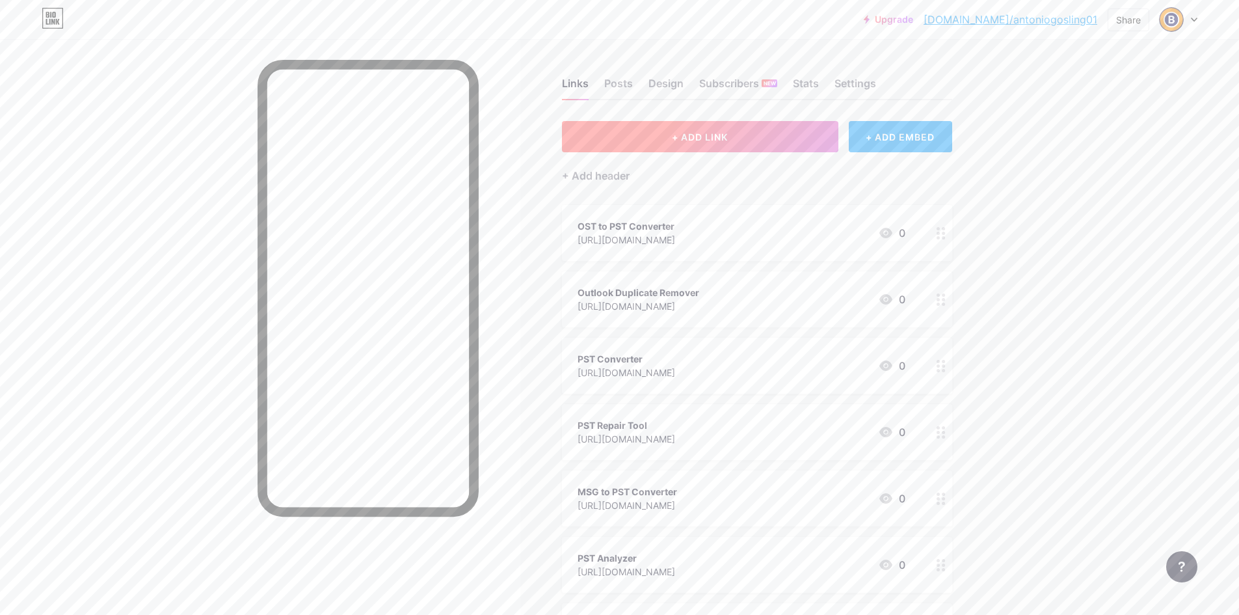
click at [718, 127] on button "+ ADD LINK" at bounding box center [700, 136] width 276 height 31
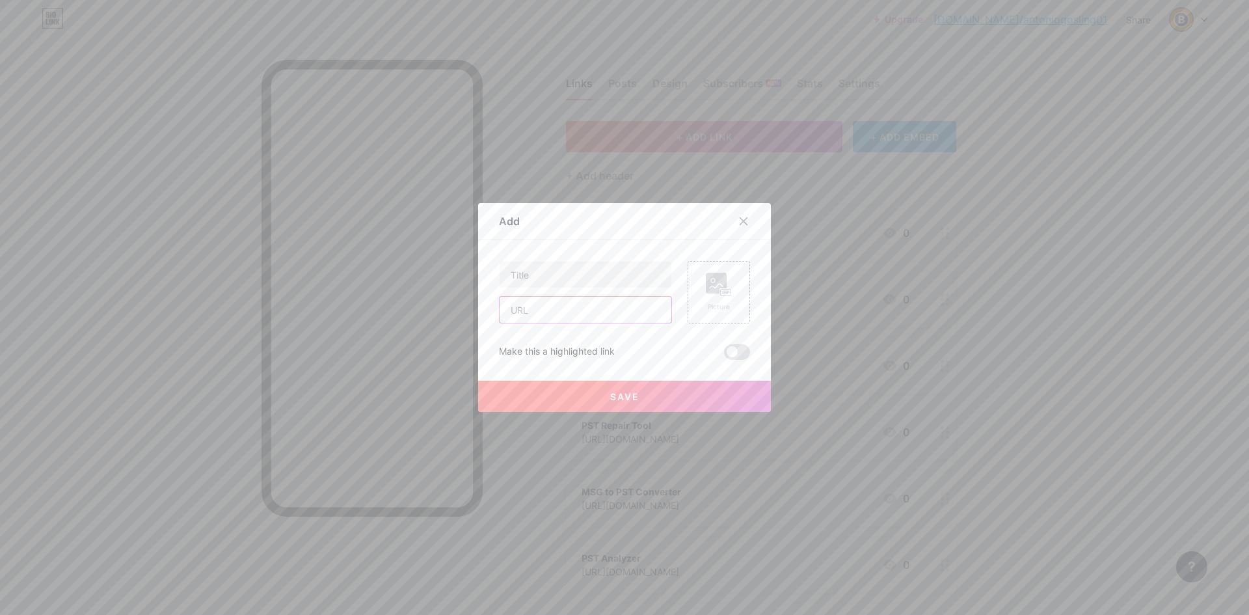
drag, startPoint x: 576, startPoint y: 312, endPoint x: 572, endPoint y: 320, distance: 8.5
click at [576, 312] on input "text" at bounding box center [586, 310] width 172 height 26
paste input "[URL][DOMAIN_NAME]"
type input "[URL][DOMAIN_NAME]"
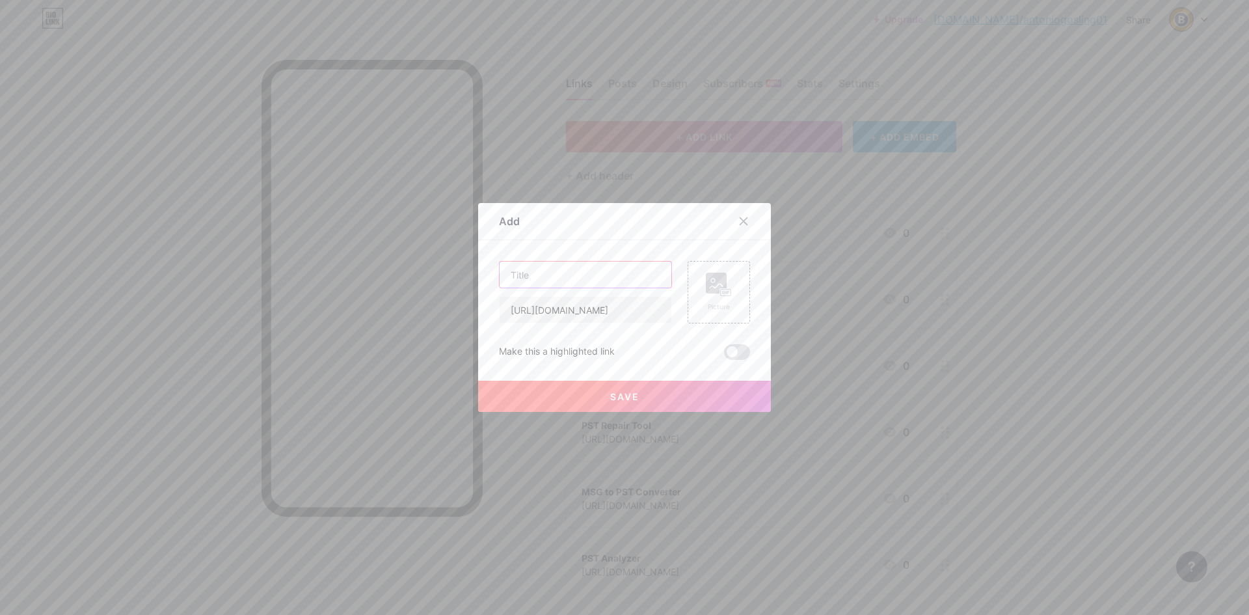
click at [583, 280] on input "text" at bounding box center [586, 275] width 172 height 26
type input "MSG Converter"
click at [614, 392] on span "Save" at bounding box center [624, 396] width 29 height 11
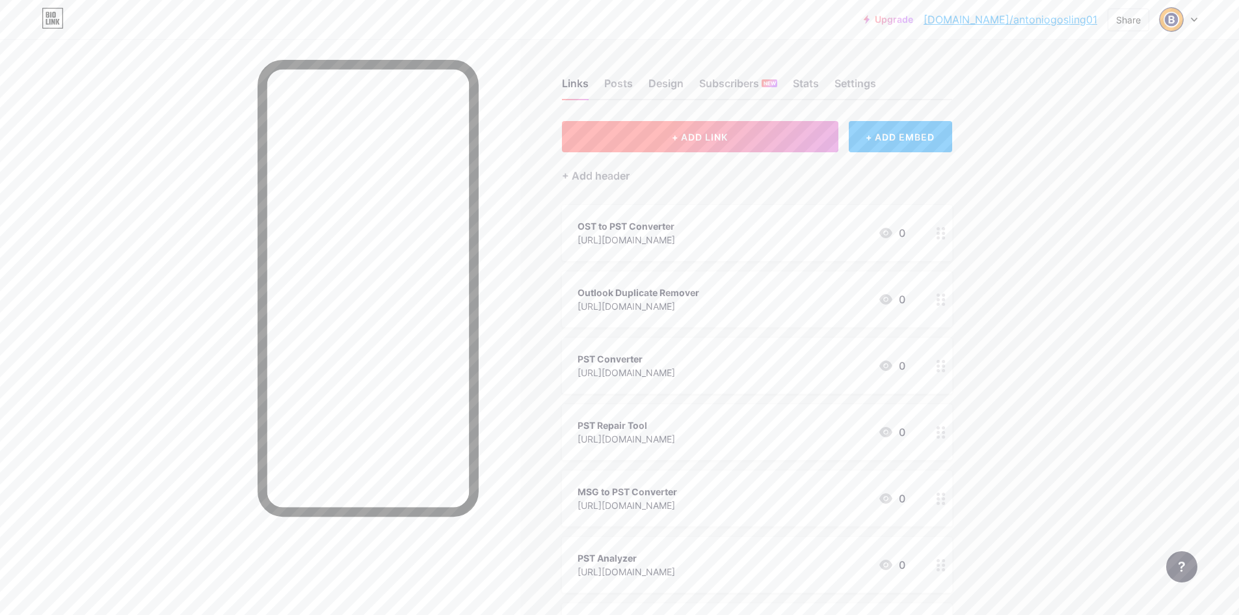
click at [716, 130] on button "+ ADD LINK" at bounding box center [700, 136] width 276 height 31
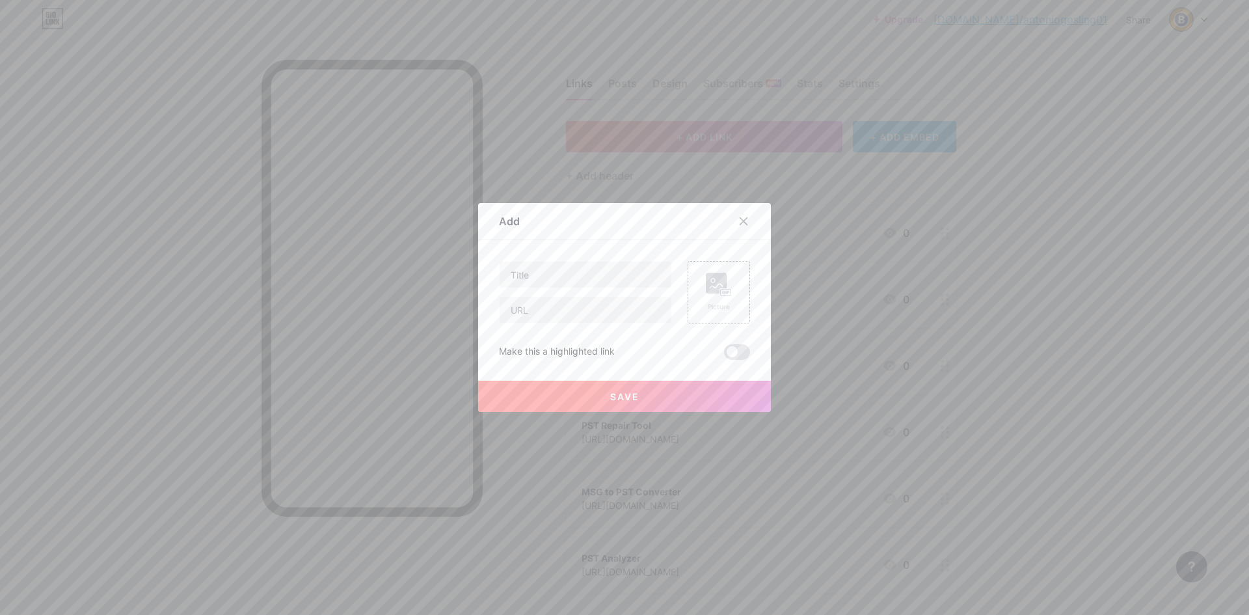
click at [537, 327] on div "Picture Make this a highlighted link Save" at bounding box center [624, 310] width 251 height 99
click at [539, 315] on input "text" at bounding box center [586, 310] width 172 height 26
paste input "[URL][DOMAIN_NAME]"
type input "[URL][DOMAIN_NAME]"
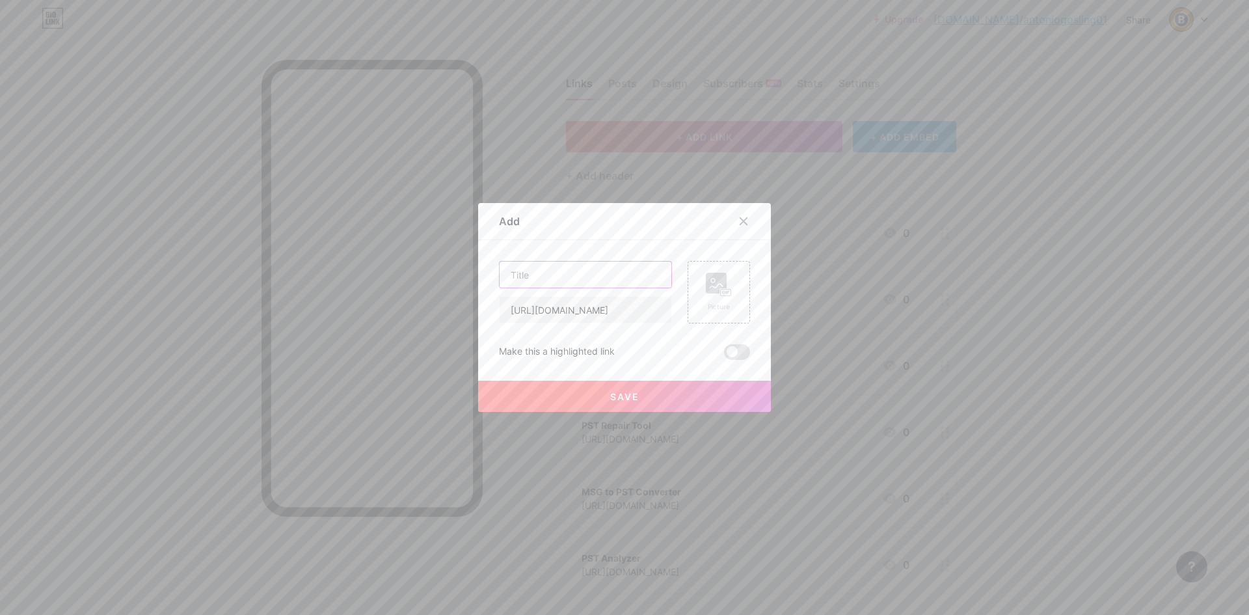
click at [562, 280] on input "text" at bounding box center [586, 275] width 172 height 26
type input "MSG to PDF Converter"
click at [569, 382] on button "Save" at bounding box center [624, 396] width 293 height 31
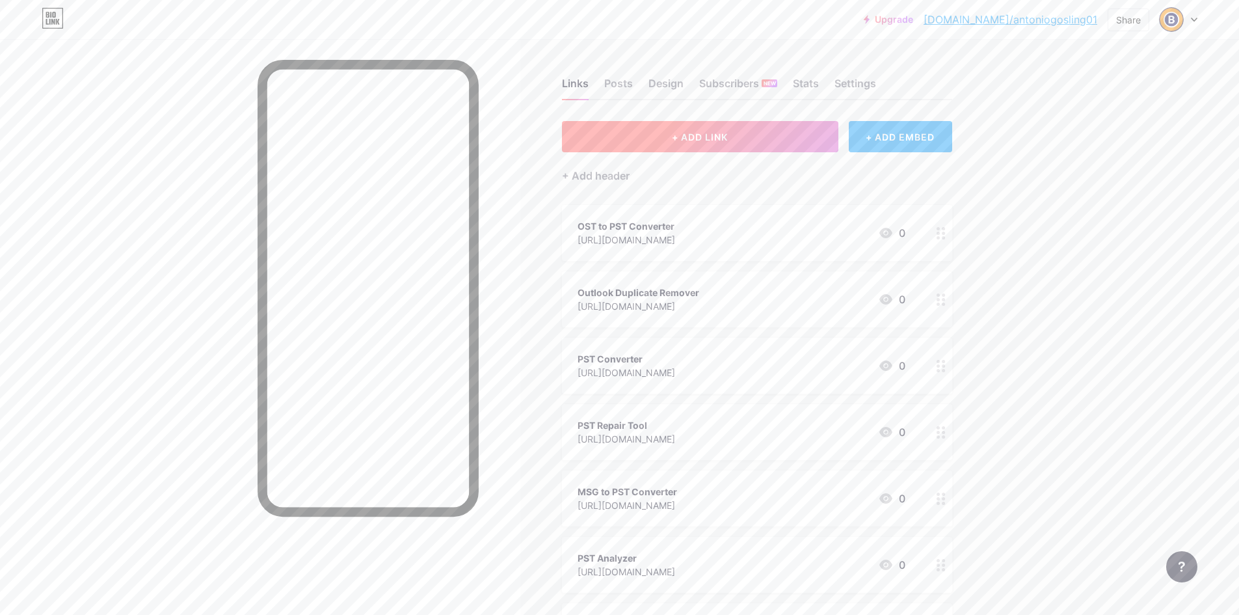
click at [694, 121] on button "+ ADD LINK" at bounding box center [700, 136] width 276 height 31
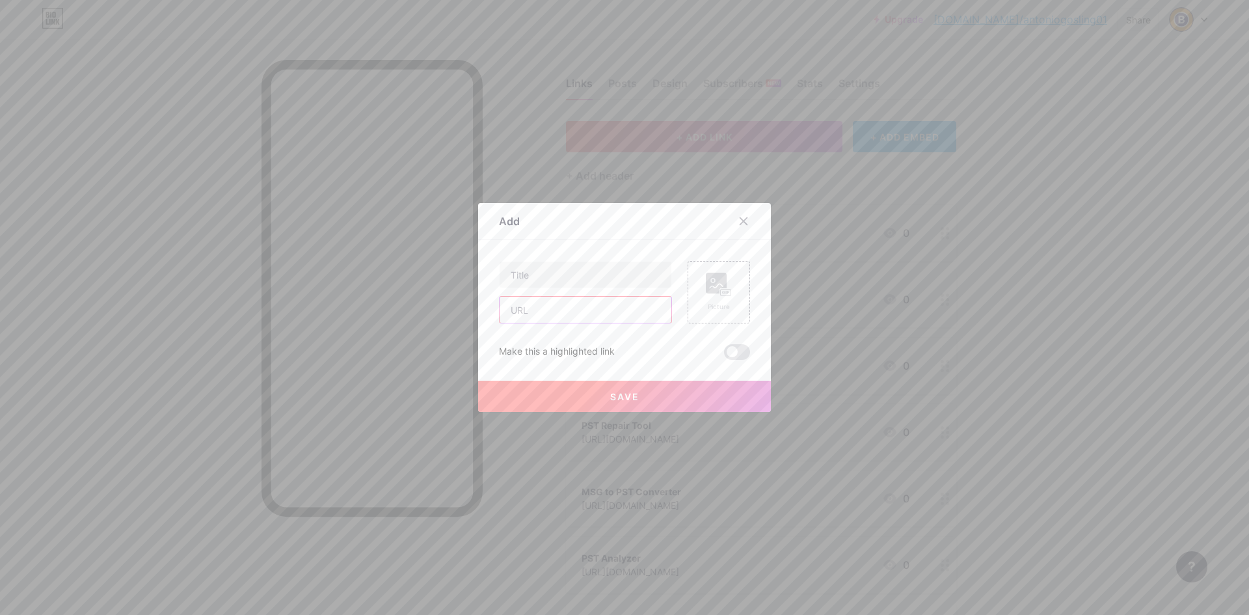
click at [602, 304] on input "text" at bounding box center [586, 310] width 172 height 26
paste input "[URL][DOMAIN_NAME]"
type input "[URL][DOMAIN_NAME]"
click at [575, 274] on input "text" at bounding box center [586, 275] width 172 height 26
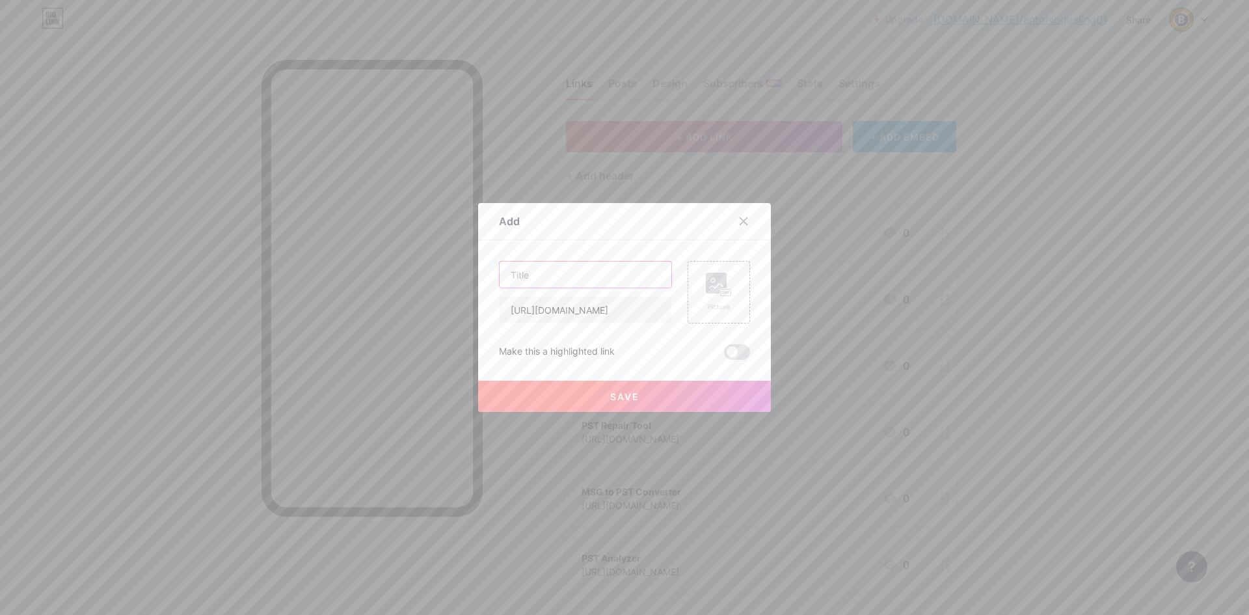
scroll to position [0, 0]
type input "MSG to XPS Converter"
click at [615, 397] on span "Save" at bounding box center [624, 396] width 29 height 11
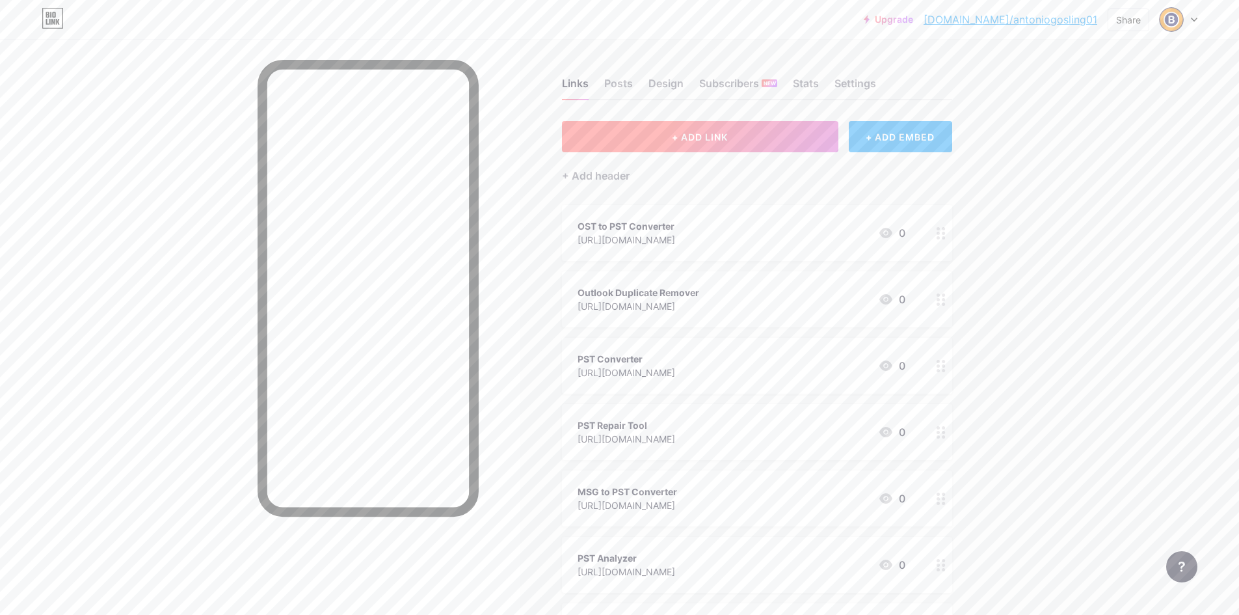
click at [651, 131] on button "+ ADD LINK" at bounding box center [700, 136] width 276 height 31
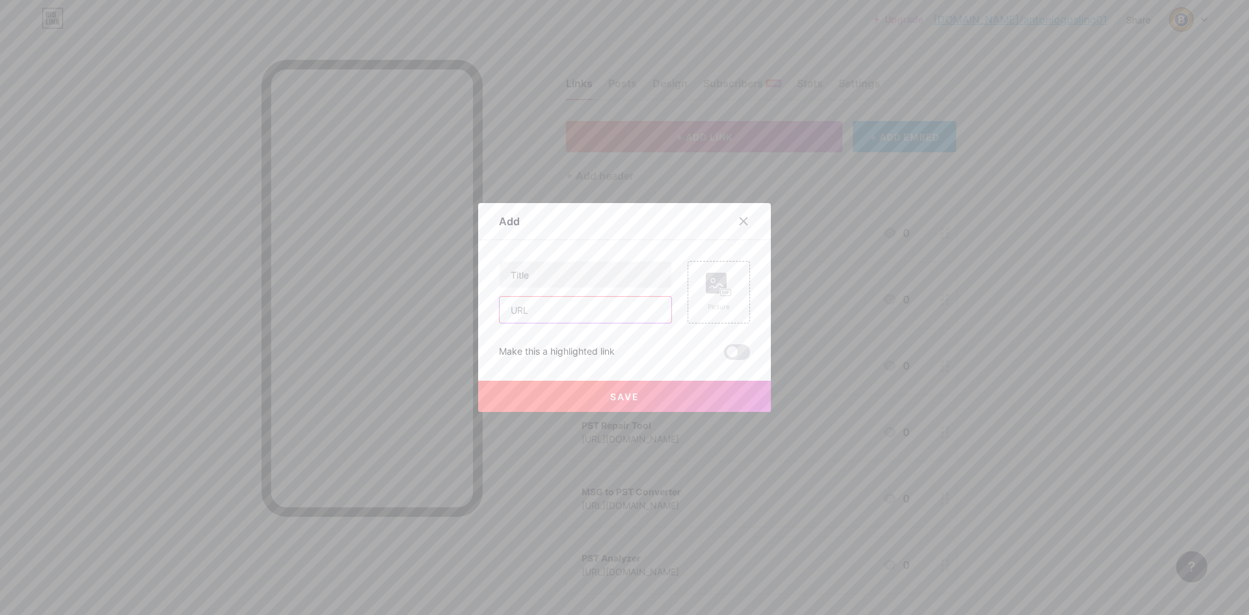
click at [535, 304] on input "text" at bounding box center [586, 310] width 172 height 26
paste input "[URL][DOMAIN_NAME]"
type input "[URL][DOMAIN_NAME]"
click at [546, 267] on input "text" at bounding box center [586, 275] width 172 height 26
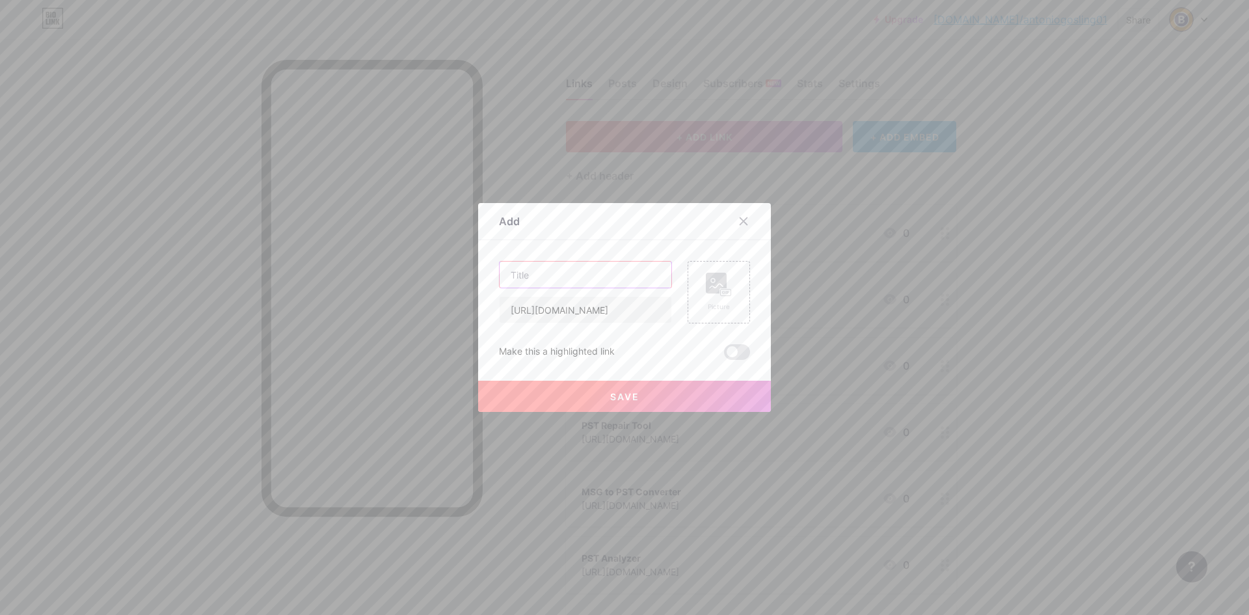
scroll to position [0, 0]
type input "Import MSG to Office 365"
click at [602, 407] on button "Save" at bounding box center [624, 396] width 293 height 31
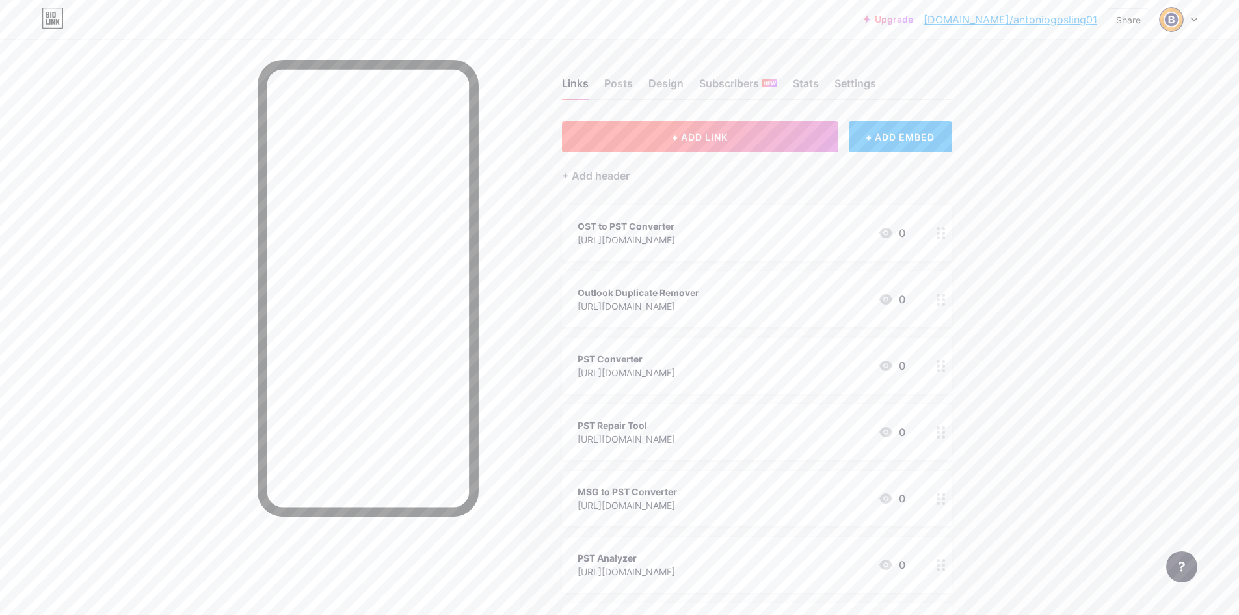
click at [697, 131] on span "+ ADD LINK" at bounding box center [700, 136] width 56 height 11
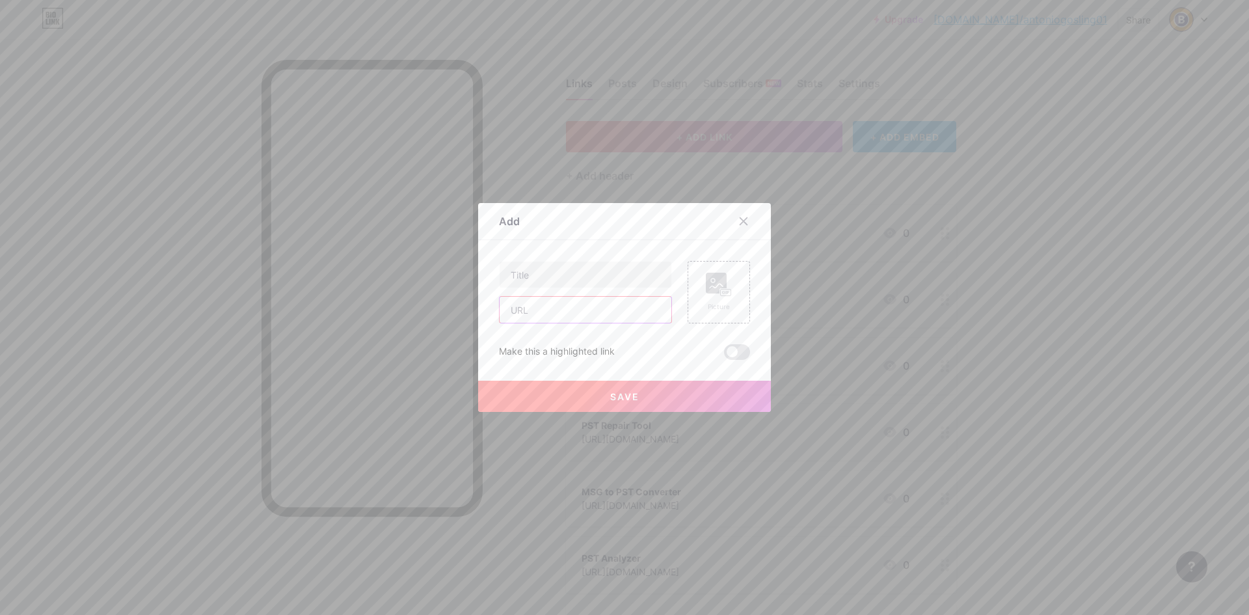
drag, startPoint x: 555, startPoint y: 318, endPoint x: 549, endPoint y: 291, distance: 27.9
click at [555, 318] on input "text" at bounding box center [586, 310] width 172 height 26
paste input "[URL][DOMAIN_NAME]"
type input "[URL][DOMAIN_NAME]"
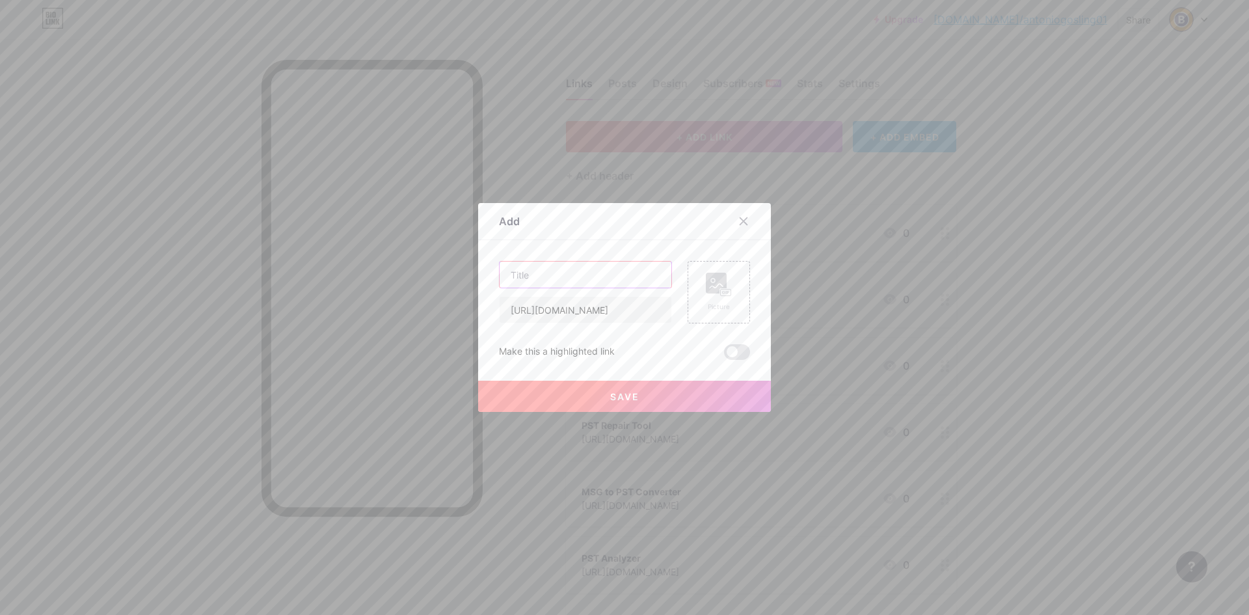
click at [544, 278] on input "text" at bounding box center [586, 275] width 172 height 26
type input "MSG Duplicate Remover"
click at [614, 406] on button "Save" at bounding box center [624, 396] width 293 height 31
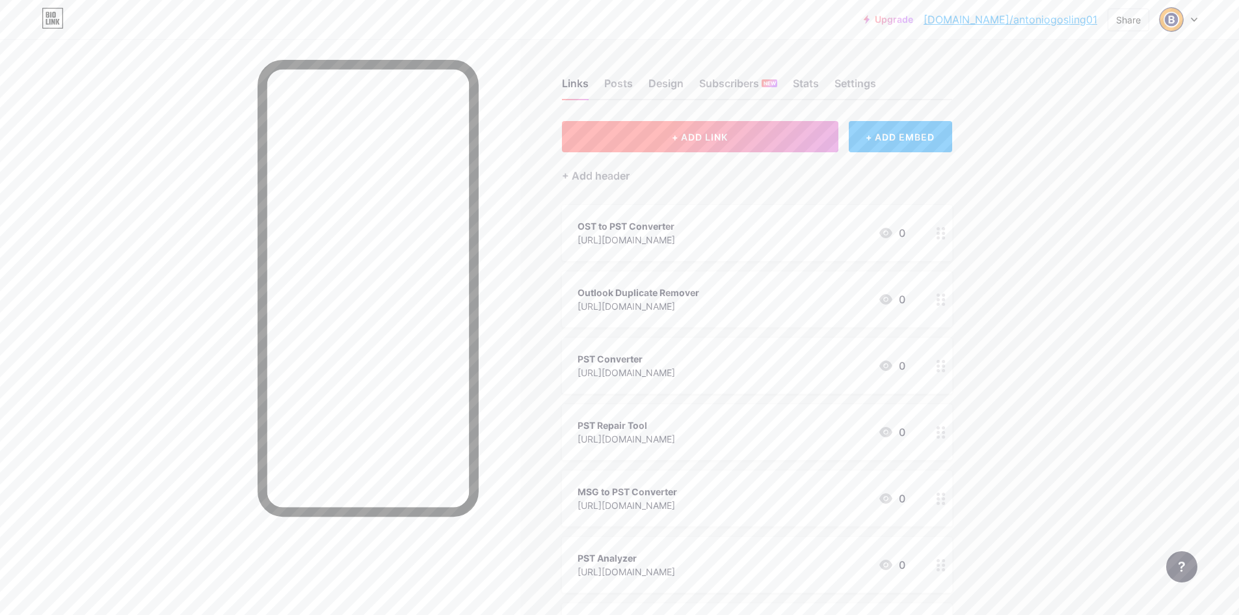
click at [662, 129] on button "+ ADD LINK" at bounding box center [700, 136] width 276 height 31
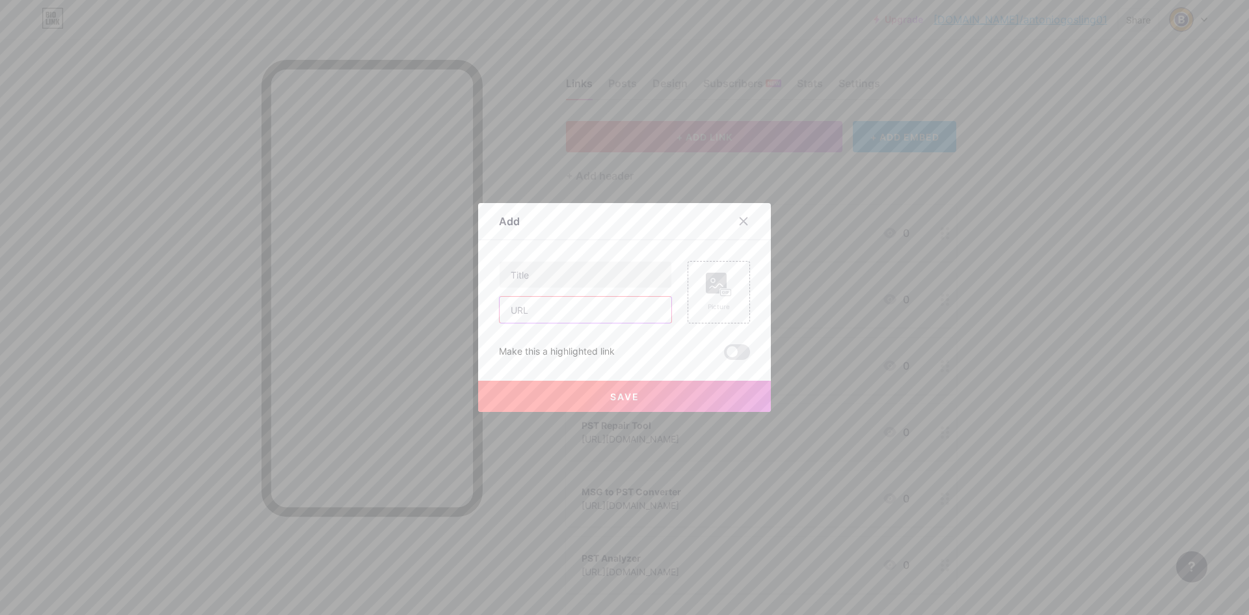
click at [538, 298] on input "text" at bounding box center [586, 310] width 172 height 26
paste input "[URL][DOMAIN_NAME]"
type input "[URL][DOMAIN_NAME]"
click at [546, 272] on input "text" at bounding box center [586, 275] width 172 height 26
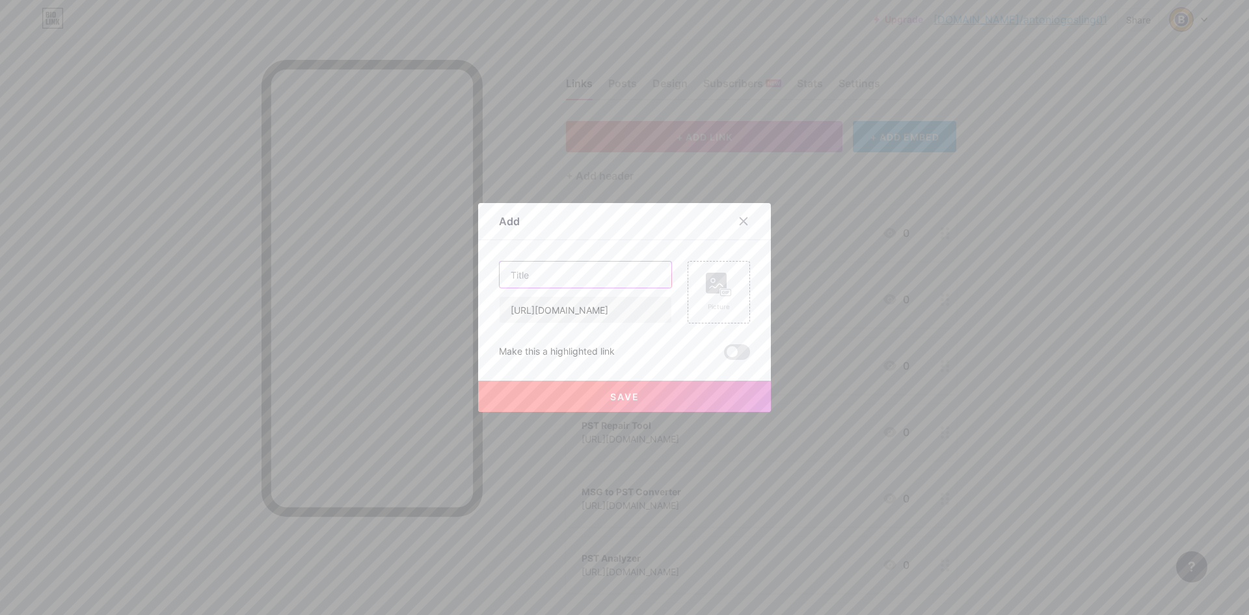
scroll to position [0, 0]
type input "G"
type input "Free MSG Viewer"
click at [631, 383] on button "Save" at bounding box center [624, 396] width 293 height 31
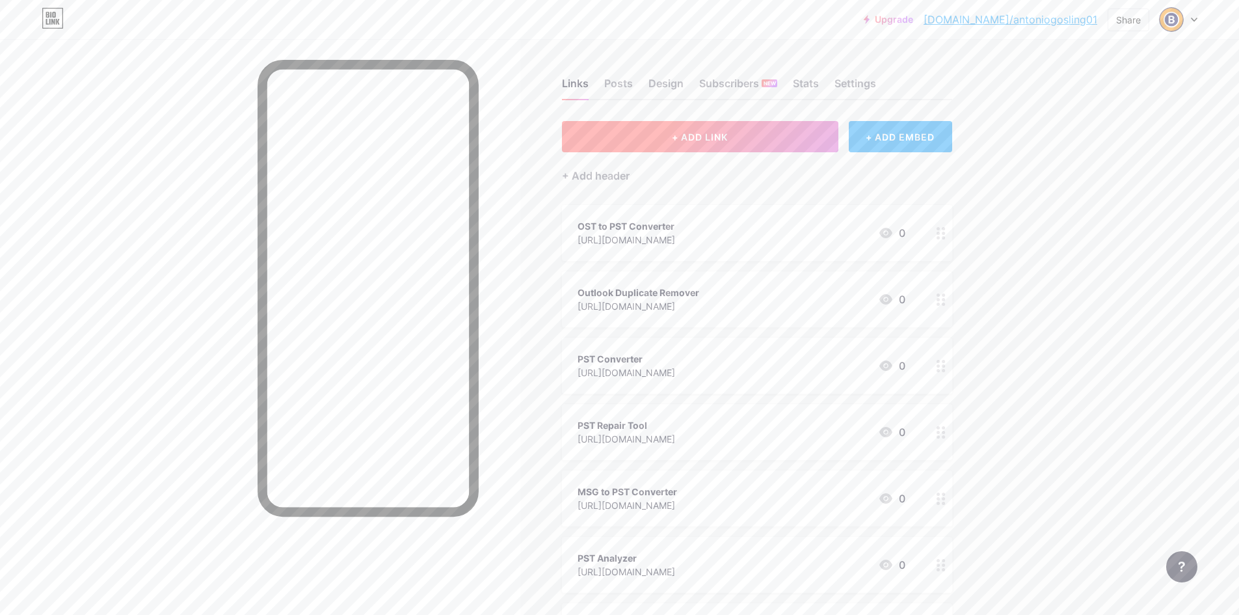
click at [674, 141] on button "+ ADD LINK" at bounding box center [700, 136] width 276 height 31
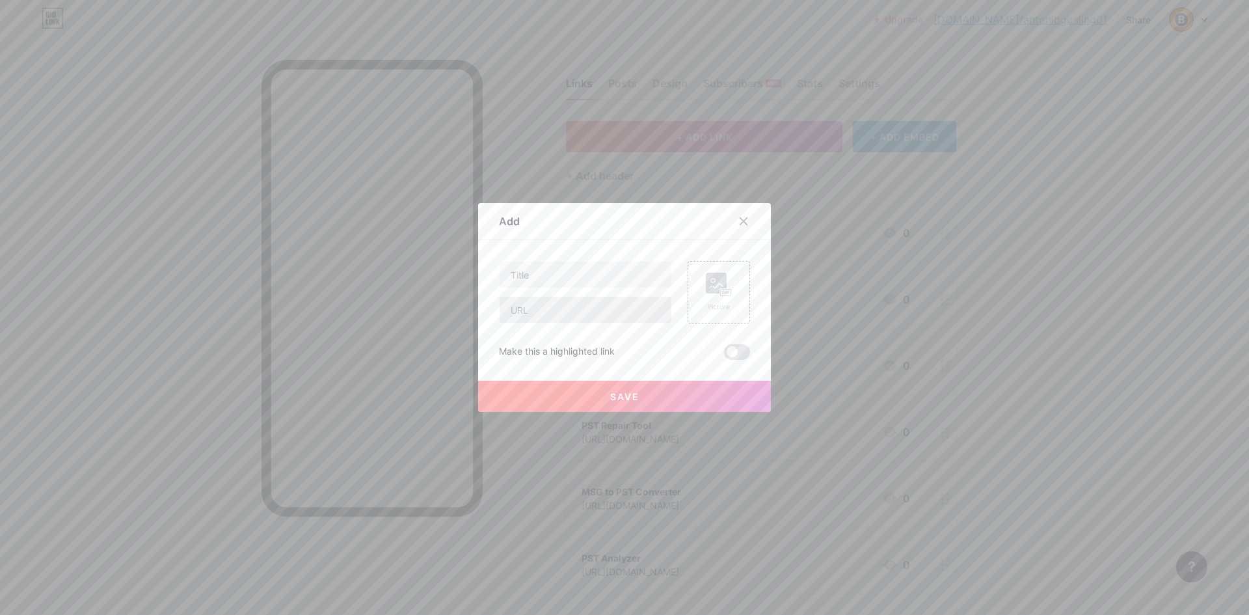
click at [557, 323] on div at bounding box center [585, 309] width 173 height 27
click at [549, 308] on input "text" at bounding box center [586, 310] width 172 height 26
paste input "[URL][DOMAIN_NAME]"
type input "[URL][DOMAIN_NAME]"
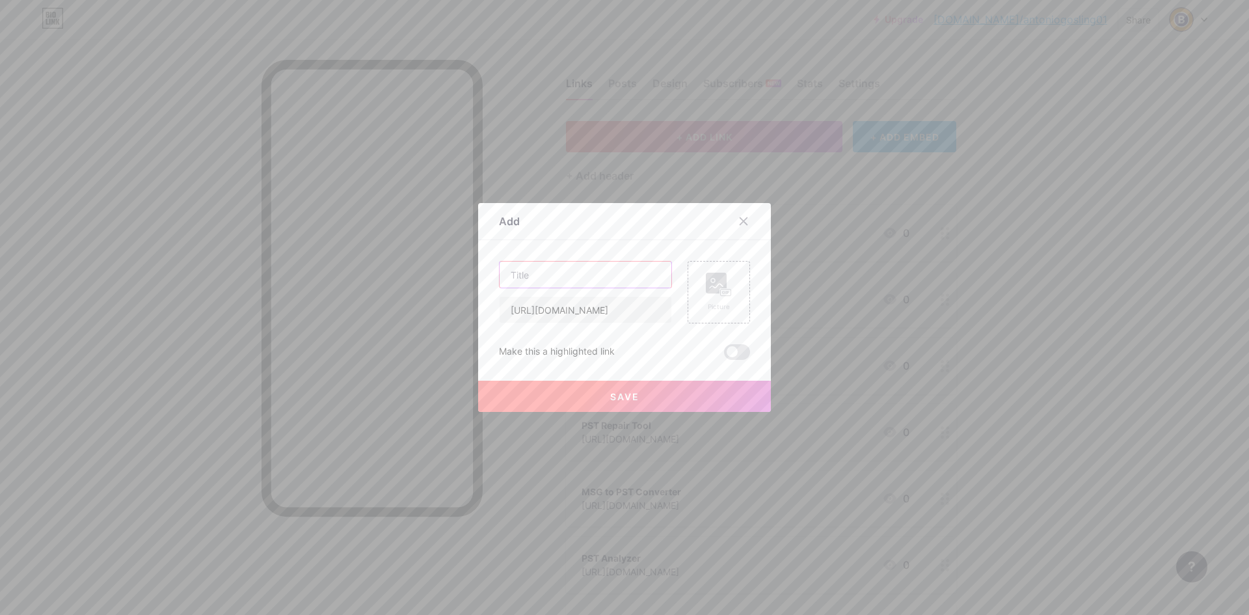
click at [551, 270] on input "text" at bounding box center [586, 275] width 172 height 26
type input "Extract Outlook Email Address"
click at [637, 391] on button "Save" at bounding box center [624, 396] width 293 height 31
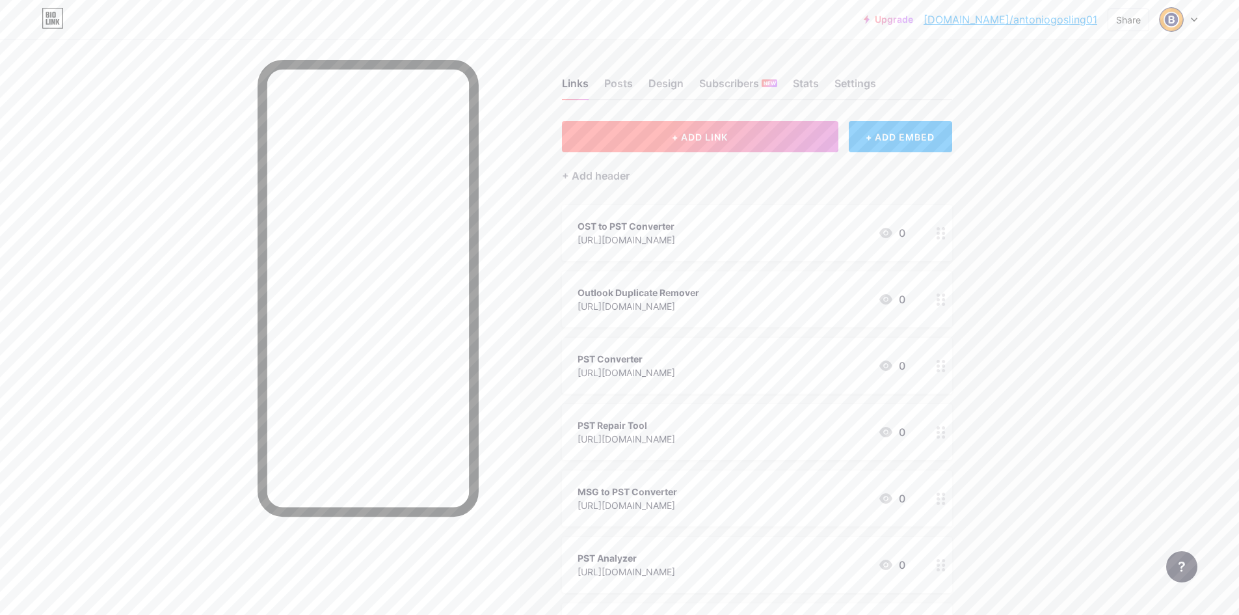
click at [705, 130] on button "+ ADD LINK" at bounding box center [700, 136] width 276 height 31
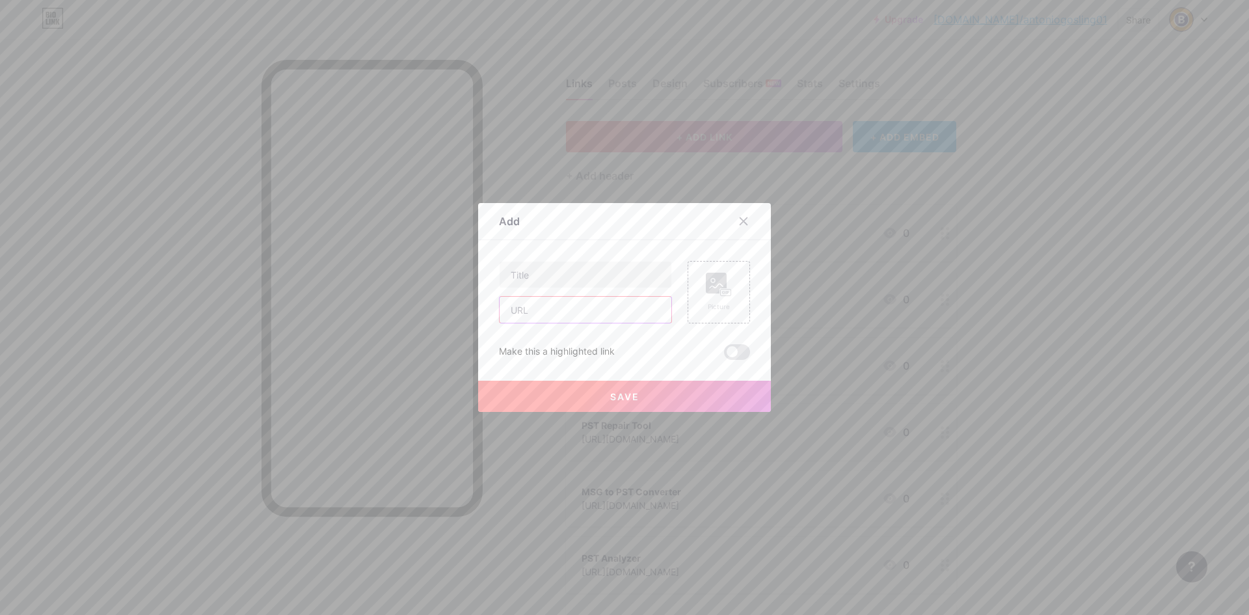
drag, startPoint x: 591, startPoint y: 316, endPoint x: 574, endPoint y: 293, distance: 28.0
click at [591, 316] on input "text" at bounding box center [586, 310] width 172 height 26
paste input "[URL][DOMAIN_NAME]"
type input "[URL][DOMAIN_NAME]"
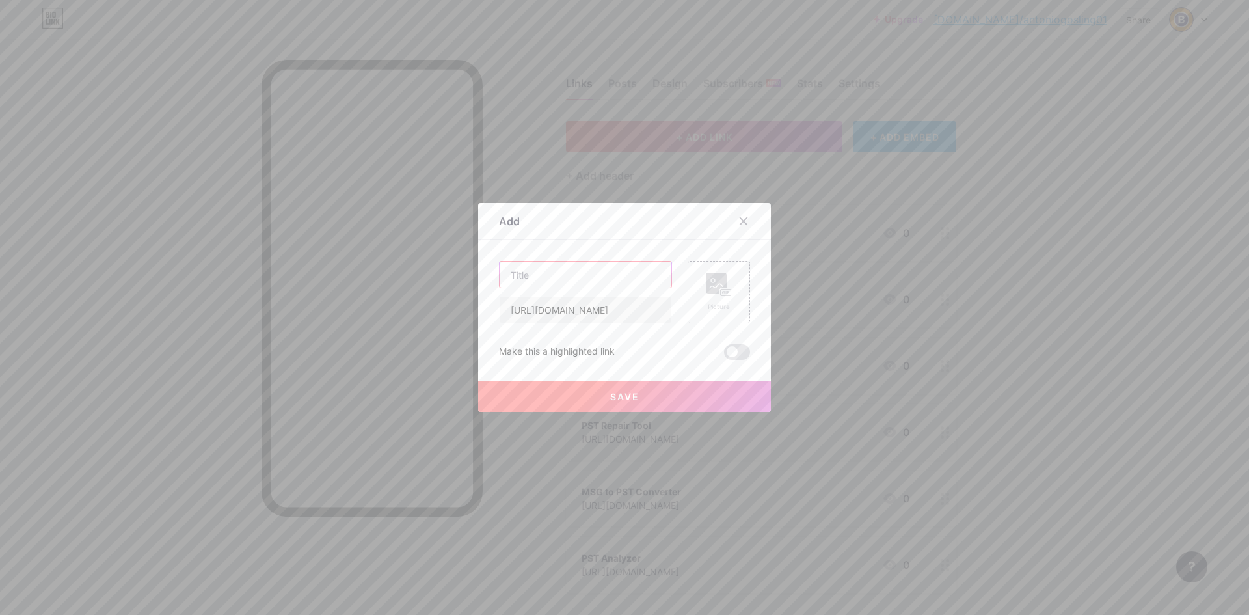
click at [567, 271] on input "text" at bounding box center [586, 275] width 172 height 26
type input "OLM Converter"
click at [630, 387] on button "Save" at bounding box center [624, 396] width 293 height 31
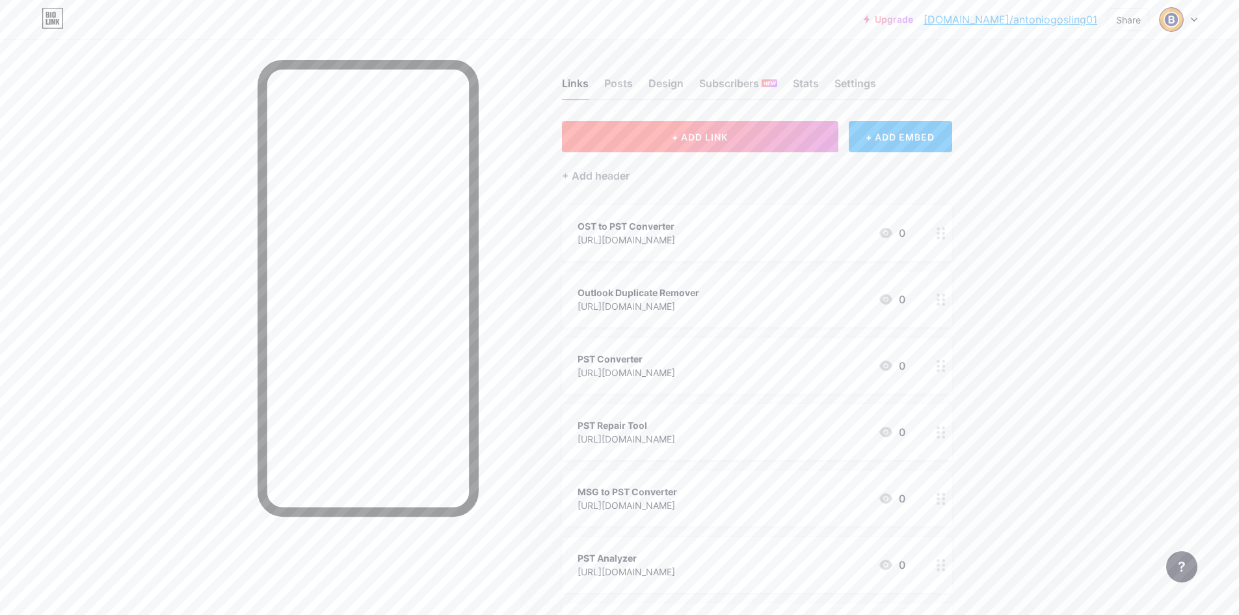
click at [667, 144] on button "+ ADD LINK" at bounding box center [700, 136] width 276 height 31
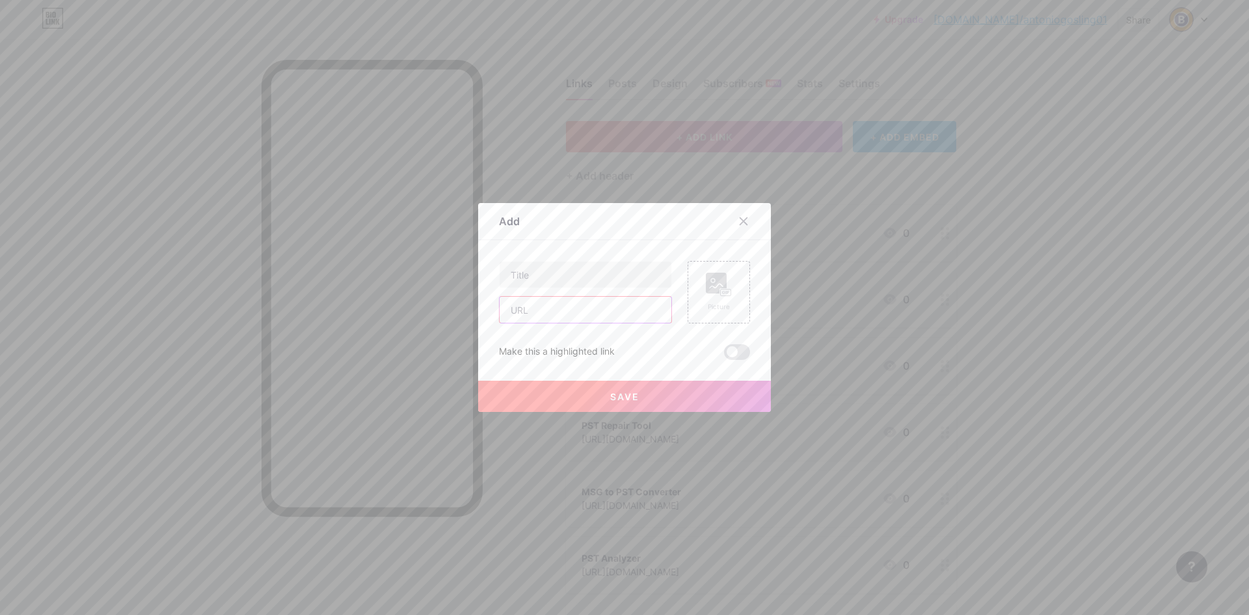
click at [586, 310] on input "text" at bounding box center [586, 310] width 172 height 26
paste input "[URL][DOMAIN_NAME]"
type input "[URL][DOMAIN_NAME]"
click at [559, 266] on input "text" at bounding box center [586, 275] width 172 height 26
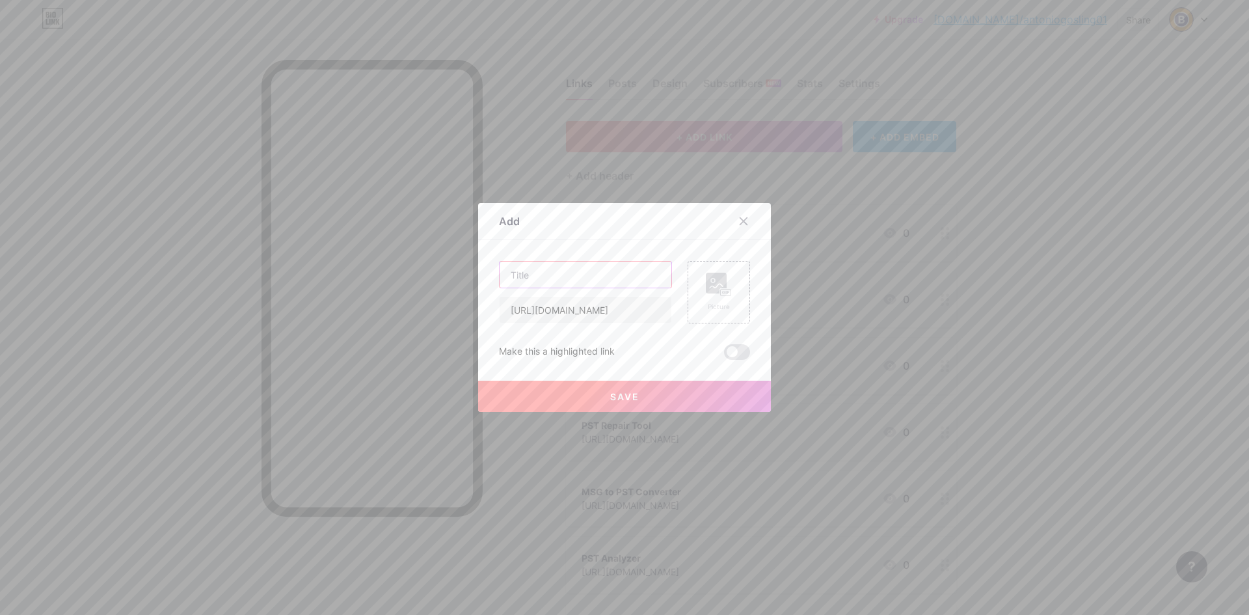
scroll to position [0, 0]
type input "U"
type input "Import OLM to Yahoo"
click at [610, 395] on span "Save" at bounding box center [624, 396] width 29 height 11
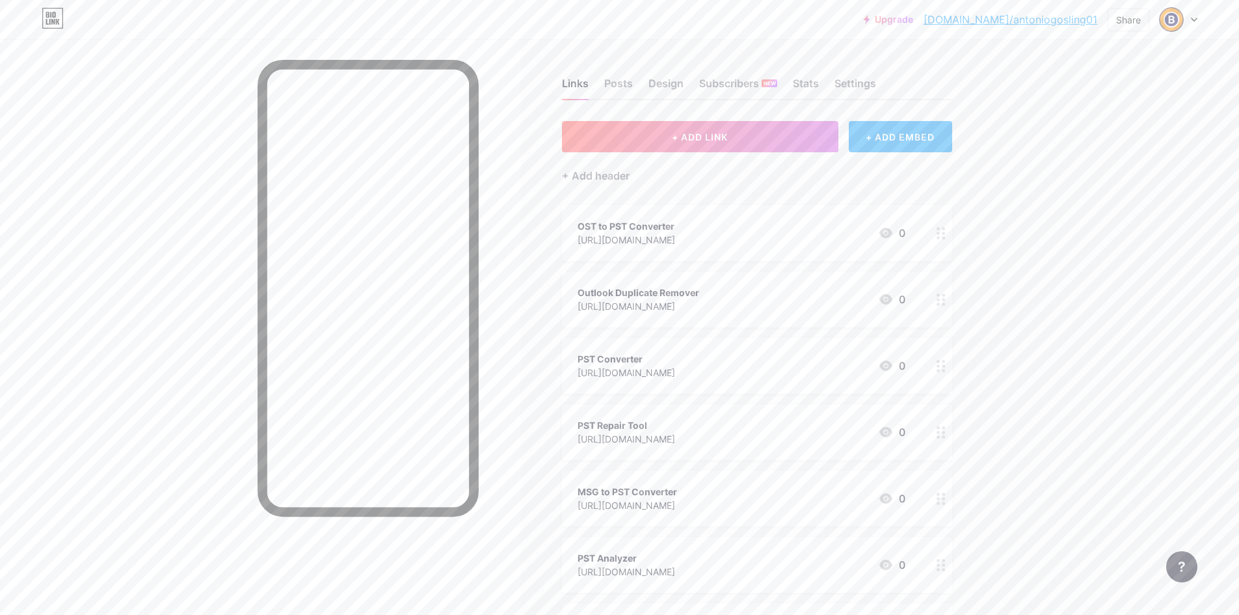
click at [680, 155] on div "+ Add header" at bounding box center [757, 168] width 390 height 32
click at [671, 137] on button "+ ADD LINK" at bounding box center [700, 136] width 276 height 31
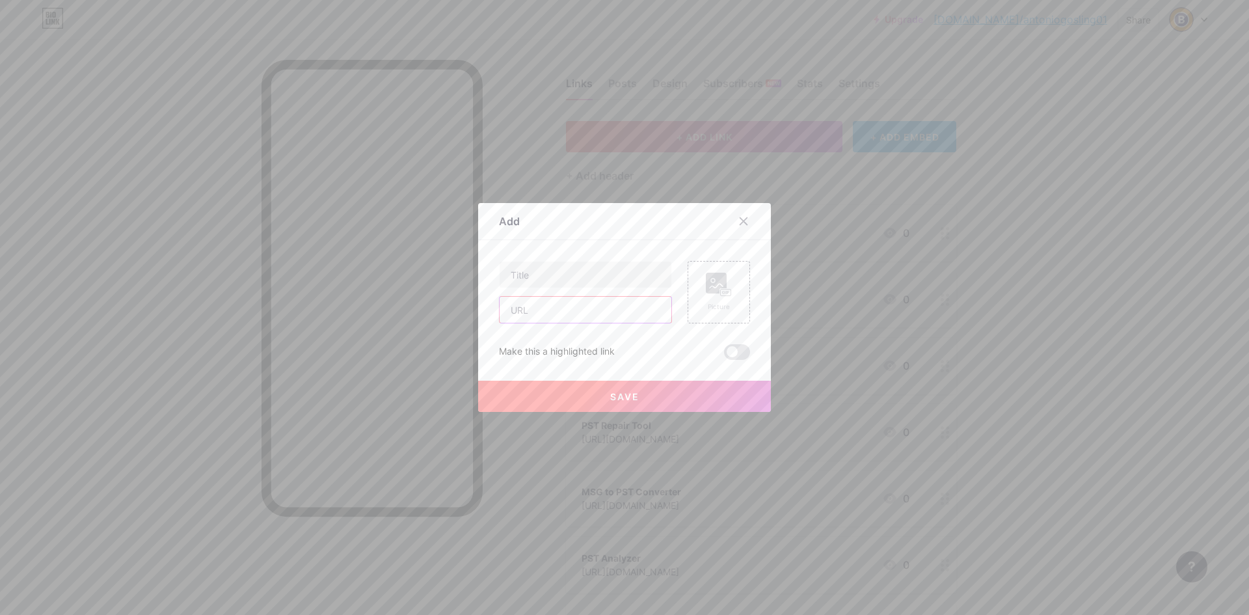
click at [551, 316] on input "text" at bounding box center [586, 310] width 172 height 26
paste input "[URL][DOMAIN_NAME]"
type input "[URL][DOMAIN_NAME]"
click at [556, 275] on input "text" at bounding box center [586, 275] width 172 height 26
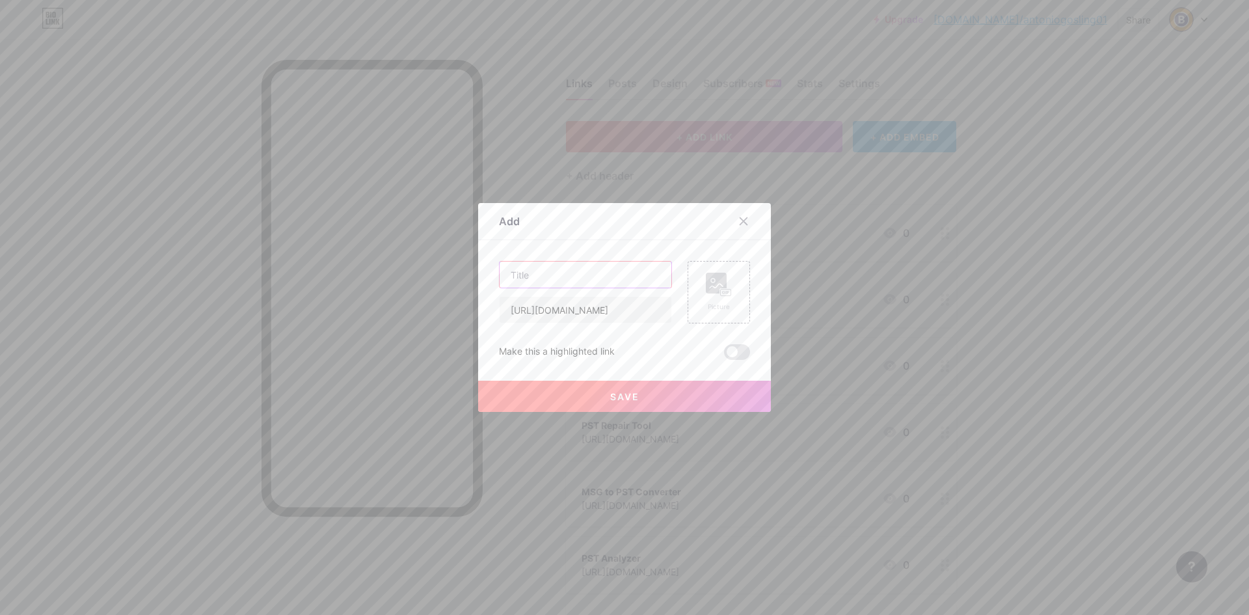
scroll to position [0, 0]
type input "Extract OLM Email Address"
click at [604, 407] on button "Save" at bounding box center [624, 396] width 293 height 31
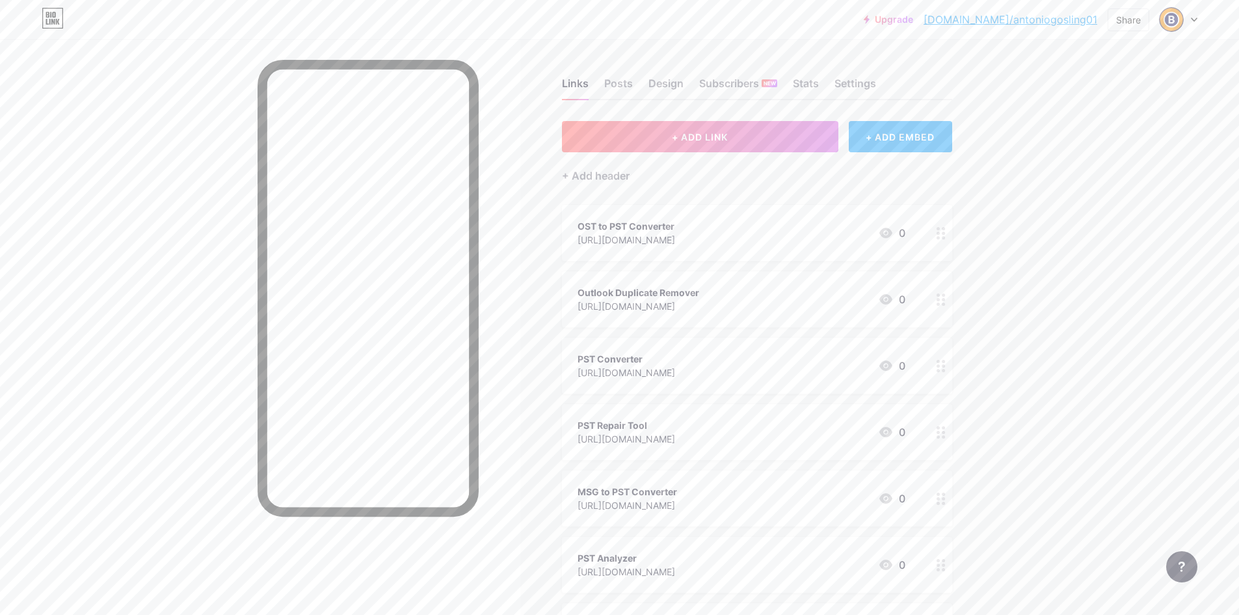
click at [688, 153] on div "+ Add header" at bounding box center [757, 168] width 390 height 32
click at [691, 133] on span "+ ADD LINK" at bounding box center [700, 136] width 56 height 11
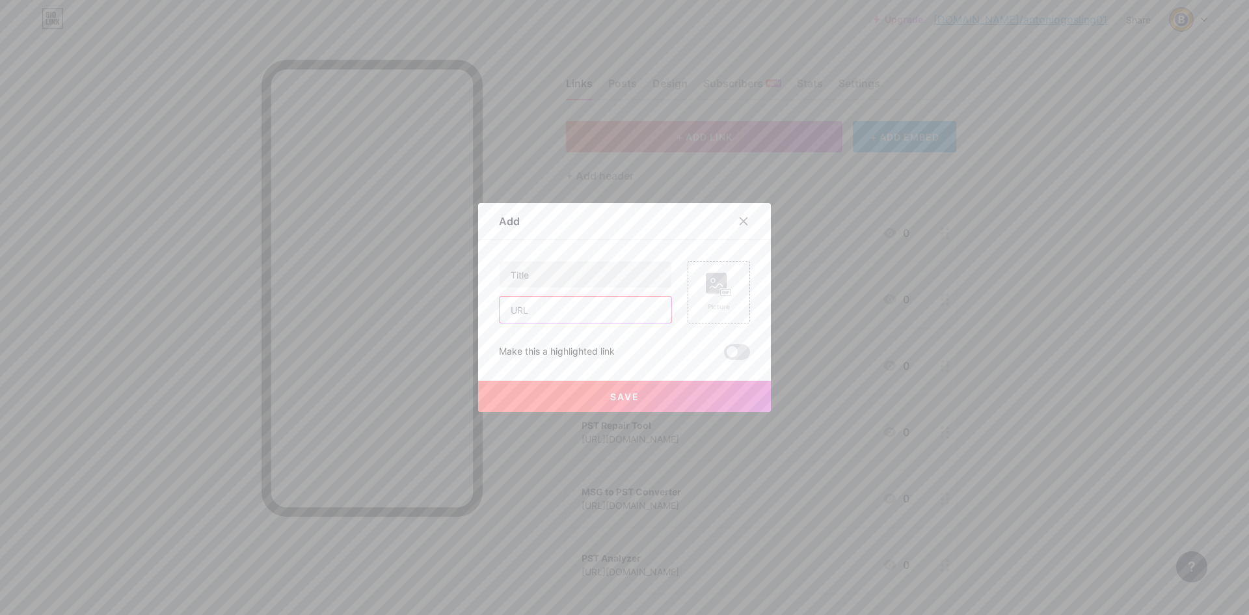
drag, startPoint x: 589, startPoint y: 301, endPoint x: 585, endPoint y: 309, distance: 9.3
click at [588, 301] on input "text" at bounding box center [586, 310] width 172 height 26
paste input "[URL][DOMAIN_NAME]"
type input "[URL][DOMAIN_NAME]"
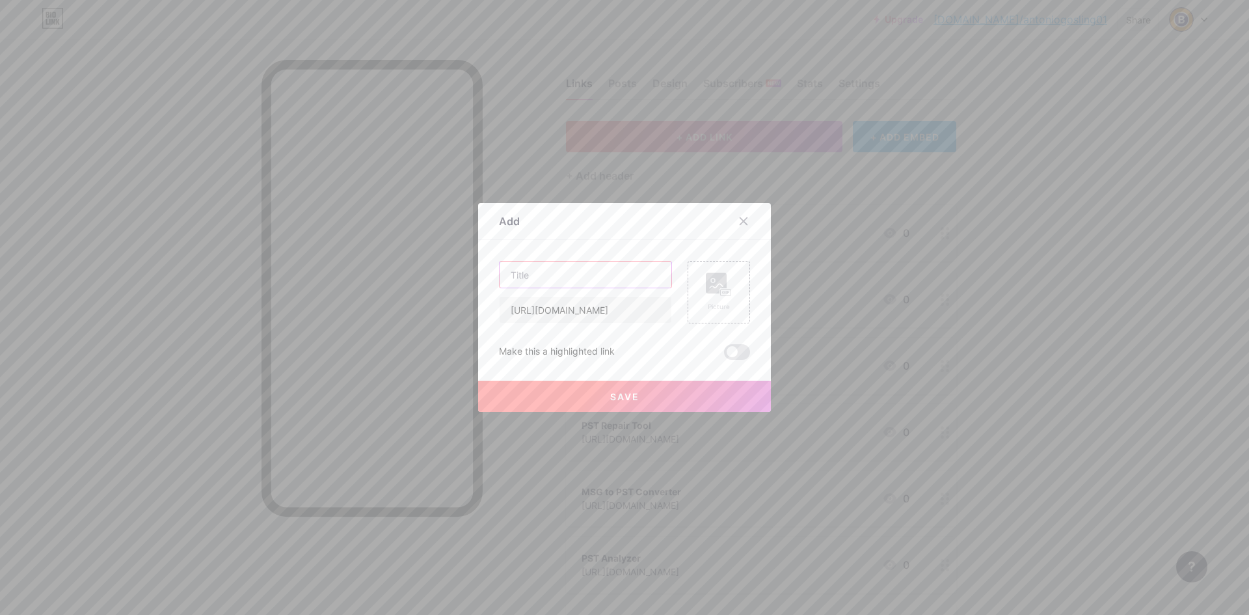
click at [569, 269] on input "text" at bounding box center [586, 275] width 172 height 26
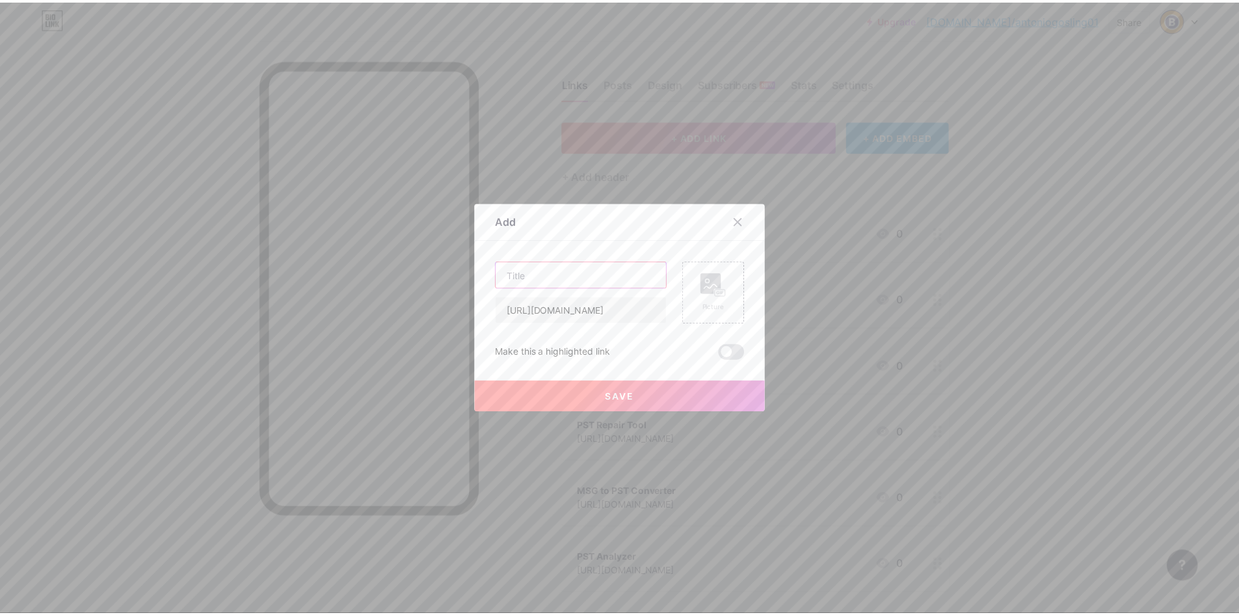
scroll to position [0, 0]
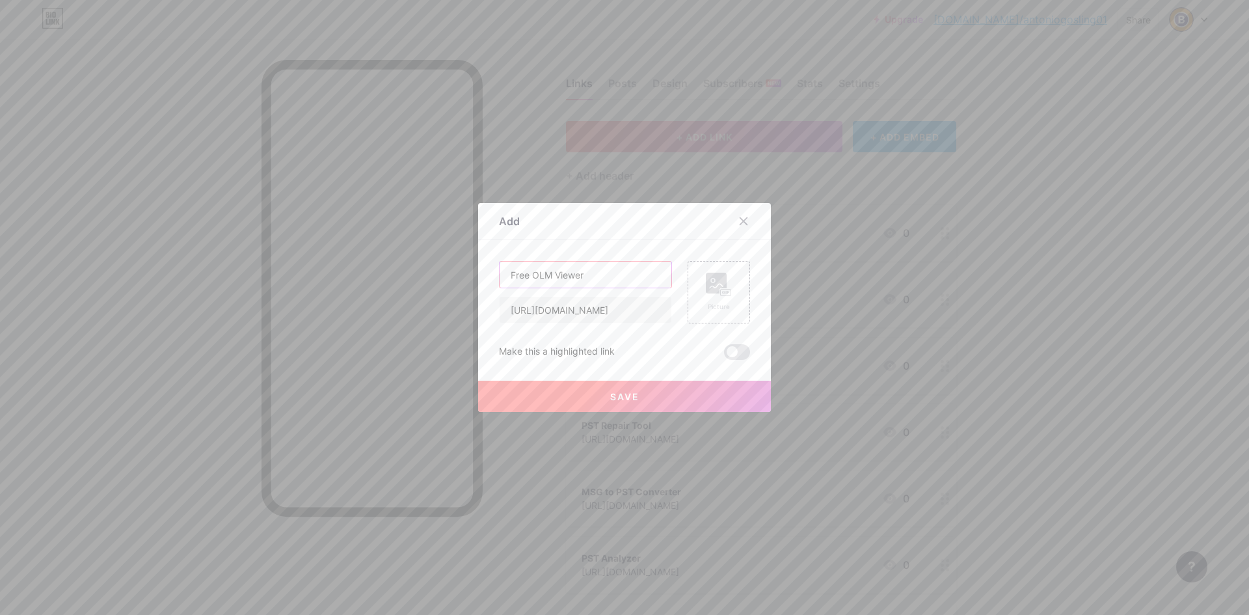
type input "Free OLM Viewer"
click at [639, 409] on button "Save" at bounding box center [624, 396] width 293 height 31
